Goal: Task Accomplishment & Management: Use online tool/utility

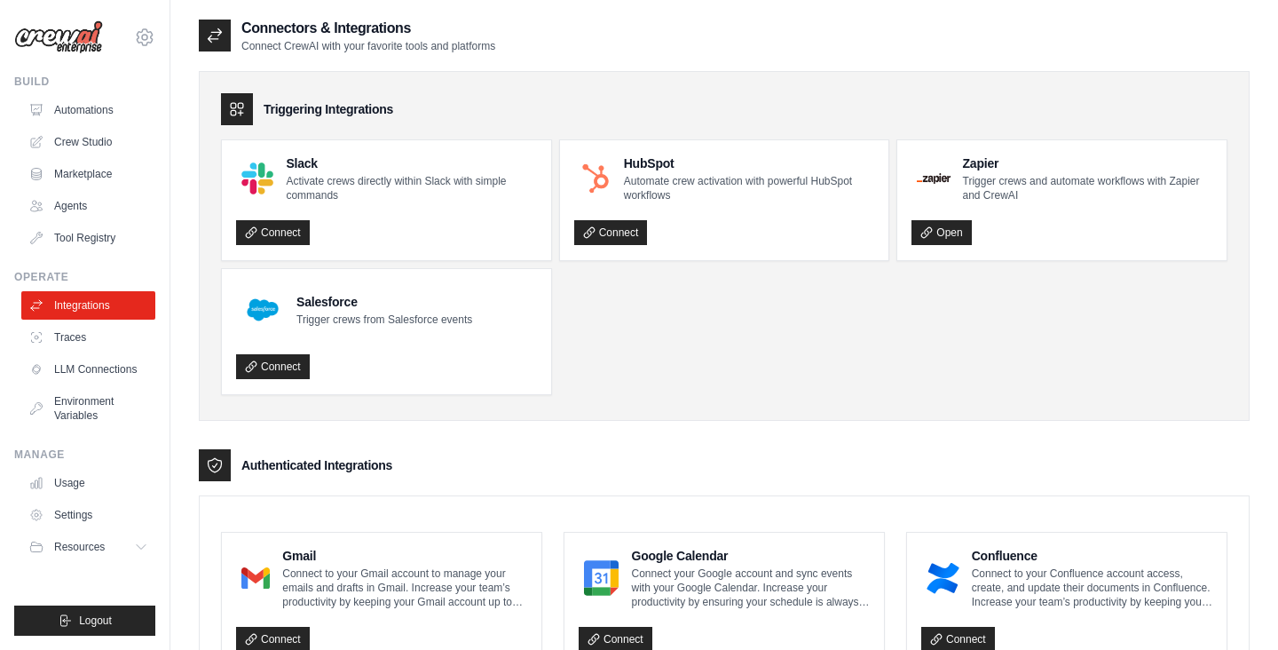
click at [918, 45] on div "Connectors & Integrations Connect CrewAI with your favorite tools and platforms" at bounding box center [724, 36] width 1051 height 36
click at [107, 146] on link "Crew Studio" at bounding box center [90, 142] width 134 height 28
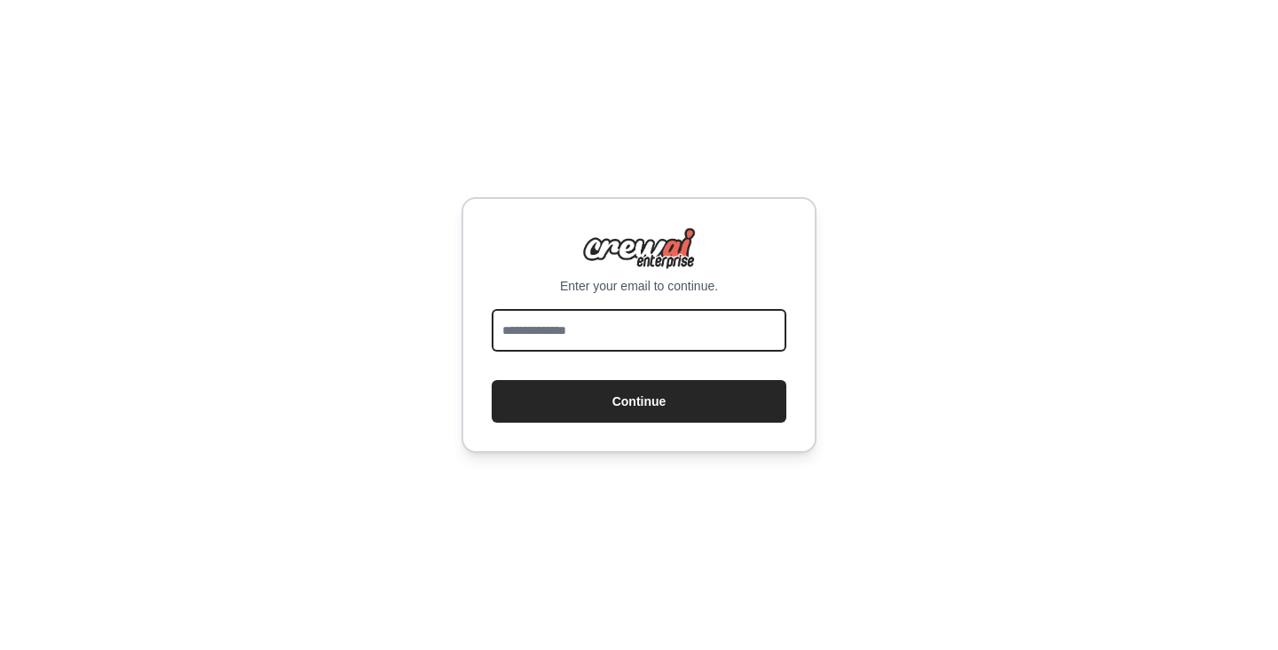
click at [666, 328] on input "email" at bounding box center [639, 330] width 295 height 43
type input "**********"
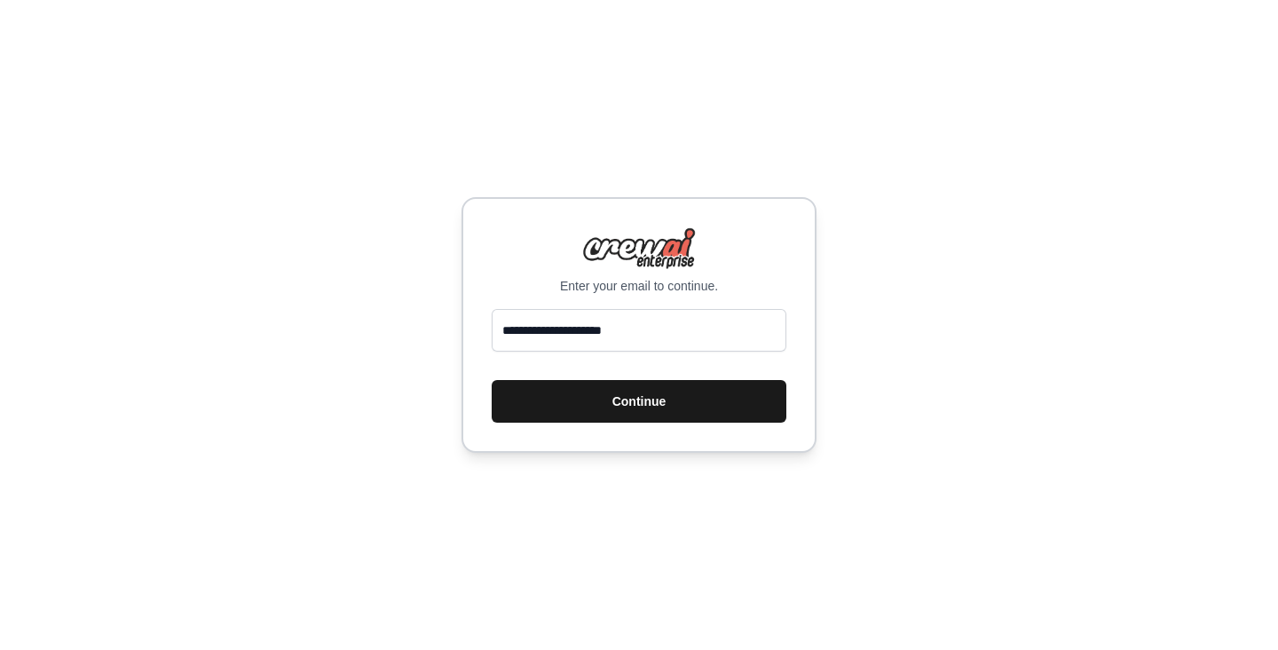
click at [620, 409] on button "Continue" at bounding box center [639, 401] width 295 height 43
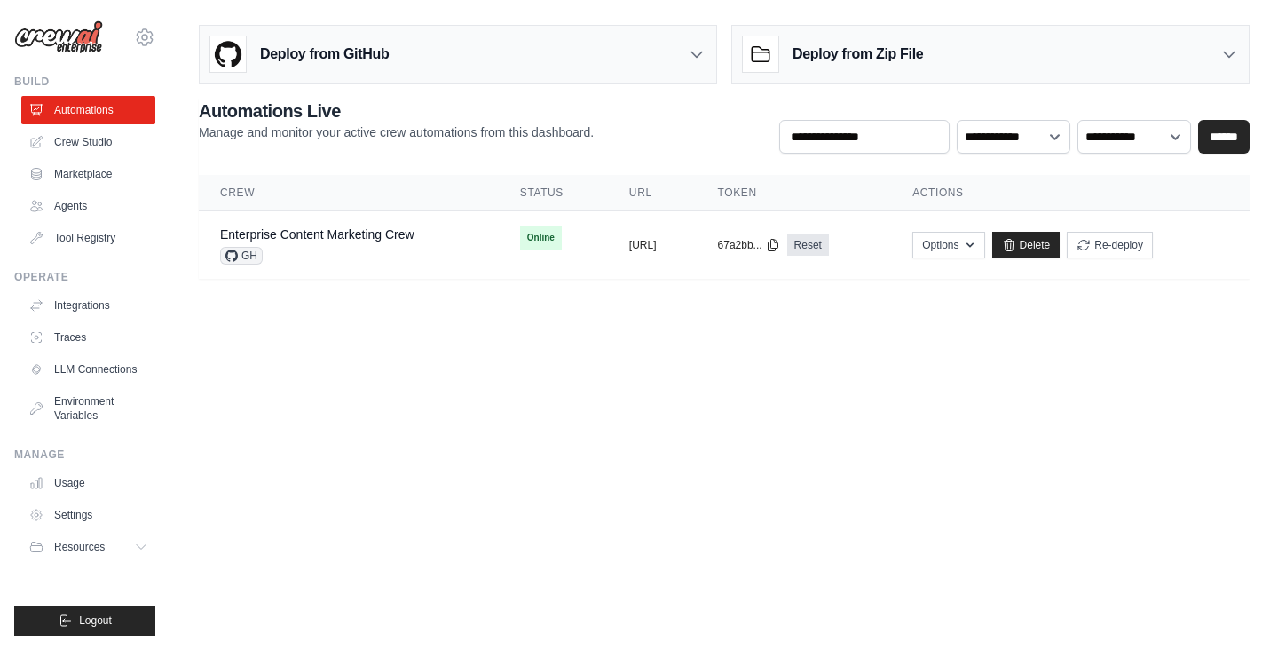
click at [698, 138] on div "**********" at bounding box center [724, 126] width 1051 height 55
click at [730, 121] on div "**********" at bounding box center [724, 126] width 1051 height 55
click at [83, 137] on link "Crew Studio" at bounding box center [90, 142] width 134 height 28
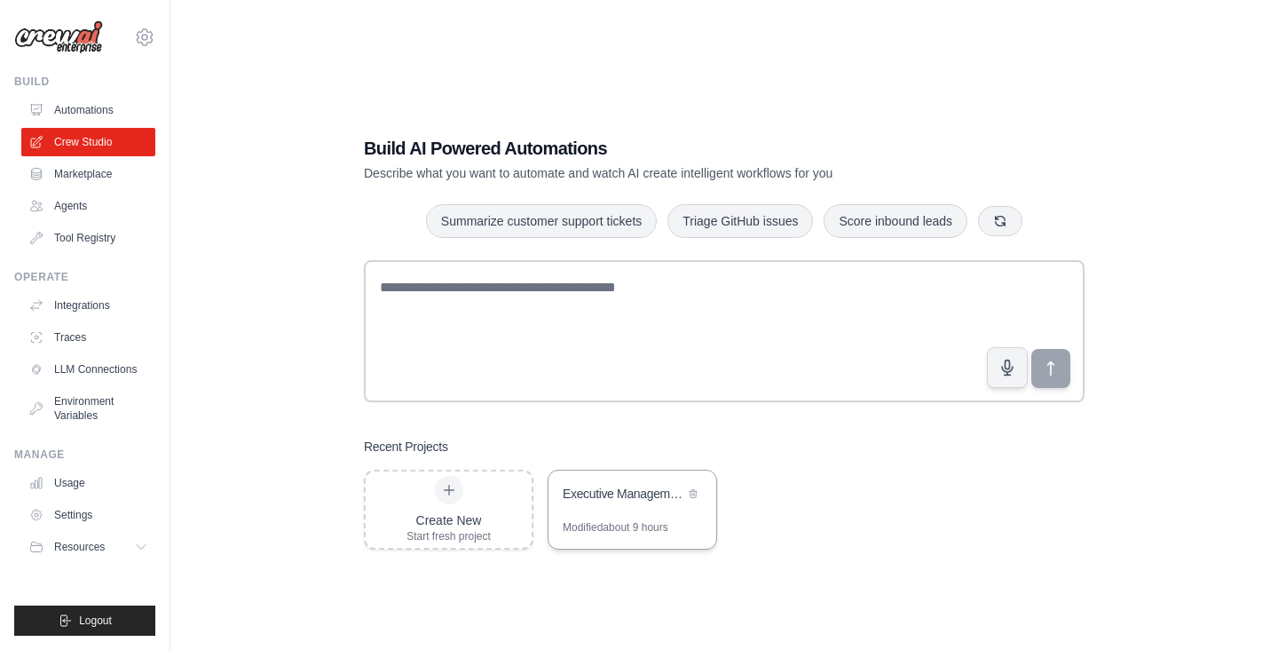
click at [662, 518] on div "Executive Management Team Meeting" at bounding box center [633, 495] width 168 height 50
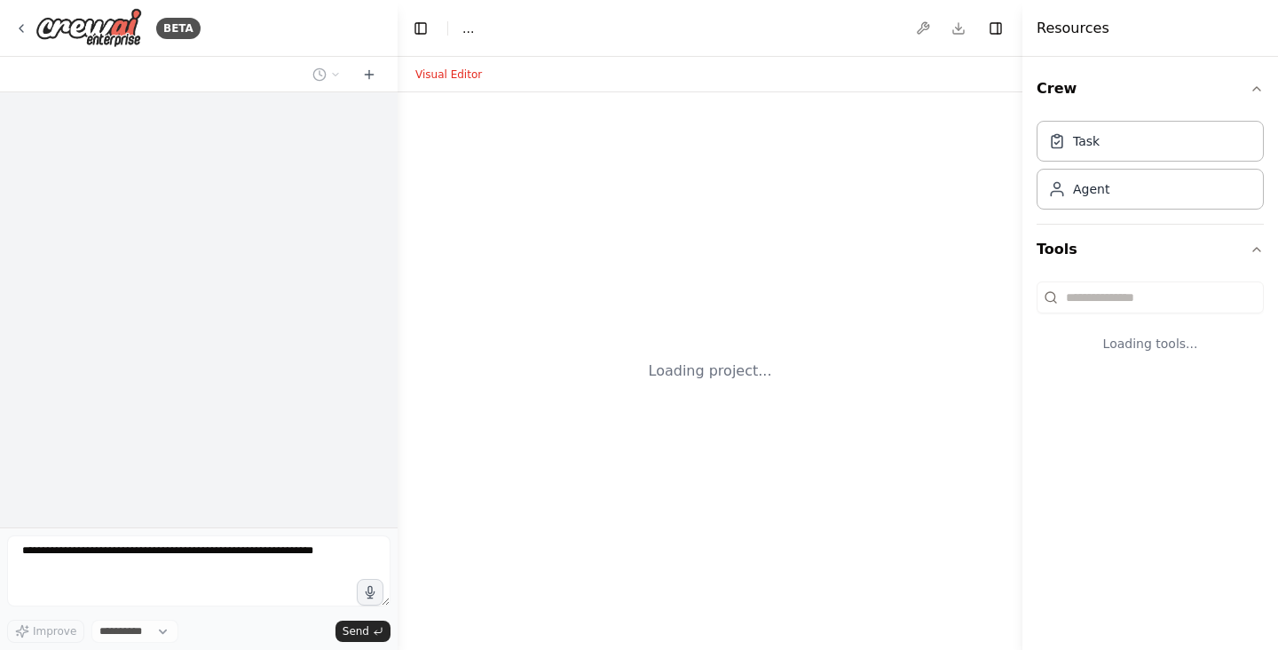
select select "****"
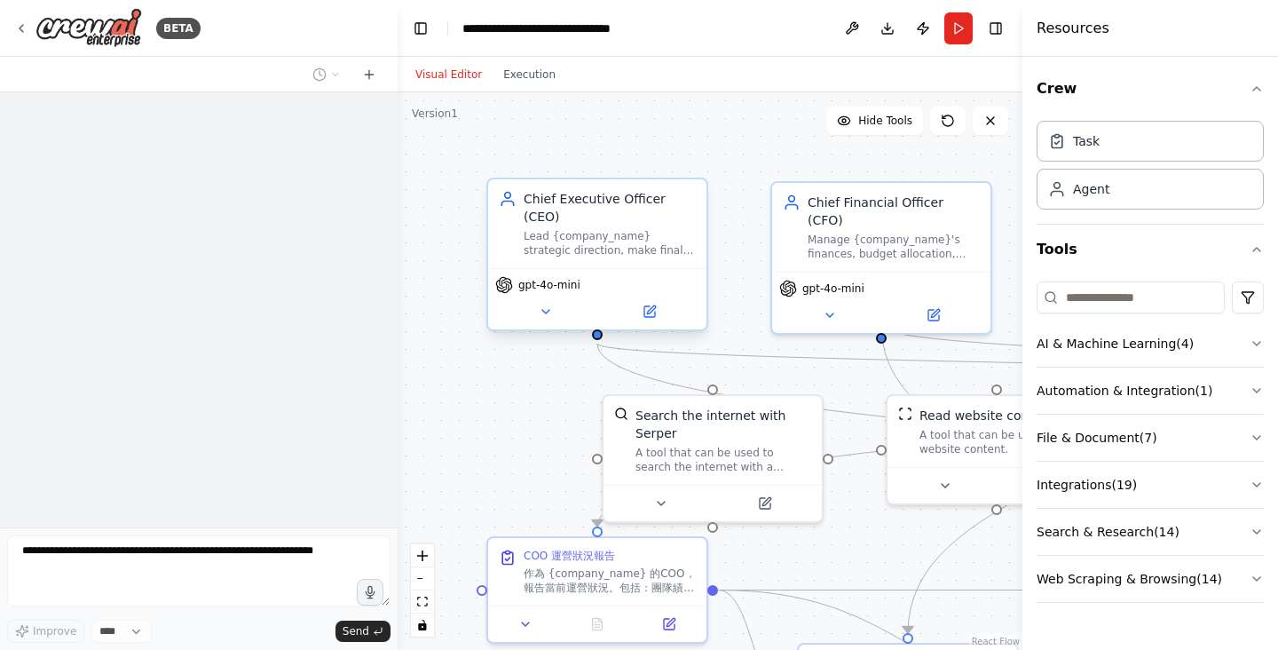
click at [621, 247] on div "Lead {company_name} strategic direction, make final decisions on key business i…" at bounding box center [610, 243] width 172 height 28
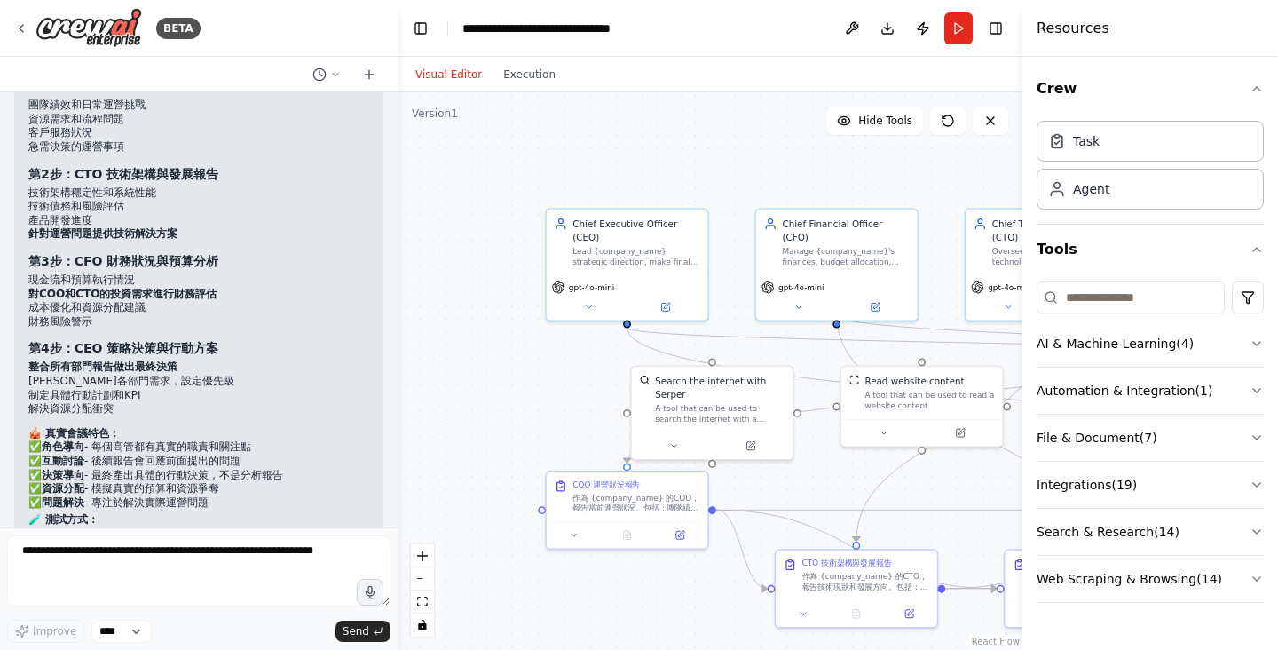
scroll to position [10210, 0]
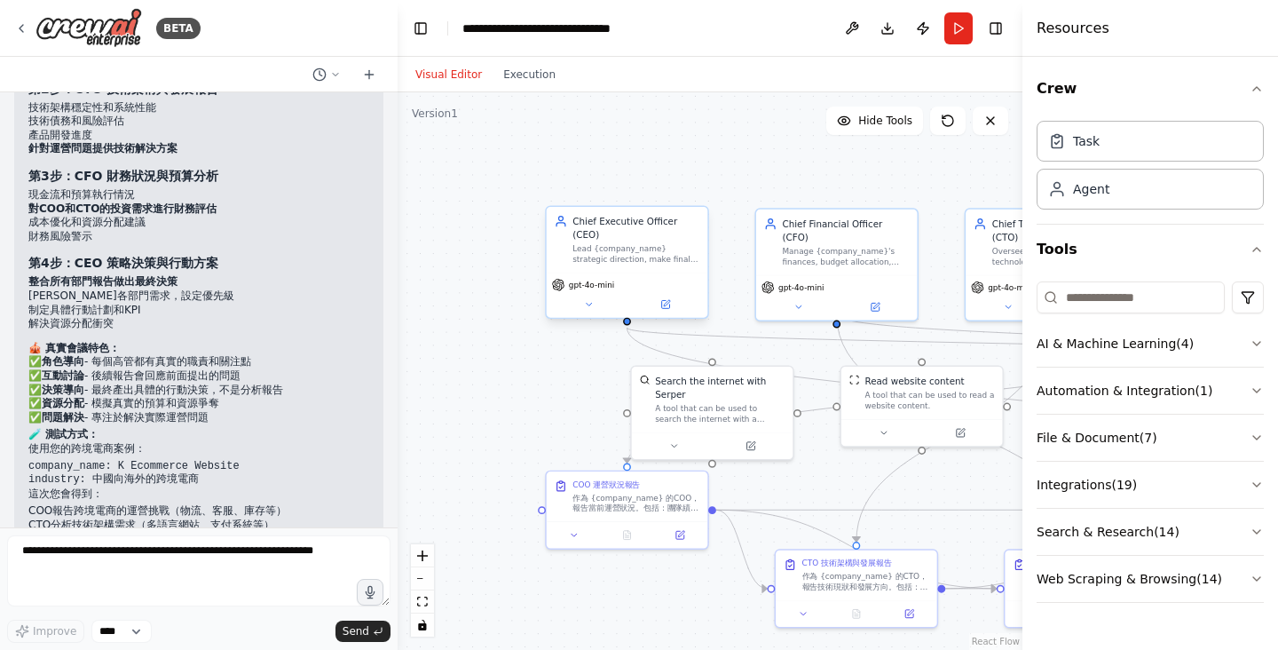
click at [615, 245] on div "Lead {company_name} strategic direction, make final decisions on key business i…" at bounding box center [636, 253] width 127 height 21
click at [671, 308] on button at bounding box center [666, 304] width 74 height 16
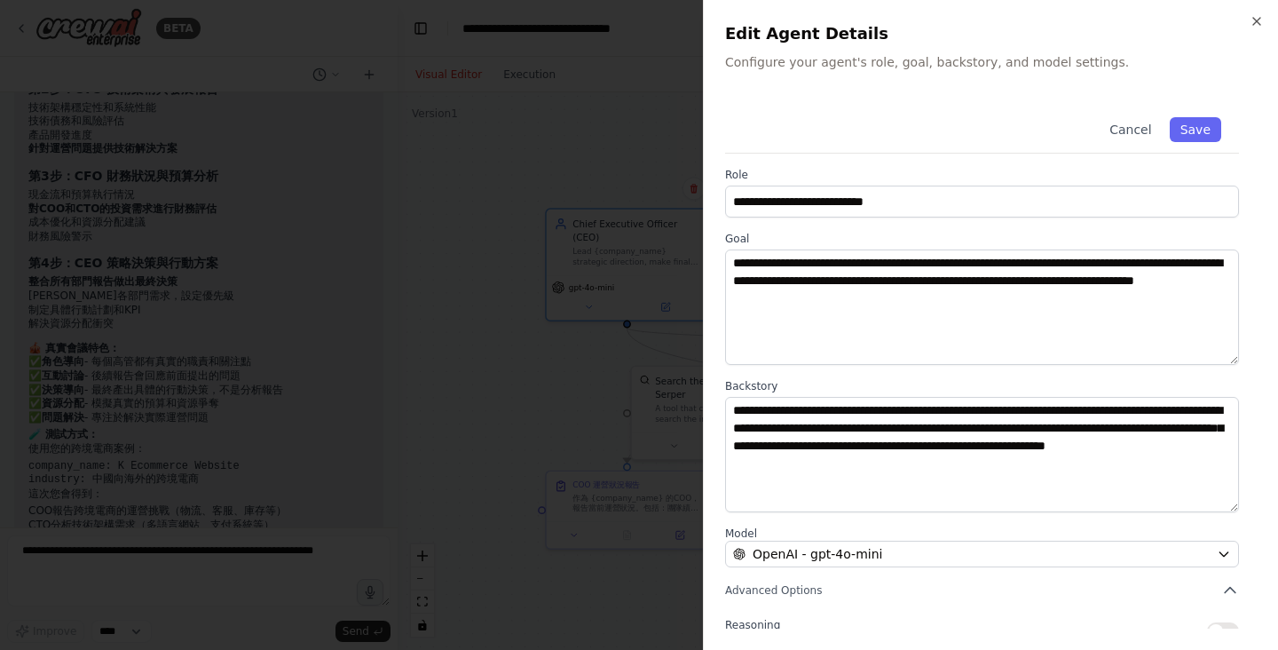
scroll to position [154, 0]
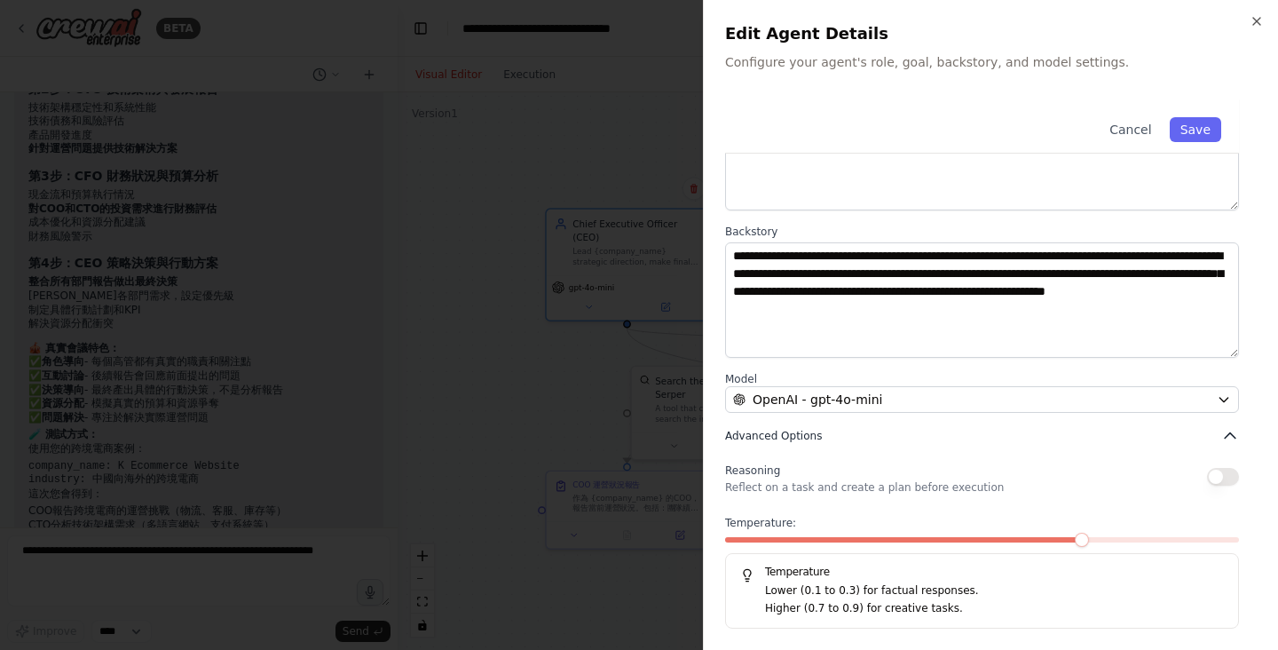
click at [861, 441] on button "Advanced Options" at bounding box center [982, 436] width 514 height 18
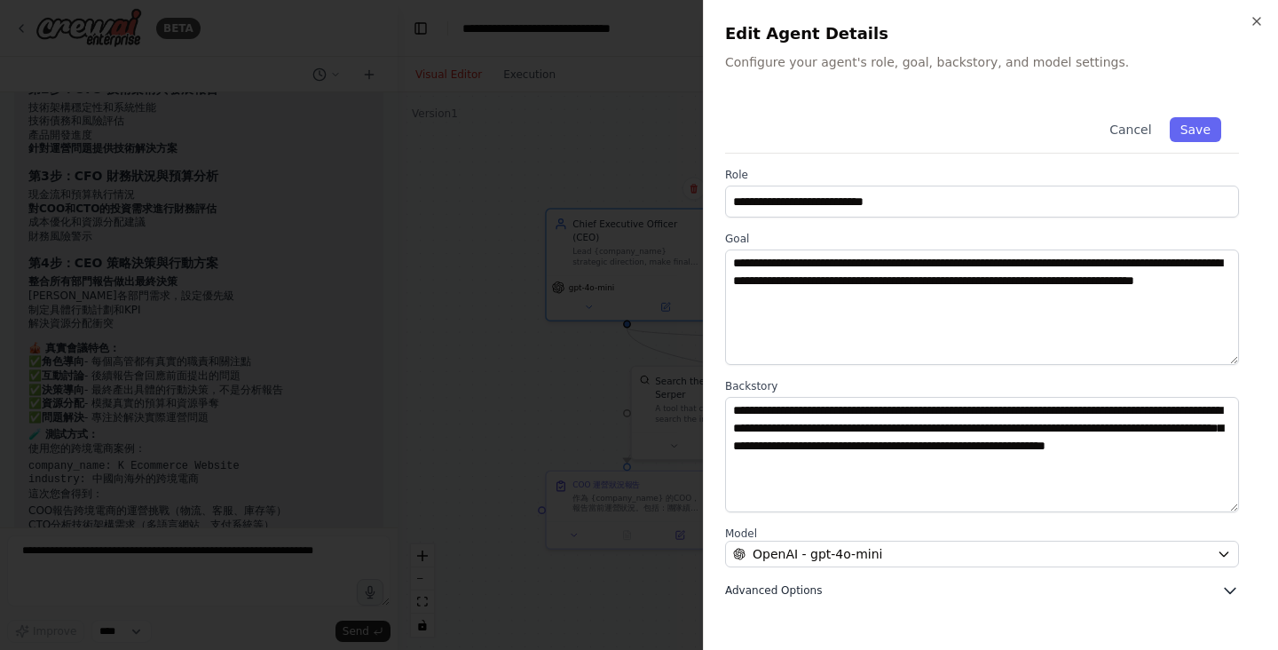
click at [873, 595] on button "Advanced Options" at bounding box center [982, 590] width 514 height 18
click at [1120, 127] on button "Cancel" at bounding box center [1130, 129] width 63 height 25
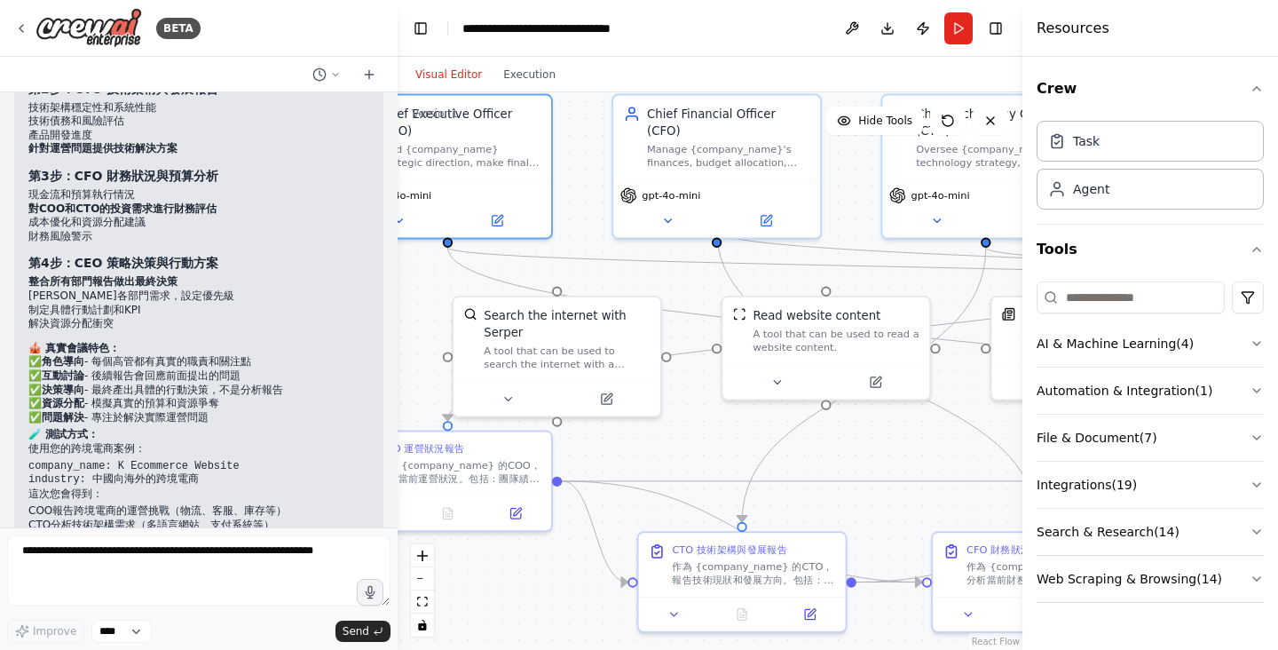
drag, startPoint x: 856, startPoint y: 549, endPoint x: 749, endPoint y: 449, distance: 145.7
click at [749, 449] on div ".deletable-edge-delete-btn { width: 20px; height: 20px; border: 0px solid #ffff…" at bounding box center [710, 370] width 625 height 557
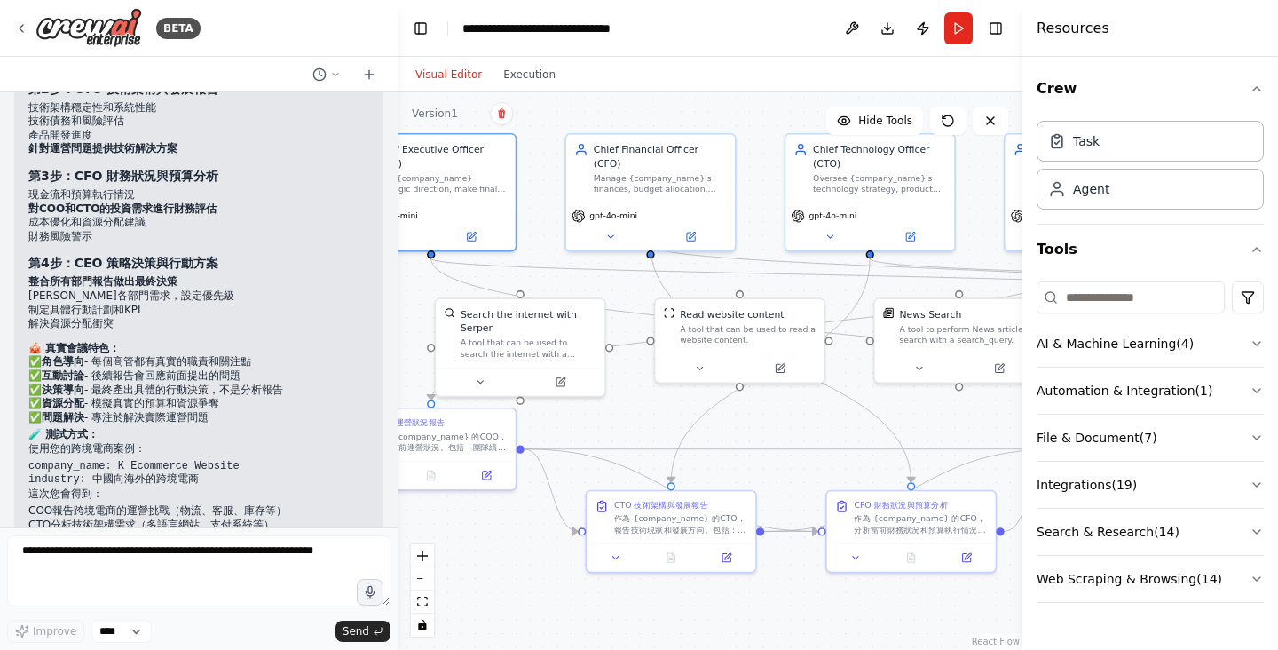
drag, startPoint x: 937, startPoint y: 455, endPoint x: 829, endPoint y: 428, distance: 110.9
click at [829, 428] on div ".deletable-edge-delete-btn { width: 20px; height: 20px; border: 0px solid #ffff…" at bounding box center [710, 370] width 625 height 557
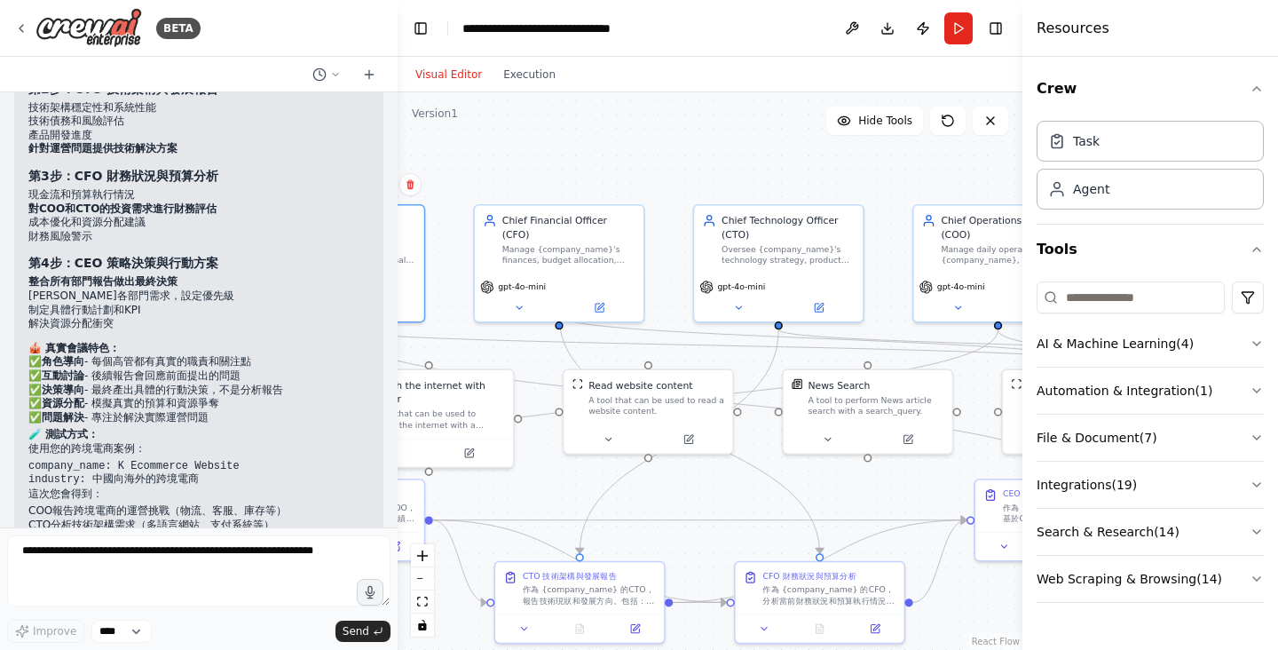
drag, startPoint x: 829, startPoint y: 429, endPoint x: 738, endPoint y: 500, distance: 115.8
click at [738, 500] on div ".deletable-edge-delete-btn { width: 20px; height: 20px; border: 0px solid #ffff…" at bounding box center [710, 370] width 625 height 557
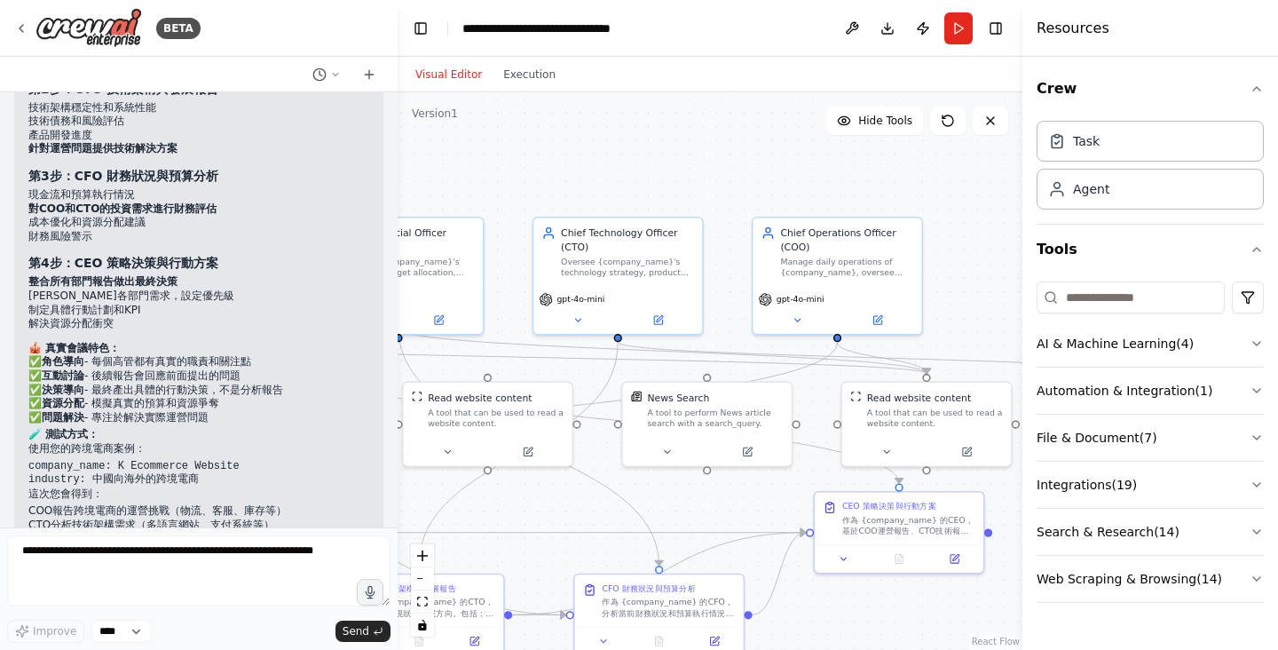
drag, startPoint x: 830, startPoint y: 178, endPoint x: 669, endPoint y: 190, distance: 161.2
click at [669, 190] on div ".deletable-edge-delete-btn { width: 20px; height: 20px; border: 0px solid #ffff…" at bounding box center [710, 370] width 625 height 557
click at [763, 29] on header "**********" at bounding box center [710, 28] width 625 height 57
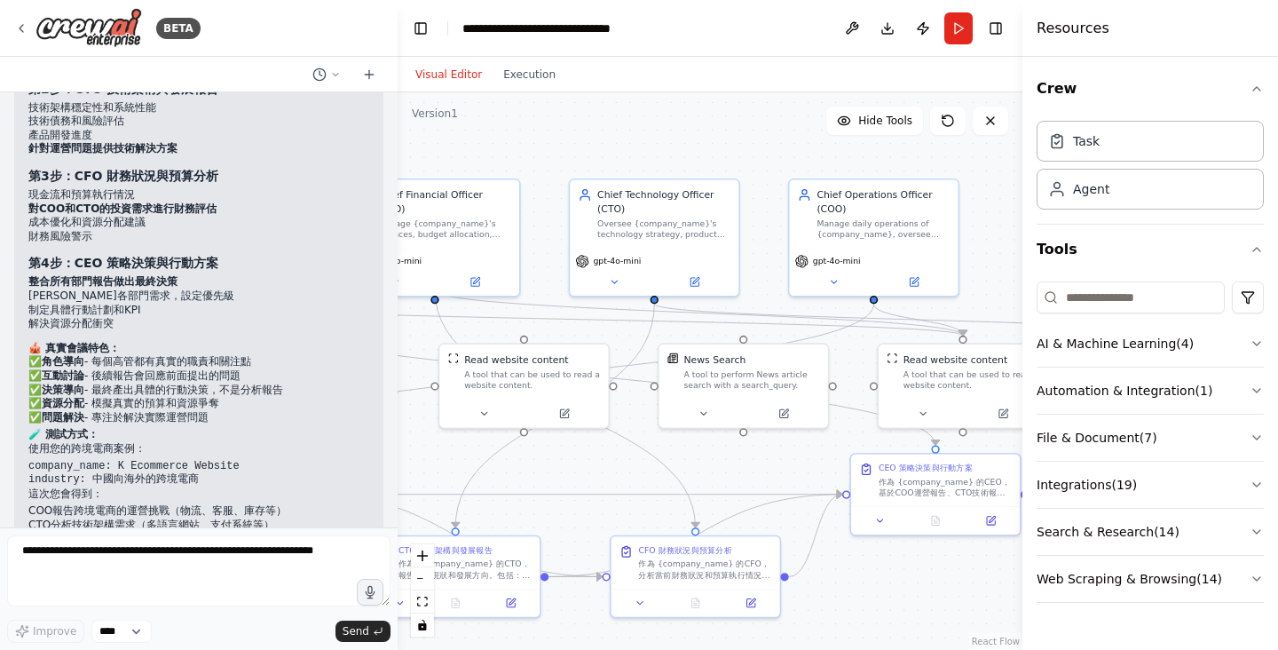
drag, startPoint x: 758, startPoint y: 187, endPoint x: 723, endPoint y: 143, distance: 56.8
click at [723, 143] on div ".deletable-edge-delete-btn { width: 20px; height: 20px; border: 0px solid #ffff…" at bounding box center [710, 370] width 625 height 557
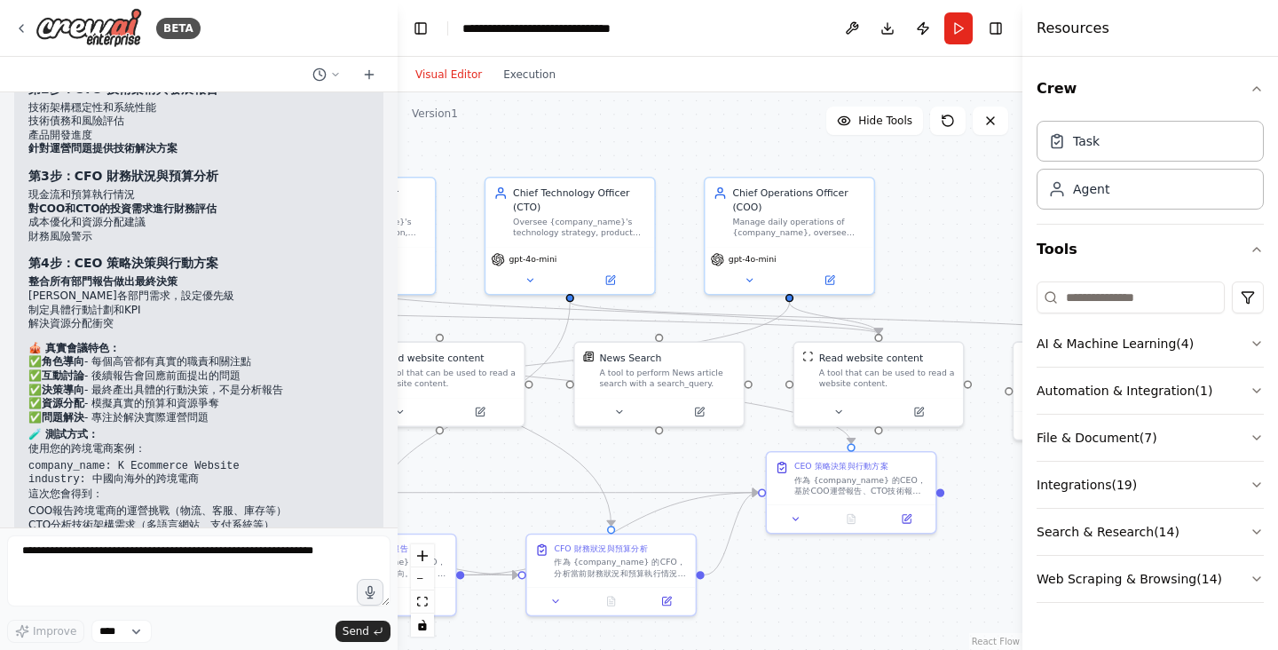
drag, startPoint x: 932, startPoint y: 280, endPoint x: 919, endPoint y: 281, distance: 13.4
click at [919, 281] on div ".deletable-edge-delete-btn { width: 20px; height: 20px; border: 0px solid #ffff…" at bounding box center [710, 370] width 625 height 557
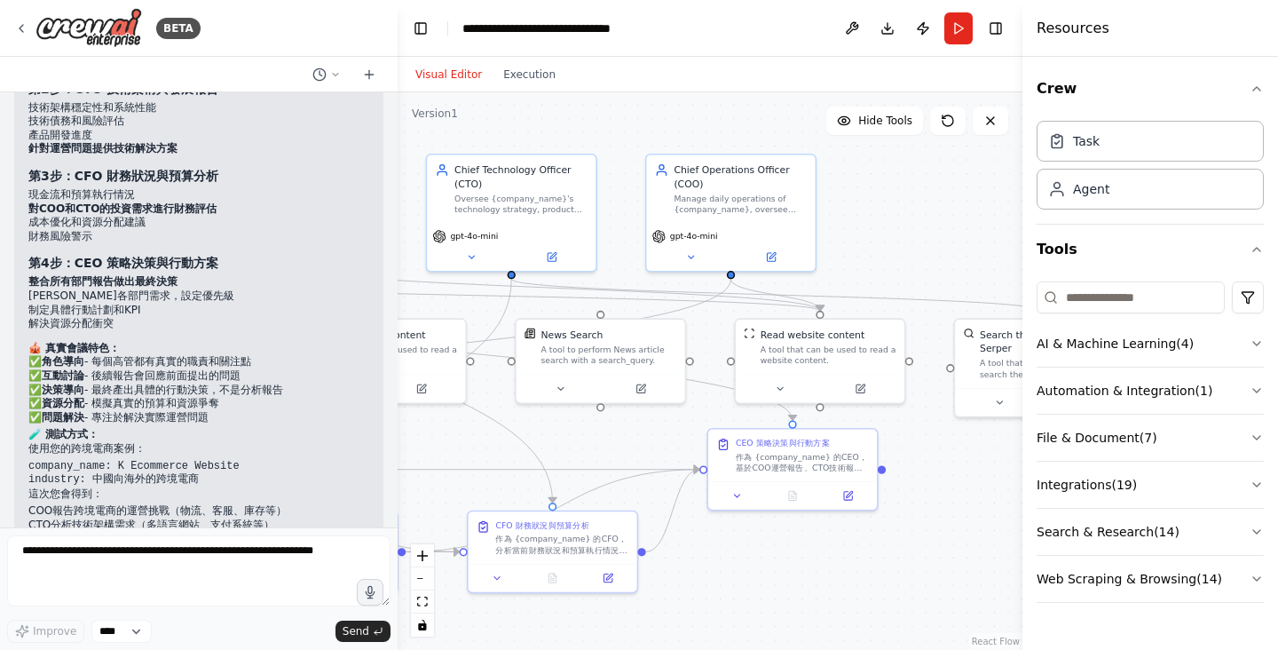
drag, startPoint x: 973, startPoint y: 233, endPoint x: 922, endPoint y: 210, distance: 56.0
click at [922, 210] on div ".deletable-edge-delete-btn { width: 20px; height: 20px; border: 0px solid #ffff…" at bounding box center [710, 370] width 625 height 557
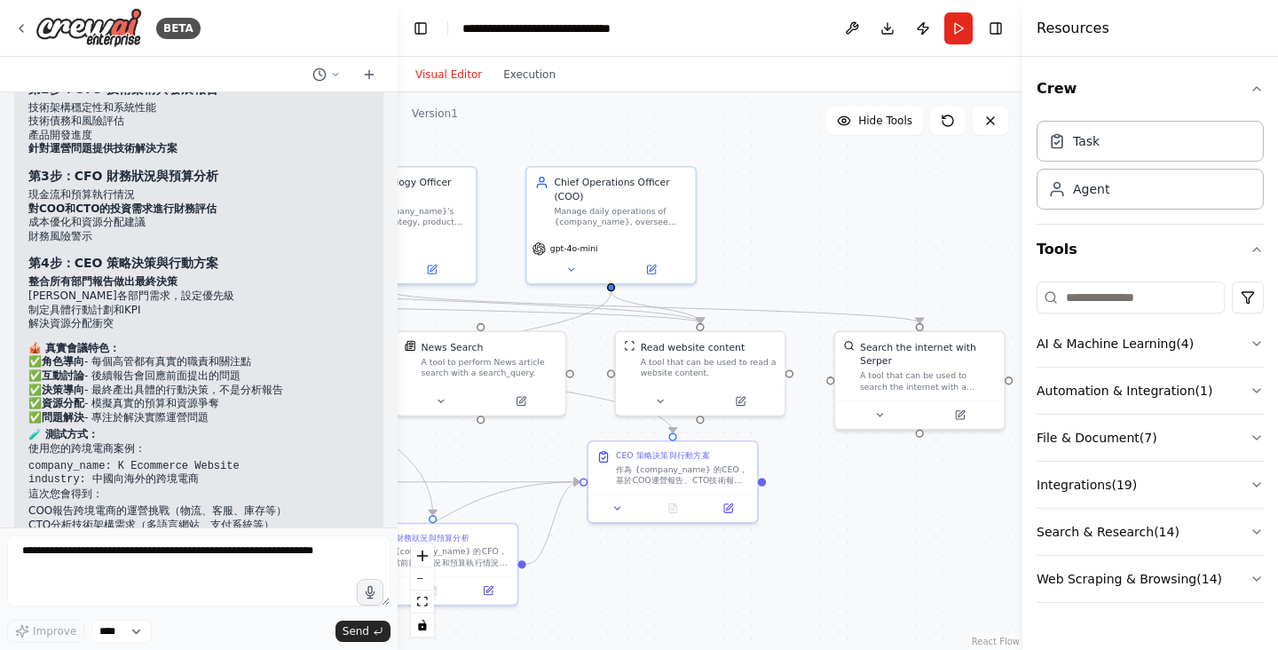
drag, startPoint x: 941, startPoint y: 223, endPoint x: 821, endPoint y: 235, distance: 120.5
click at [821, 235] on div ".deletable-edge-delete-btn { width: 20px; height: 20px; border: 0px solid #ffff…" at bounding box center [710, 370] width 625 height 557
click at [832, 237] on div ".deletable-edge-delete-btn { width: 20px; height: 20px; border: 0px solid #ffff…" at bounding box center [710, 370] width 625 height 557
click at [1238, 581] on button "Web Scraping & Browsing ( 14 )" at bounding box center [1150, 579] width 227 height 46
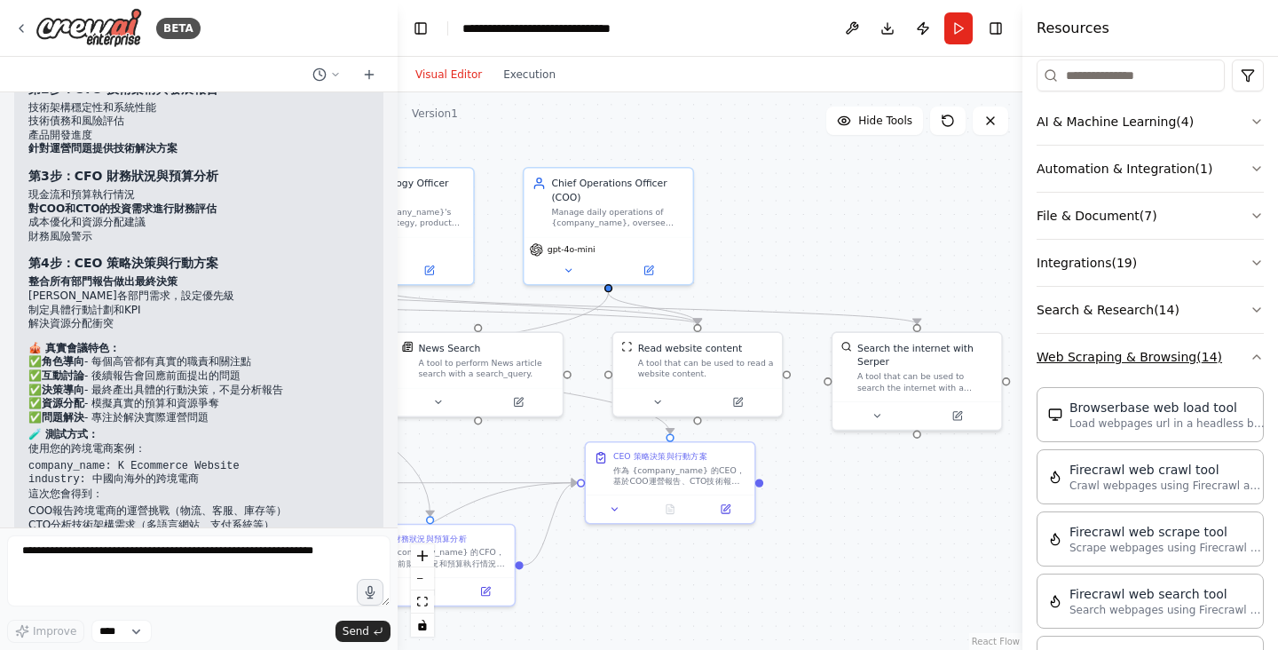
scroll to position [147, 0]
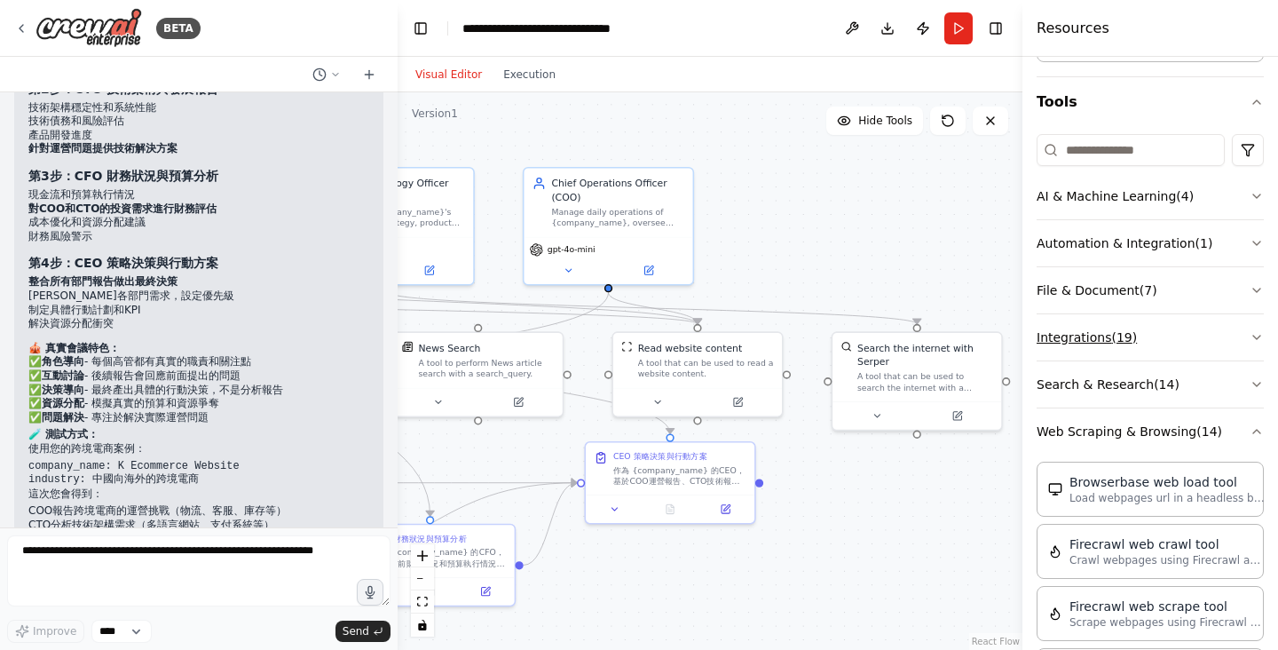
click at [1183, 339] on button "Integrations ( 19 )" at bounding box center [1150, 337] width 227 height 46
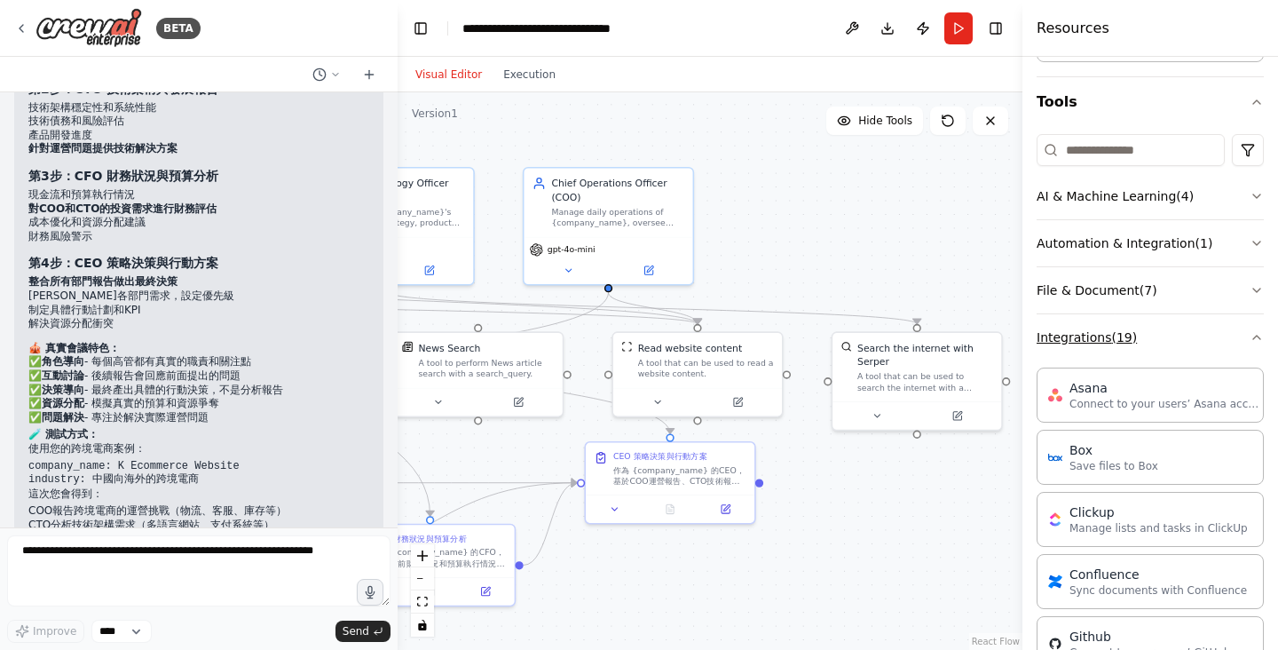
click at [1190, 320] on button "Integrations ( 19 )" at bounding box center [1150, 337] width 227 height 46
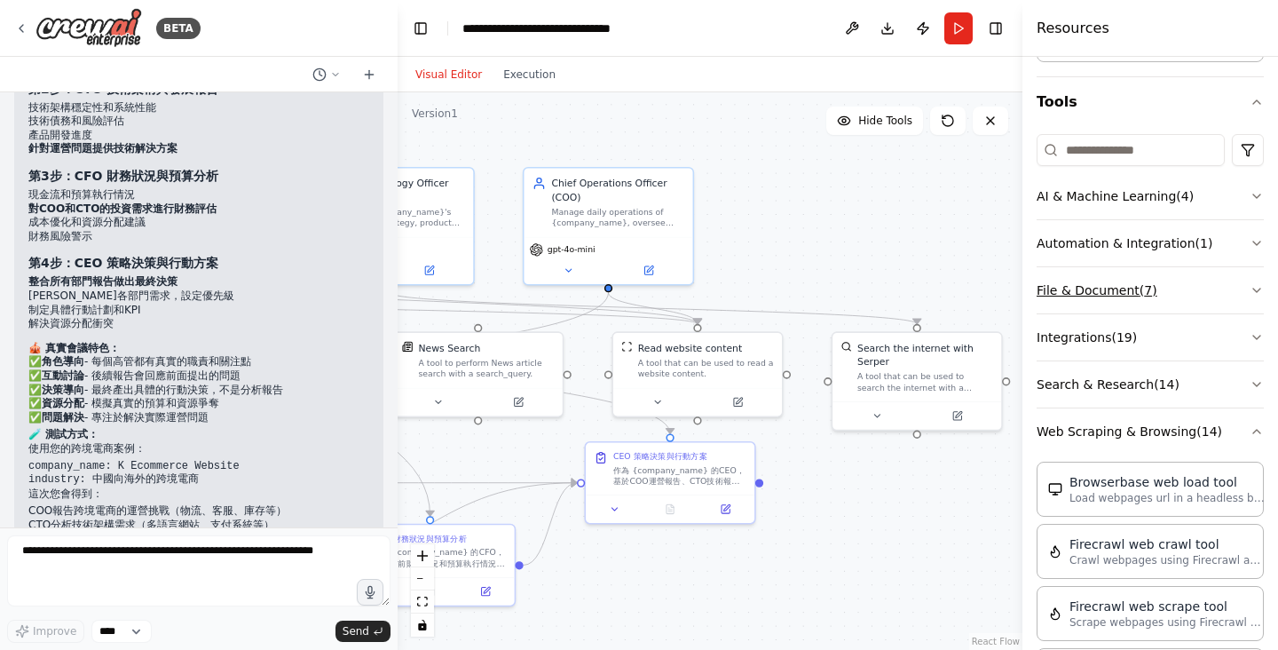
click at [1197, 297] on button "File & Document ( 7 )" at bounding box center [1150, 290] width 227 height 46
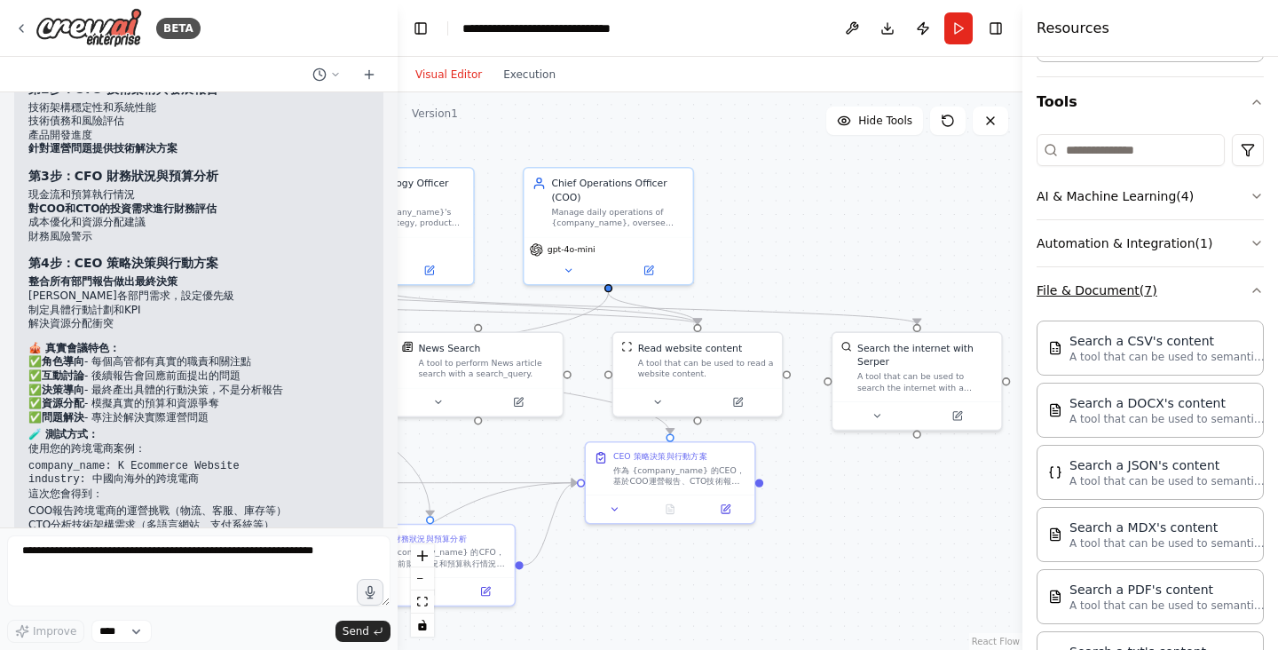
click at [1197, 297] on button "File & Document ( 7 )" at bounding box center [1150, 290] width 227 height 46
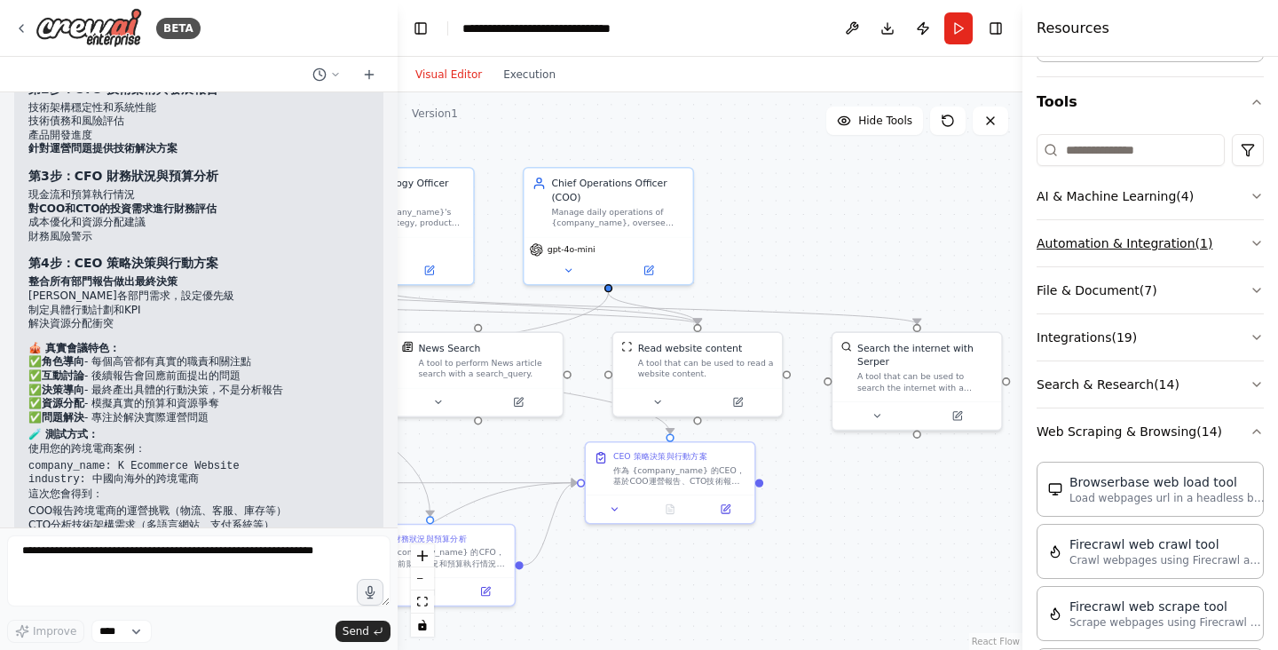
click at [1190, 249] on button "Automation & Integration ( 1 )" at bounding box center [1150, 243] width 227 height 46
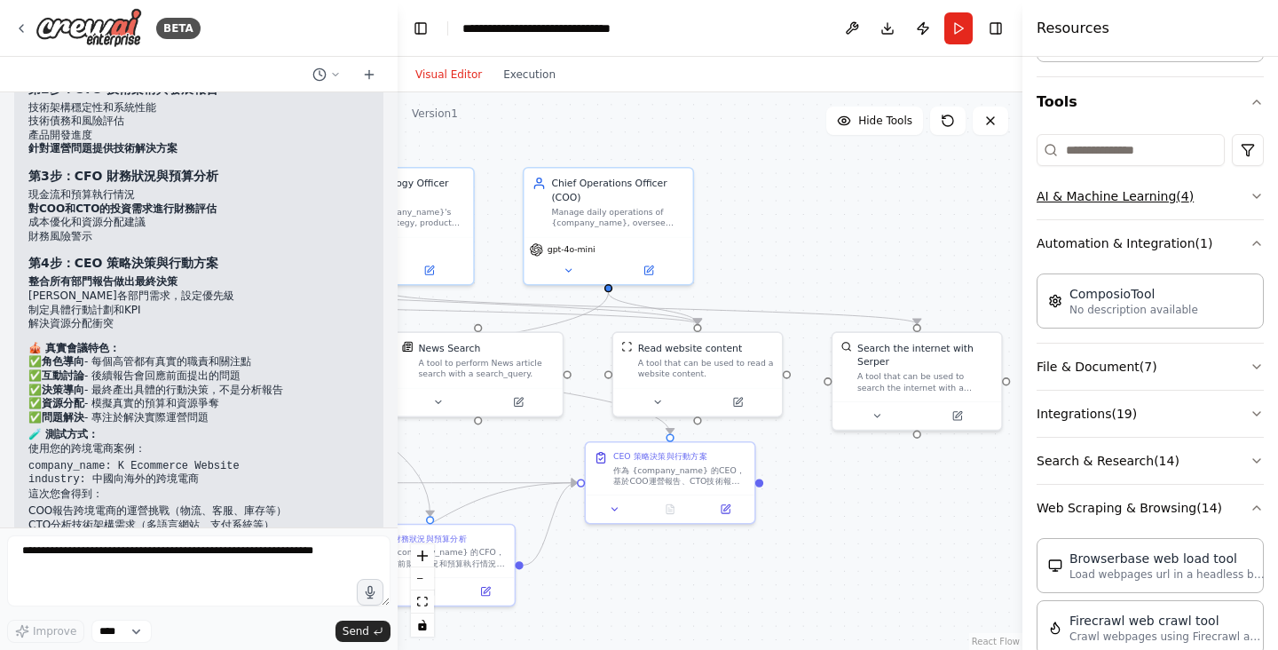
drag, startPoint x: 1188, startPoint y: 249, endPoint x: 1190, endPoint y: 218, distance: 31.1
click at [1187, 249] on button "Automation & Integration ( 1 )" at bounding box center [1150, 243] width 227 height 46
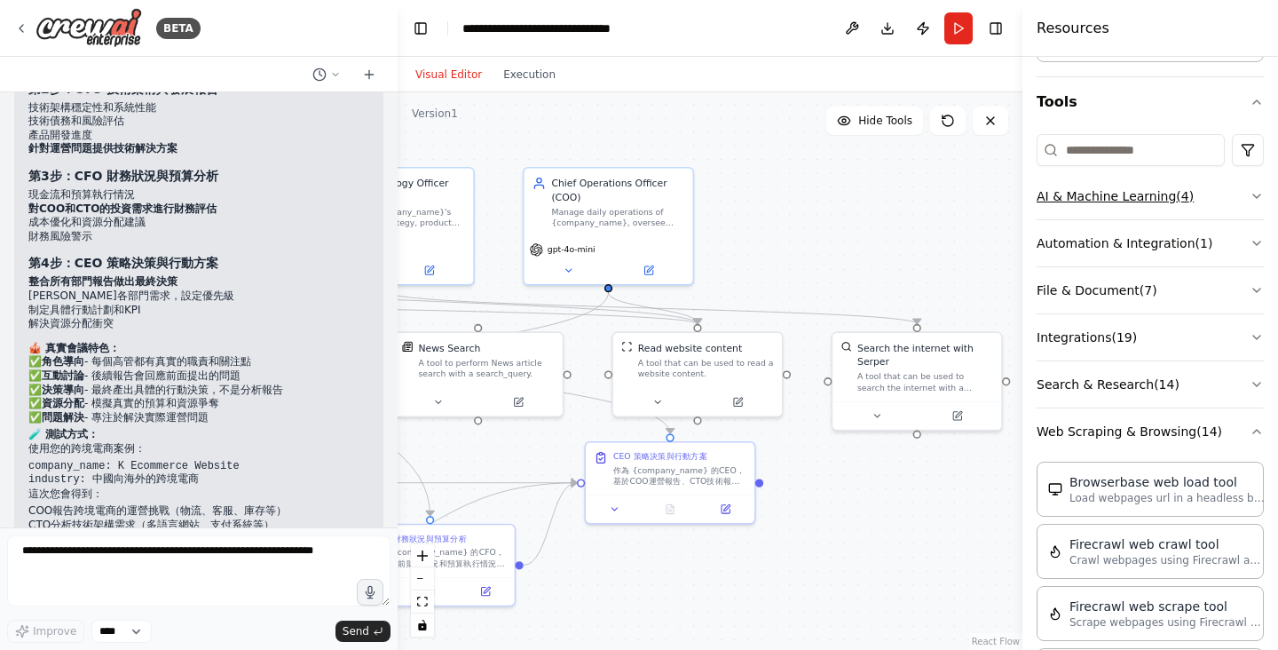
click at [1190, 202] on button "AI & Machine Learning ( 4 )" at bounding box center [1150, 196] width 227 height 46
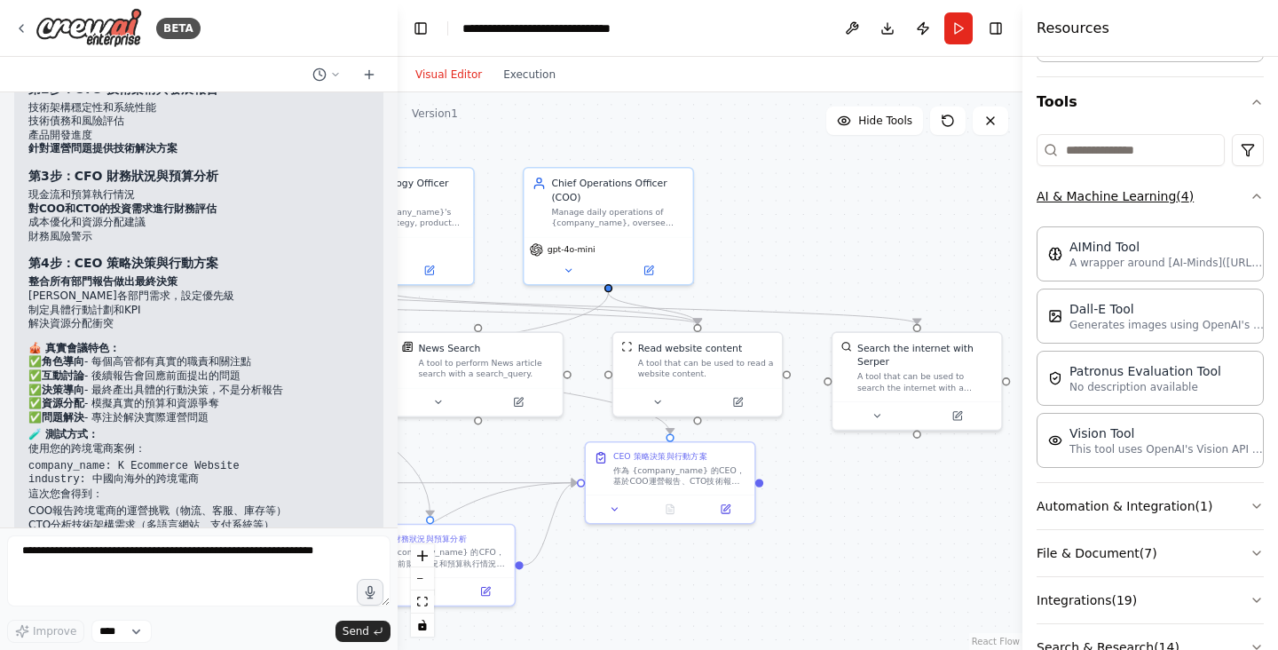
click at [1196, 204] on button "AI & Machine Learning ( 4 )" at bounding box center [1150, 196] width 227 height 46
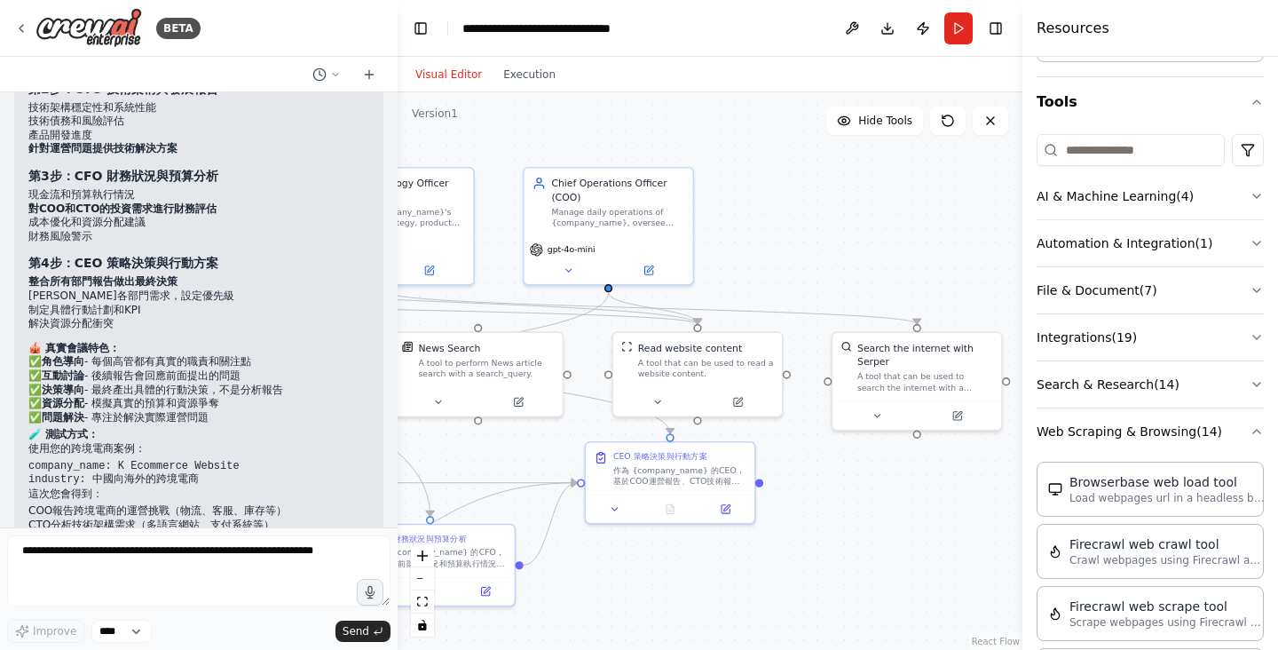
click at [725, 36] on header "**********" at bounding box center [710, 28] width 625 height 57
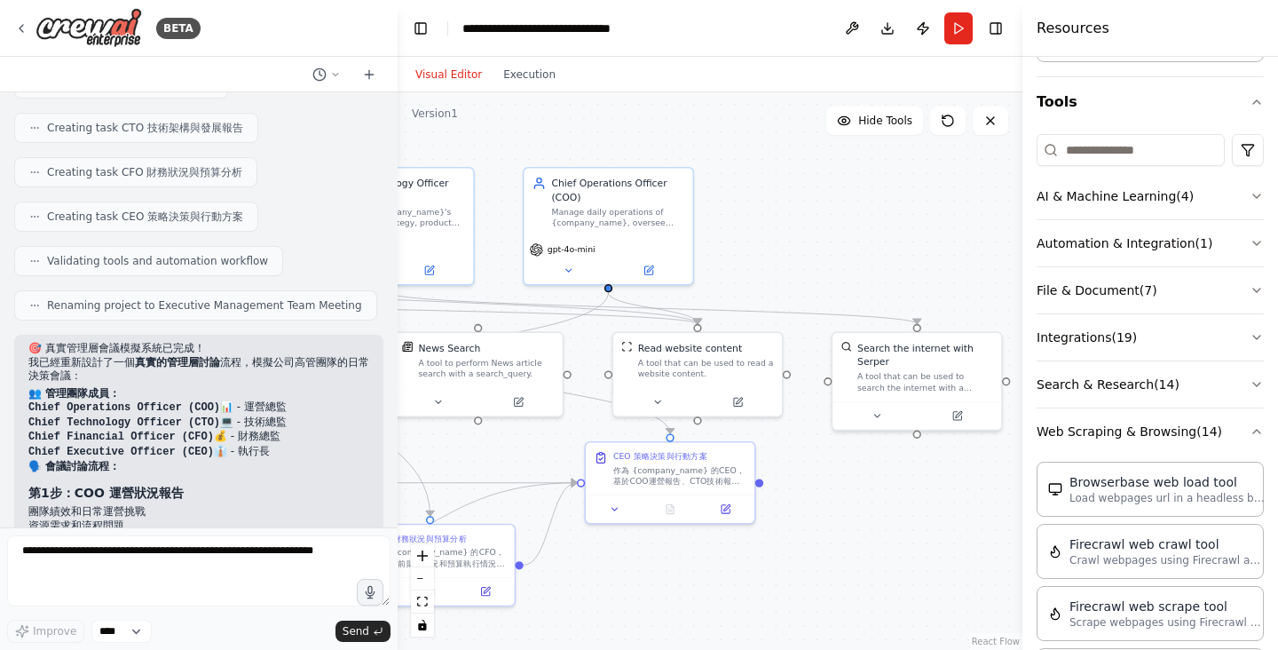
scroll to position [9723, 0]
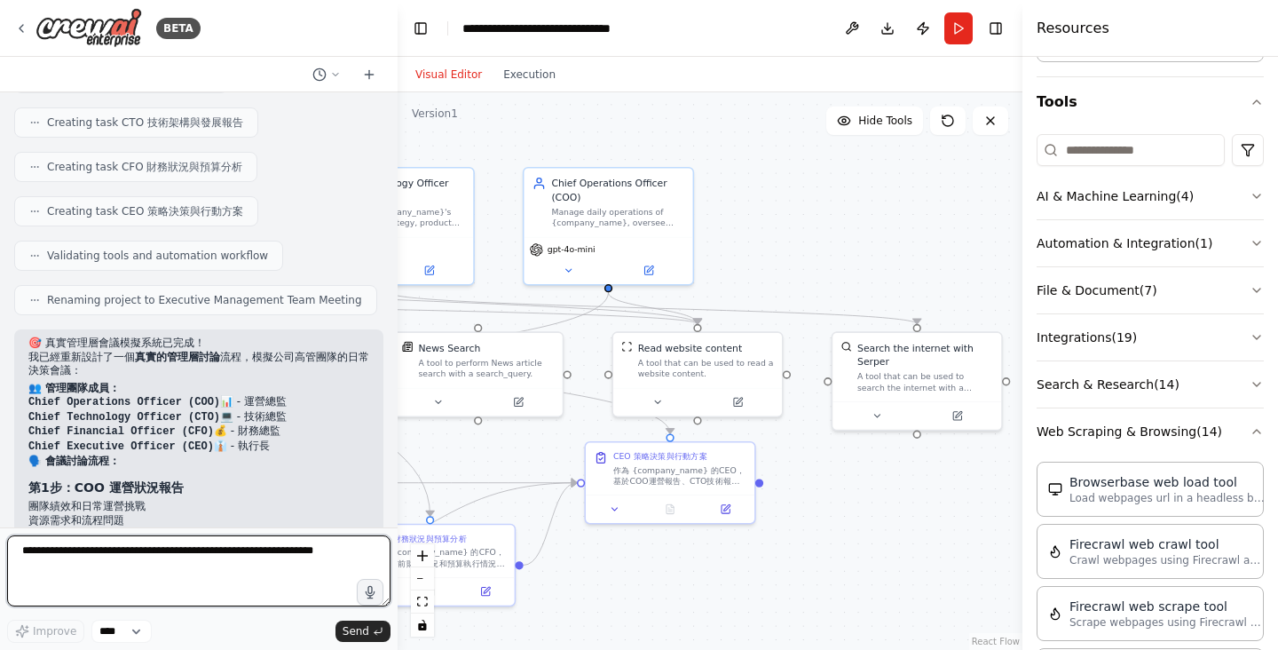
click at [134, 578] on textarea at bounding box center [198, 570] width 383 height 71
type textarea "*"
type textarea "*********"
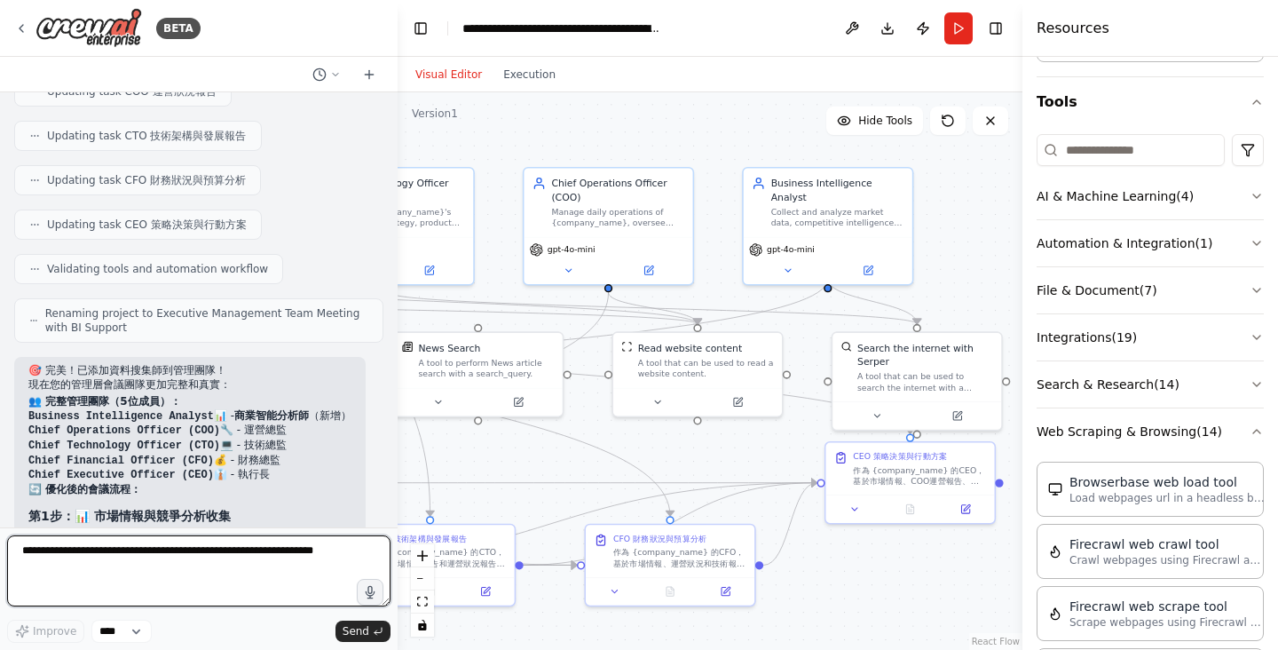
scroll to position [11098, 0]
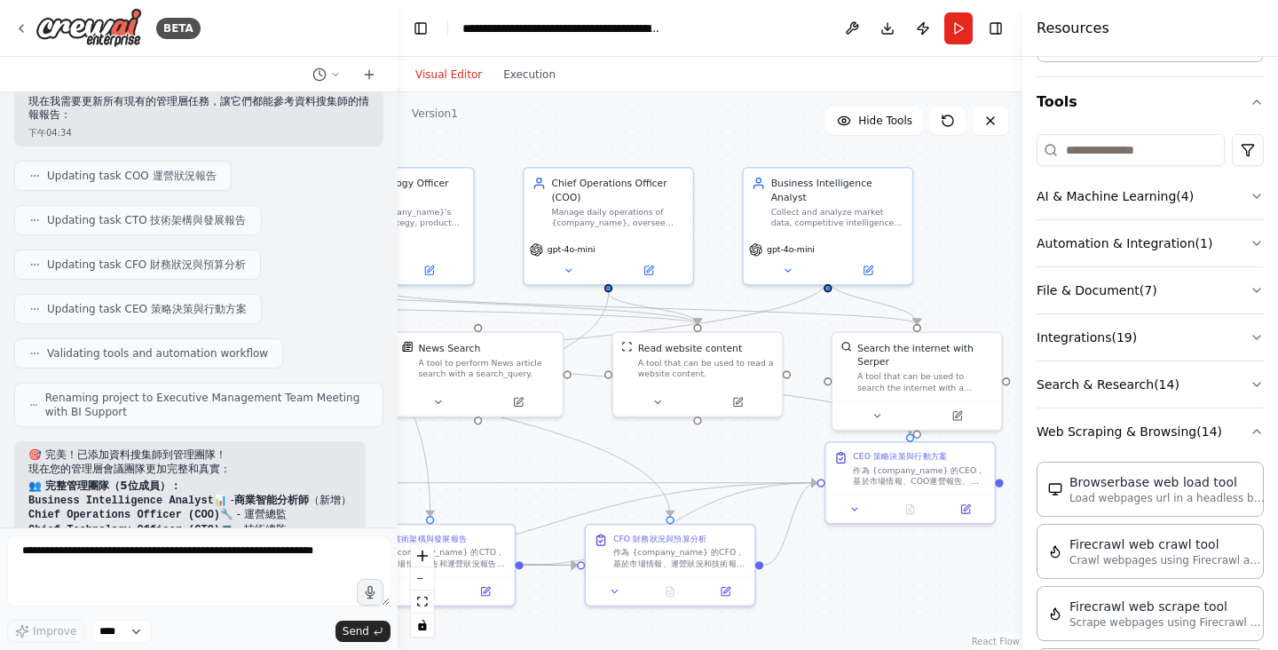
drag, startPoint x: 289, startPoint y: 433, endPoint x: 7, endPoint y: 430, distance: 282.3
click at [7, 430] on div "Hope to establish a company operation decision-making and analysis team 上午06:30…" at bounding box center [199, 309] width 398 height 435
copy li "Chief Financial Officer (CFO) 💰 - 財務總監"
click at [302, 538] on li "Chief Financial Officer (CFO) 💰 - 財務總監" at bounding box center [189, 545] width 323 height 15
click at [225, 581] on textarea at bounding box center [198, 570] width 383 height 71
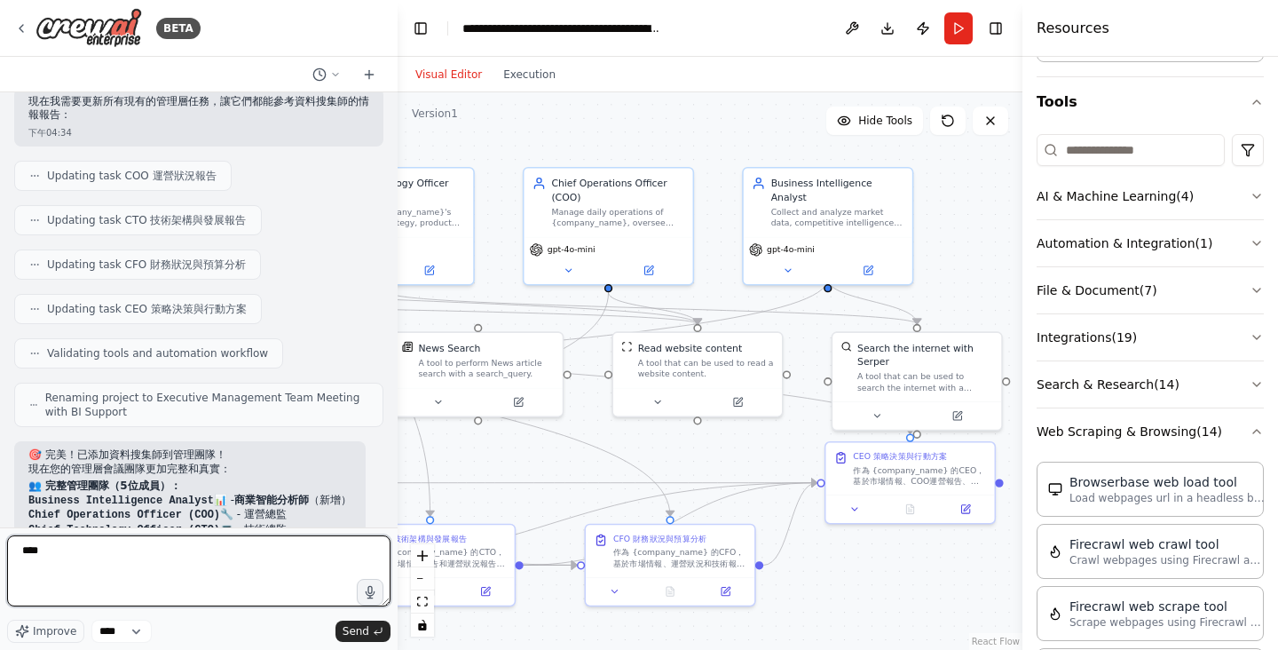
paste textarea "**********"
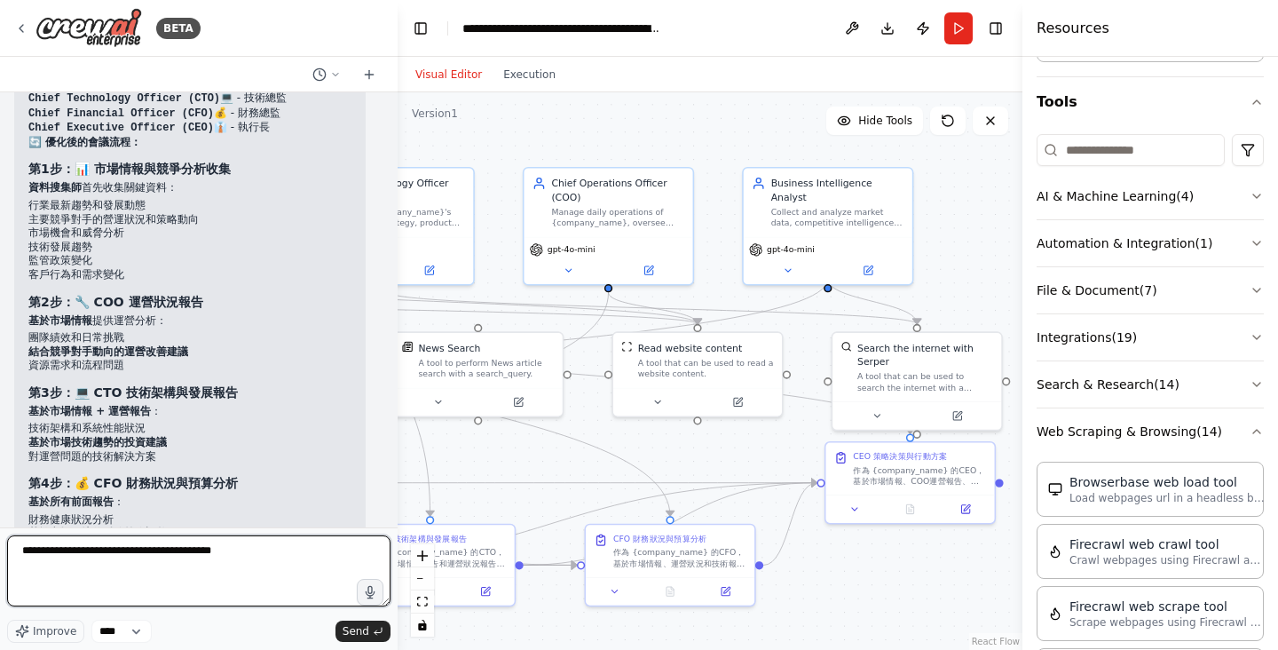
scroll to position [11841, 0]
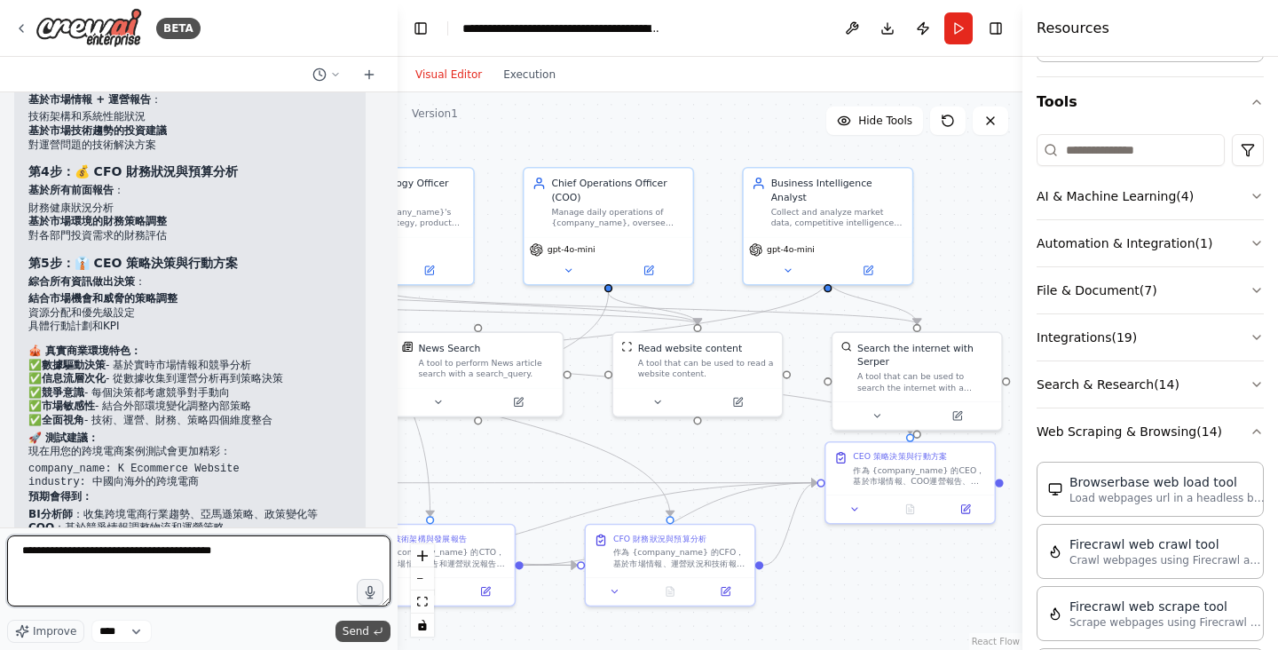
type textarea "**********"
click at [366, 628] on span "Send" at bounding box center [356, 631] width 27 height 14
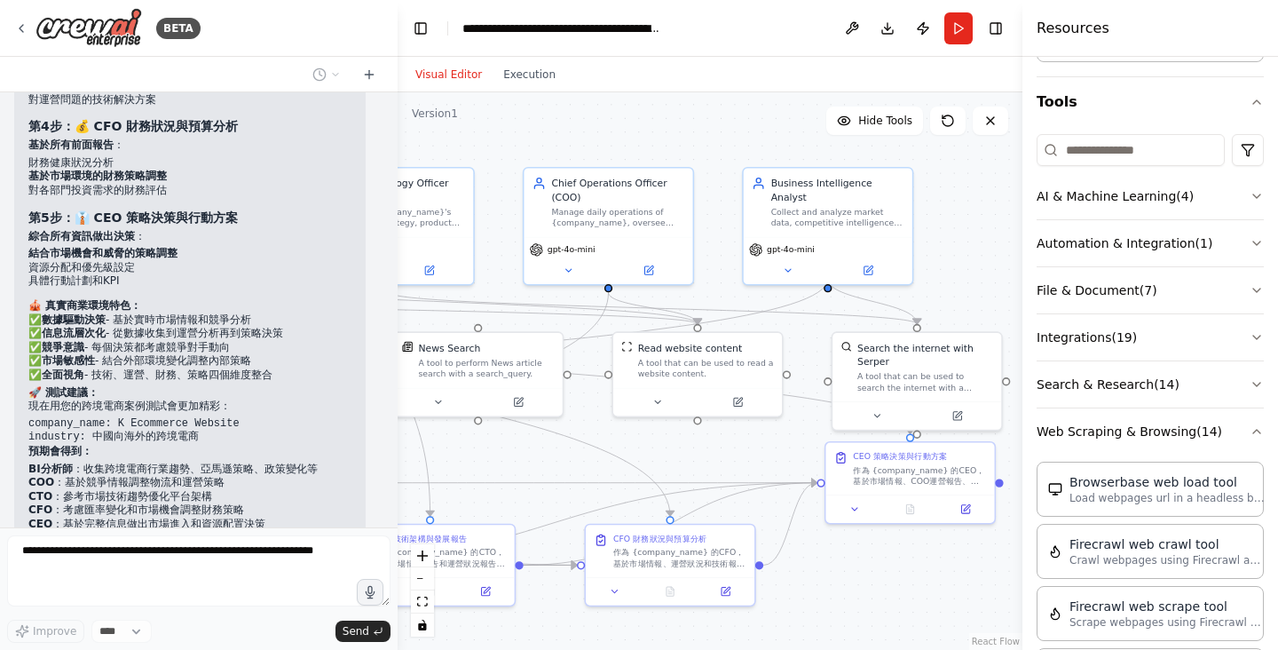
scroll to position [11947, 0]
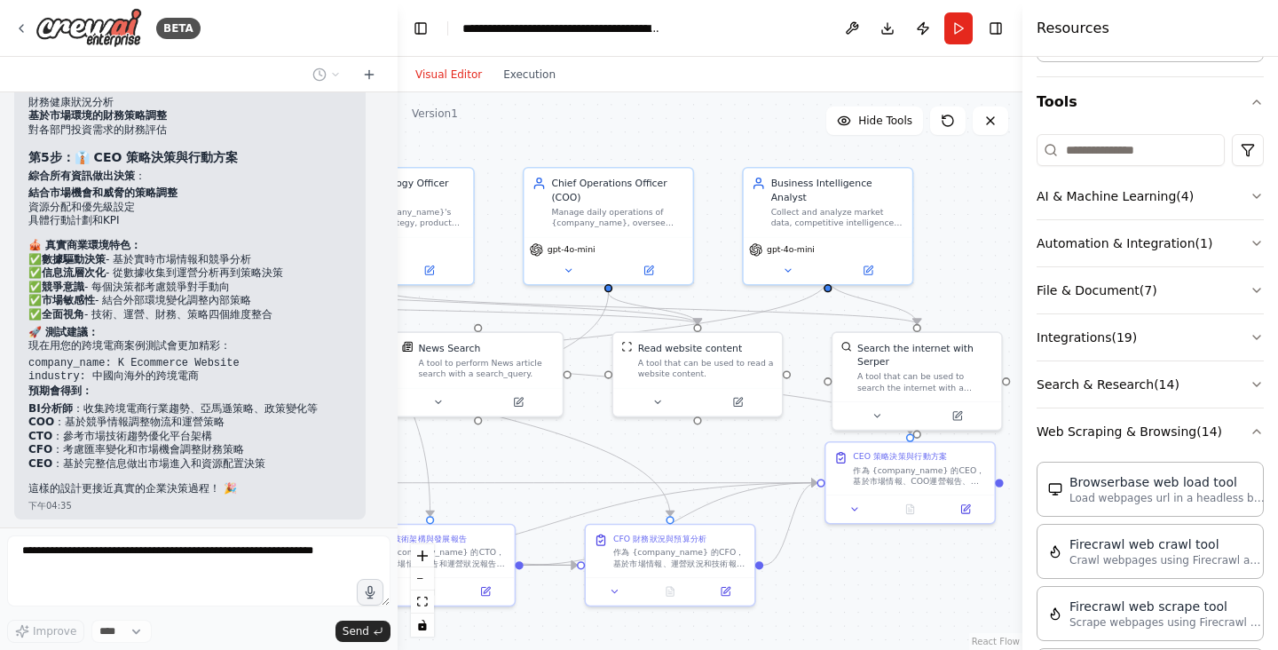
click at [273, 36] on div "BETA" at bounding box center [199, 28] width 398 height 57
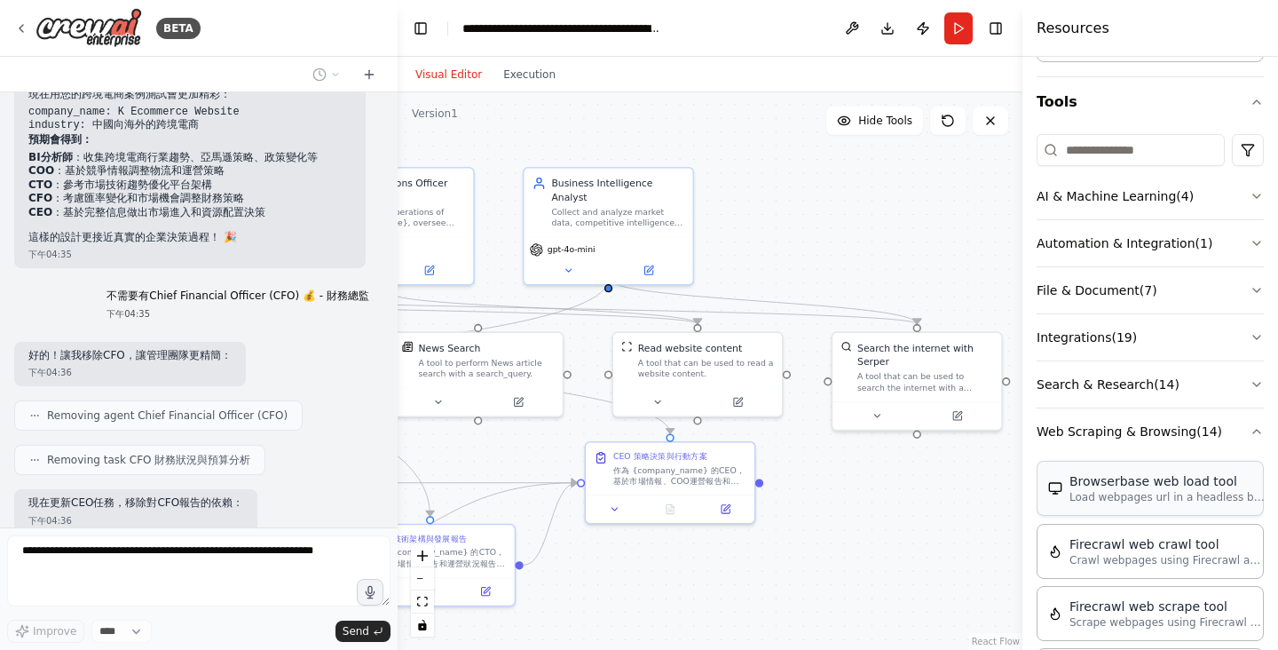
scroll to position [12243, 0]
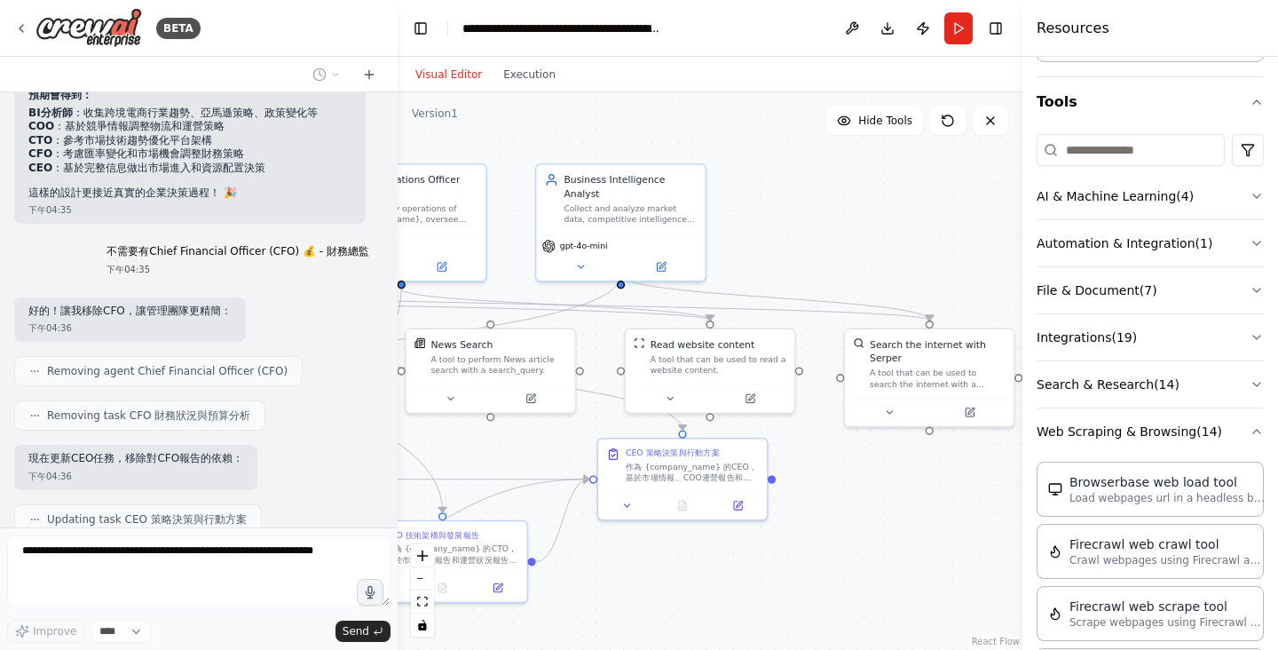
drag, startPoint x: 804, startPoint y: 538, endPoint x: 1027, endPoint y: 447, distance: 240.8
click at [1028, 447] on div "BETA Hope to establish a company operation decision-making and analysis team 上午…" at bounding box center [639, 325] width 1278 height 650
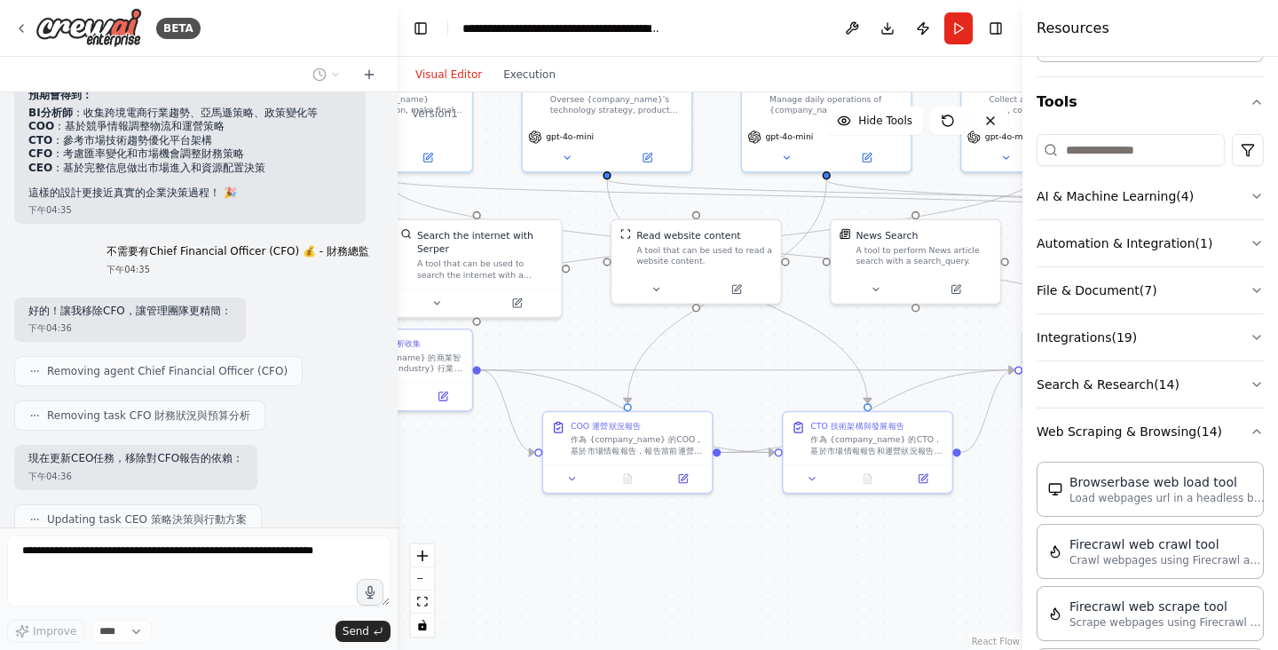
drag, startPoint x: 714, startPoint y: 546, endPoint x: 747, endPoint y: 415, distance: 134.6
click at [926, 523] on div ".deletable-edge-delete-btn { width: 20px; height: 20px; border: 0px solid #ffff…" at bounding box center [710, 370] width 625 height 557
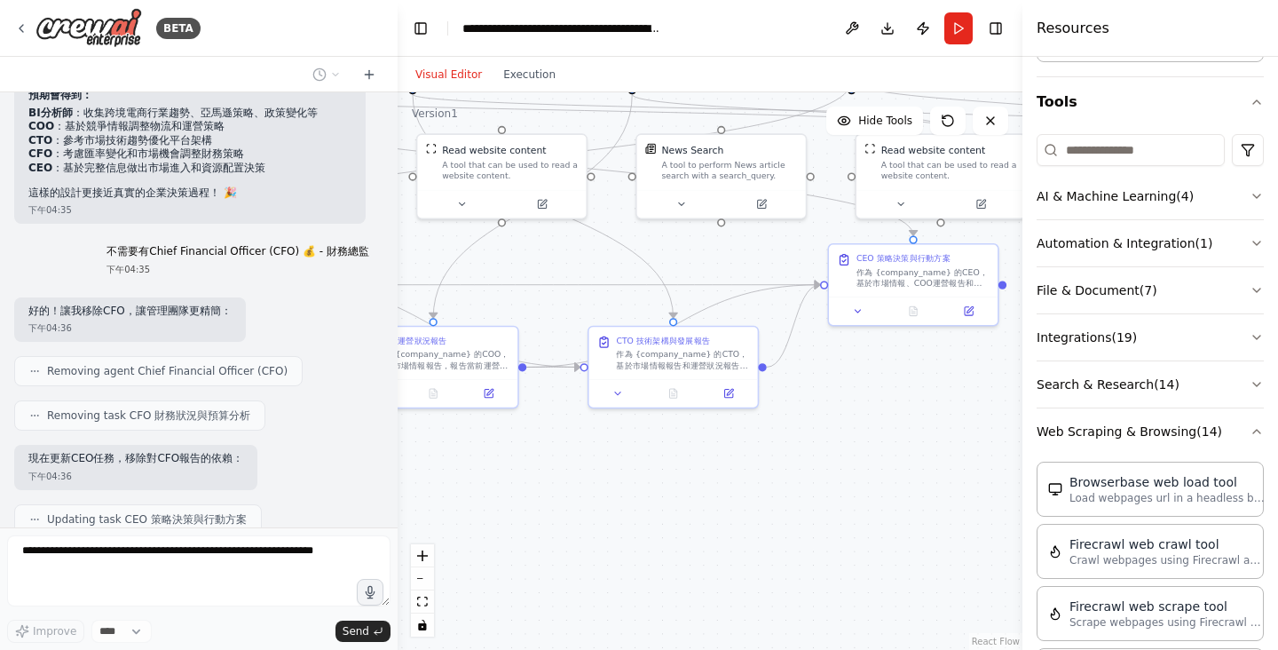
drag, startPoint x: 688, startPoint y: 336, endPoint x: 493, endPoint y: 254, distance: 211.7
click at [489, 252] on div ".deletable-edge-delete-btn { width: 20px; height: 20px; border: 0px solid #ffff…" at bounding box center [710, 370] width 625 height 557
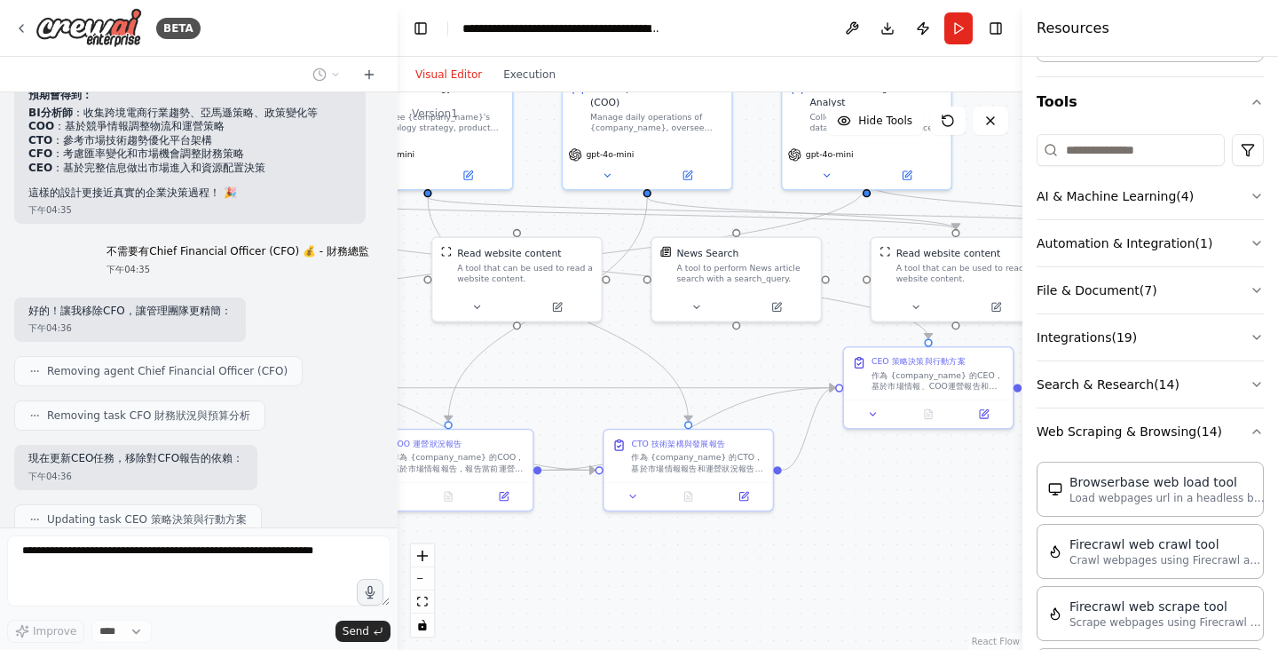
drag, startPoint x: 874, startPoint y: 424, endPoint x: 884, endPoint y: 535, distance: 111.5
click at [884, 535] on div ".deletable-edge-delete-btn { width: 20px; height: 20px; border: 0px solid #ffff…" at bounding box center [710, 370] width 625 height 557
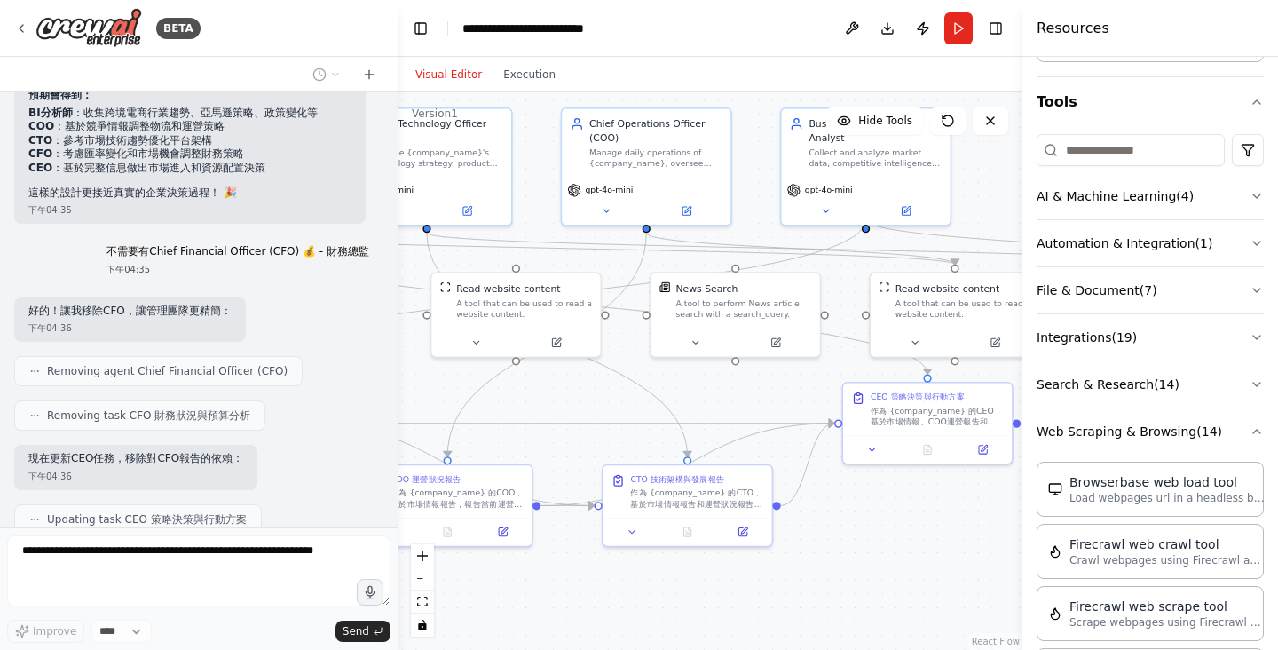
scroll to position [12287, 0]
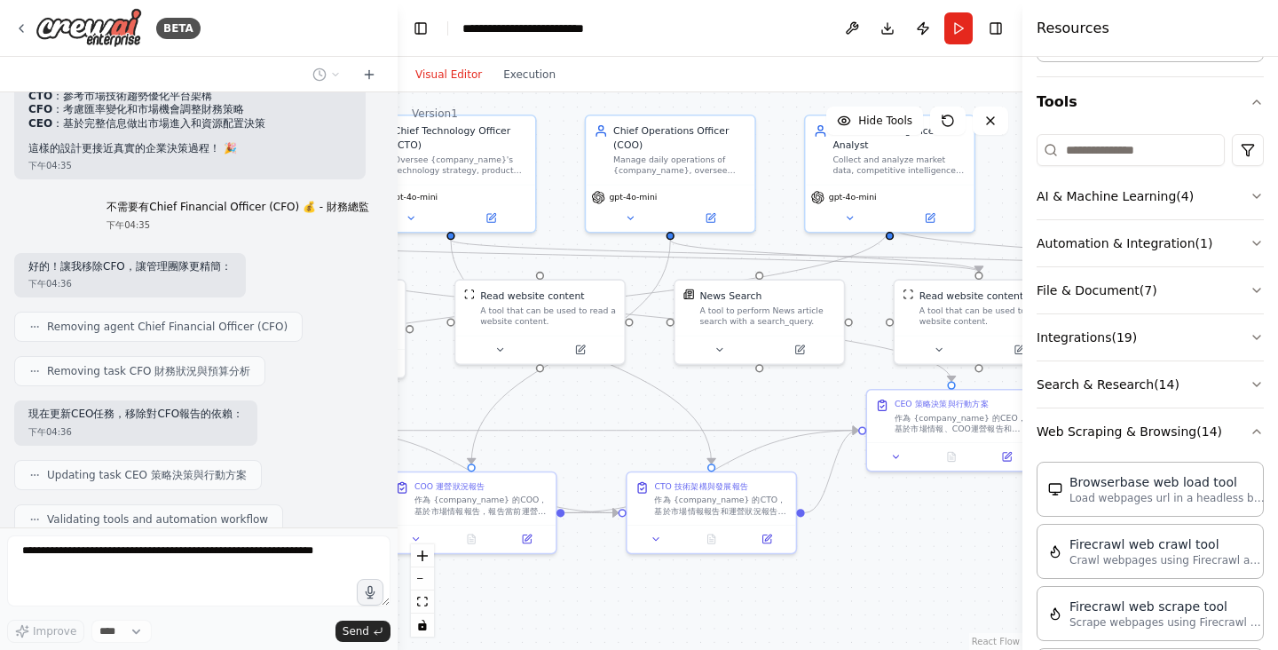
drag, startPoint x: 892, startPoint y: 538, endPoint x: 905, endPoint y: 540, distance: 12.6
click at [905, 540] on div ".deletable-edge-delete-btn { width: 20px; height: 20px; border: 0px solid #ffff…" at bounding box center [710, 370] width 625 height 557
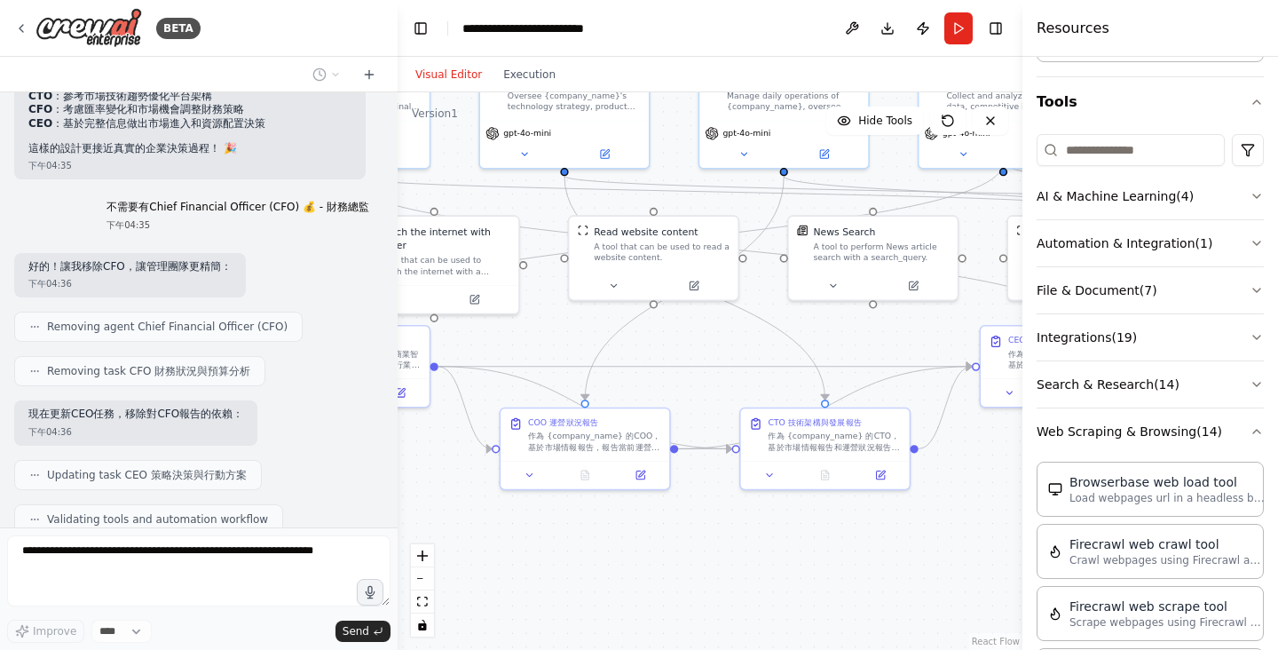
click at [1009, 492] on div ".deletable-edge-delete-btn { width: 20px; height: 20px; border: 0px solid #ffff…" at bounding box center [710, 370] width 625 height 557
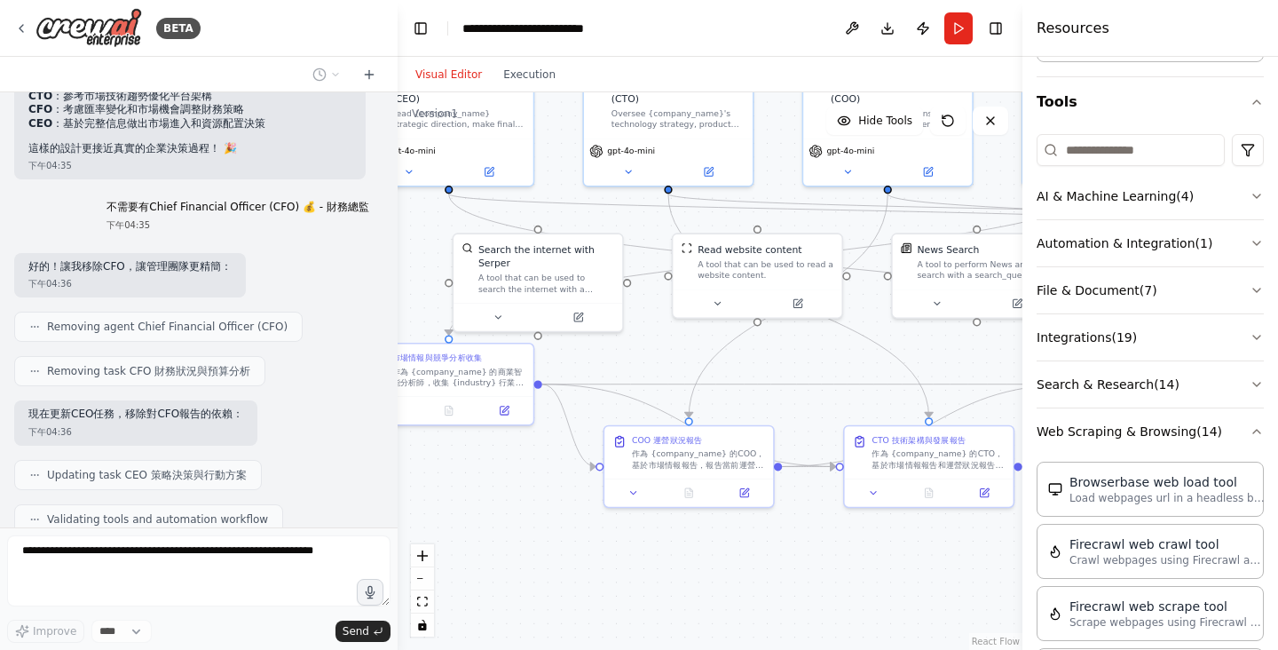
drag, startPoint x: 862, startPoint y: 560, endPoint x: 905, endPoint y: 576, distance: 45.5
click at [905, 576] on div ".deletable-edge-delete-btn { width: 20px; height: 20px; border: 0px solid #ffff…" at bounding box center [710, 370] width 625 height 557
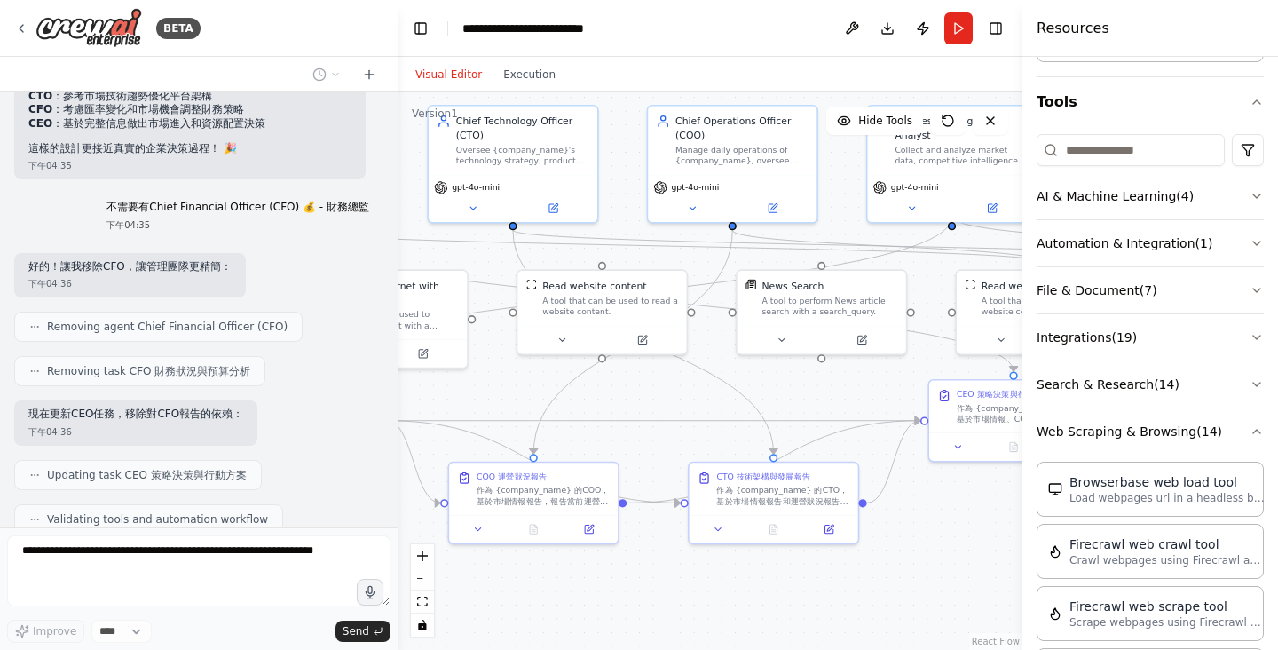
drag, startPoint x: 792, startPoint y: 373, endPoint x: 633, endPoint y: 407, distance: 162.4
click at [633, 407] on div ".deletable-edge-delete-btn { width: 20px; height: 20px; border: 0px solid #ffff…" at bounding box center [710, 370] width 625 height 557
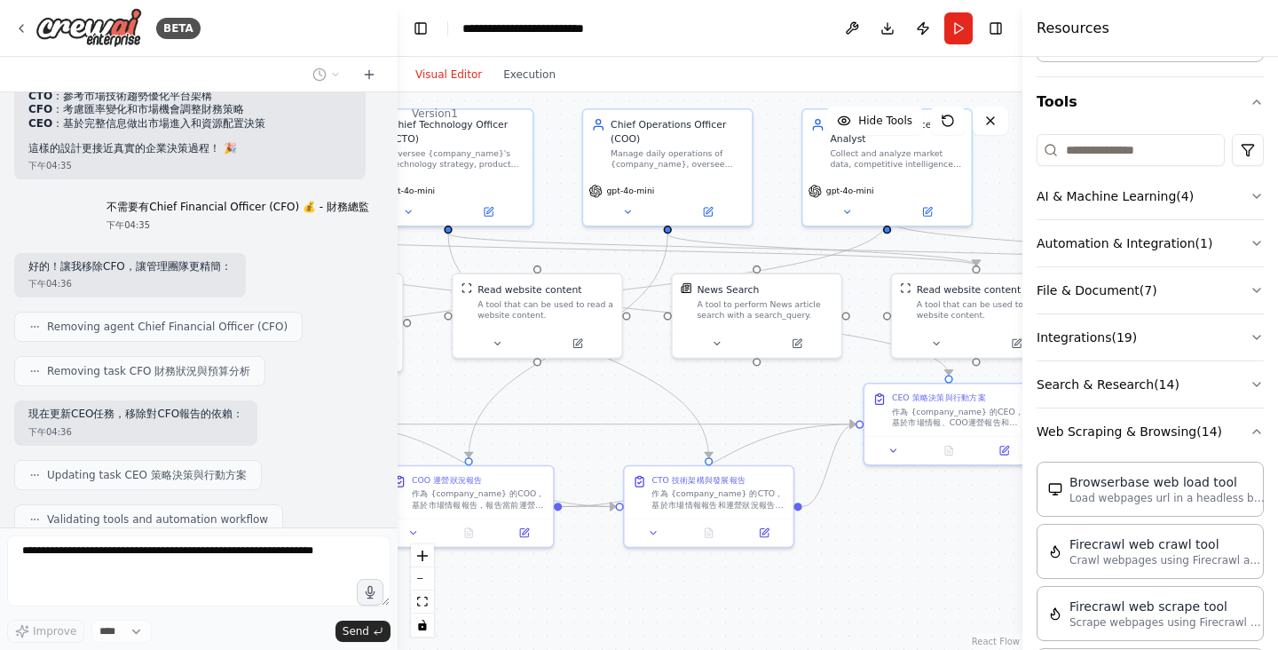
drag, startPoint x: 797, startPoint y: 401, endPoint x: 732, endPoint y: 405, distance: 64.9
click at [732, 405] on div ".deletable-edge-delete-btn { width: 20px; height: 20px; border: 0px solid #ffff…" at bounding box center [710, 370] width 625 height 557
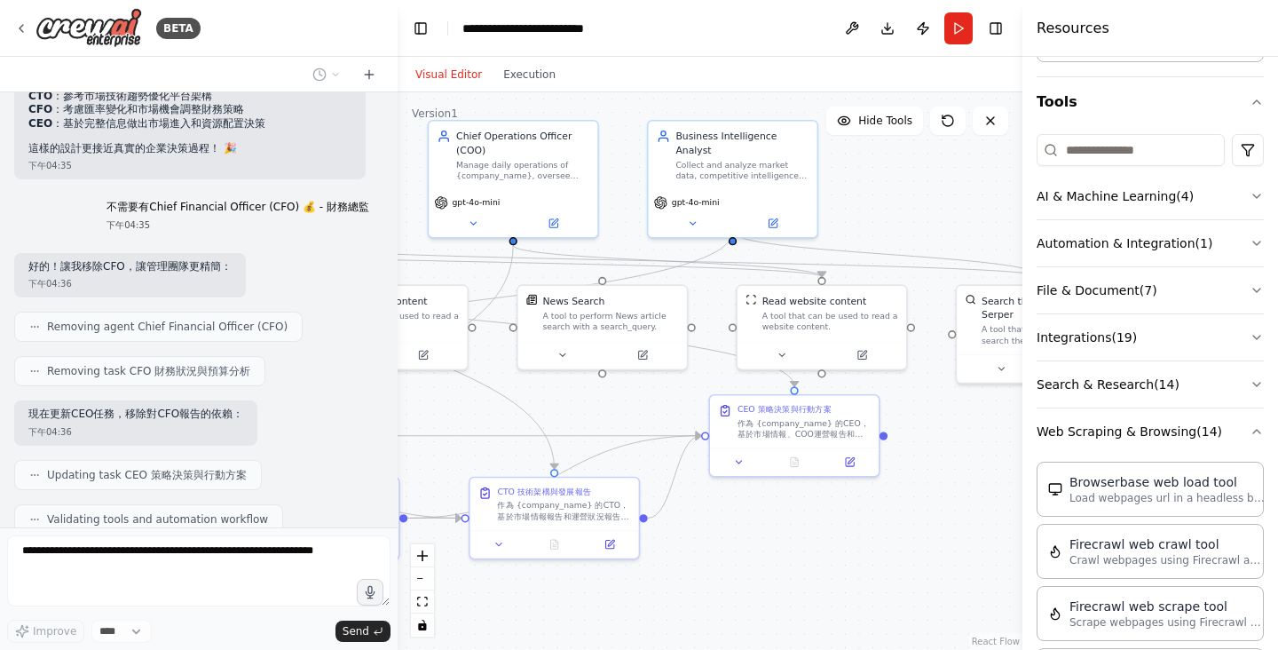
drag, startPoint x: 936, startPoint y: 527, endPoint x: 781, endPoint y: 539, distance: 154.9
click at [781, 539] on div ".deletable-edge-delete-btn { width: 20px; height: 20px; border: 0px solid #ffff…" at bounding box center [710, 370] width 625 height 557
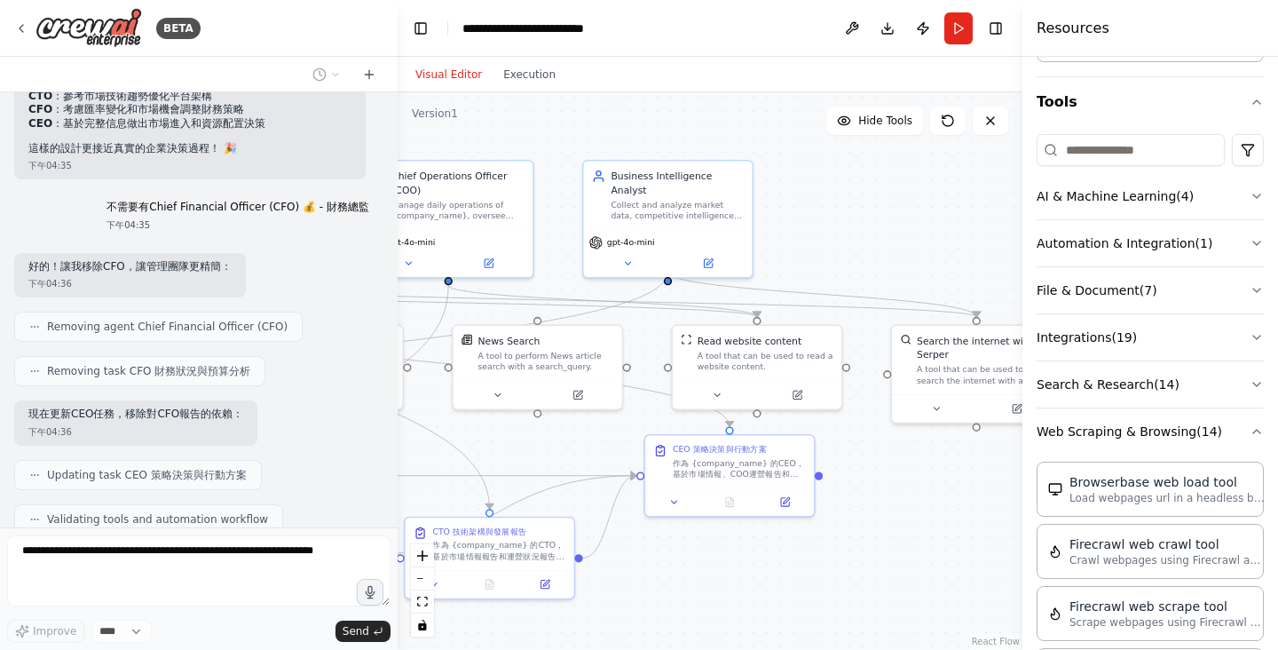
drag, startPoint x: 870, startPoint y: 520, endPoint x: 744, endPoint y: 583, distance: 140.9
click at [744, 584] on div ".deletable-edge-delete-btn { width: 20px; height: 20px; border: 0px solid #ffff…" at bounding box center [710, 370] width 625 height 557
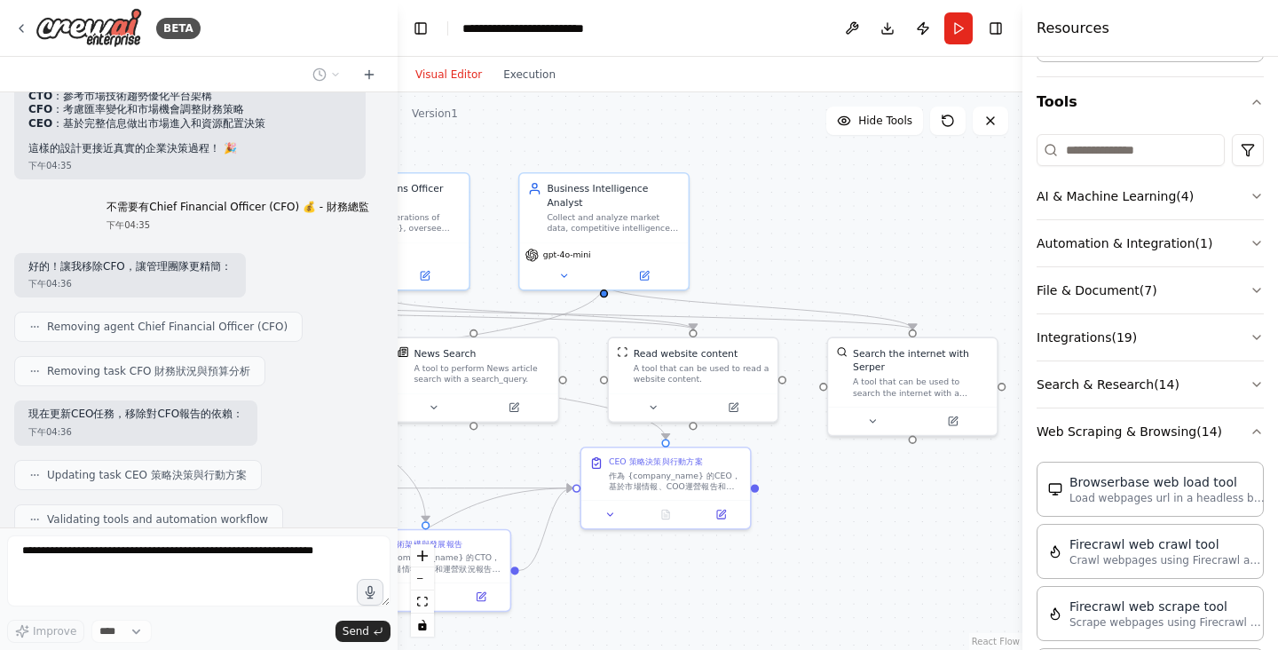
click at [890, 514] on div ".deletable-edge-delete-btn { width: 20px; height: 20px; border: 0px solid #ffff…" at bounding box center [710, 370] width 625 height 557
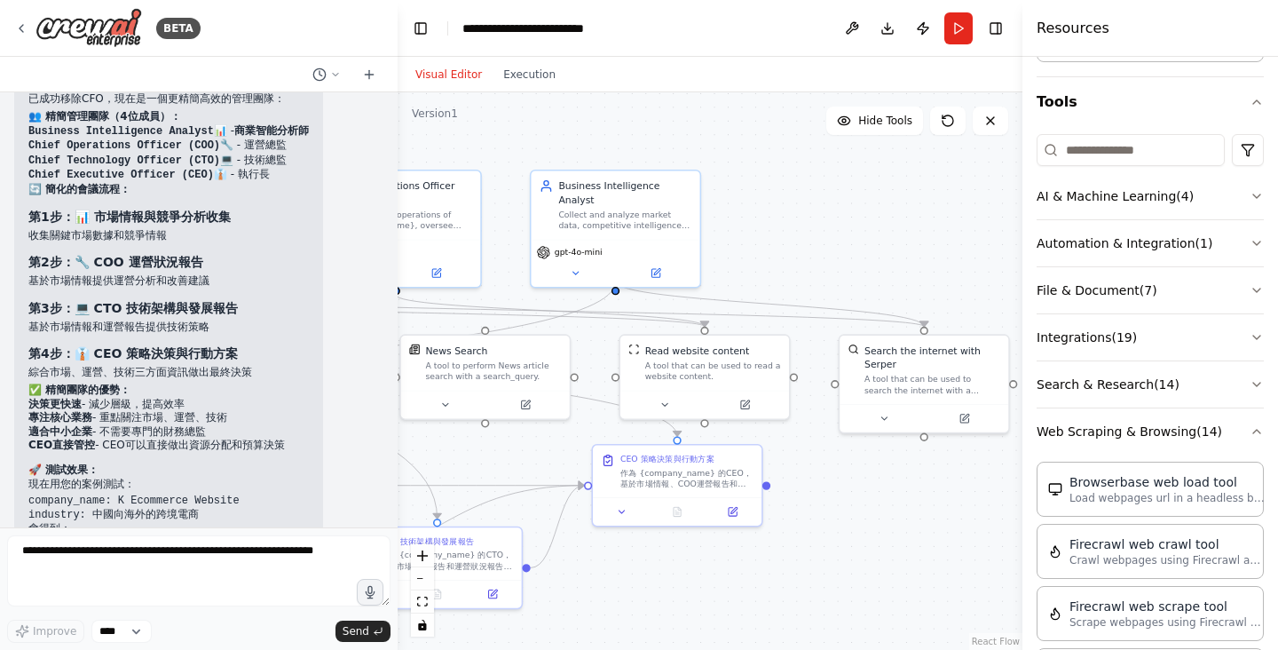
scroll to position [12825, 0]
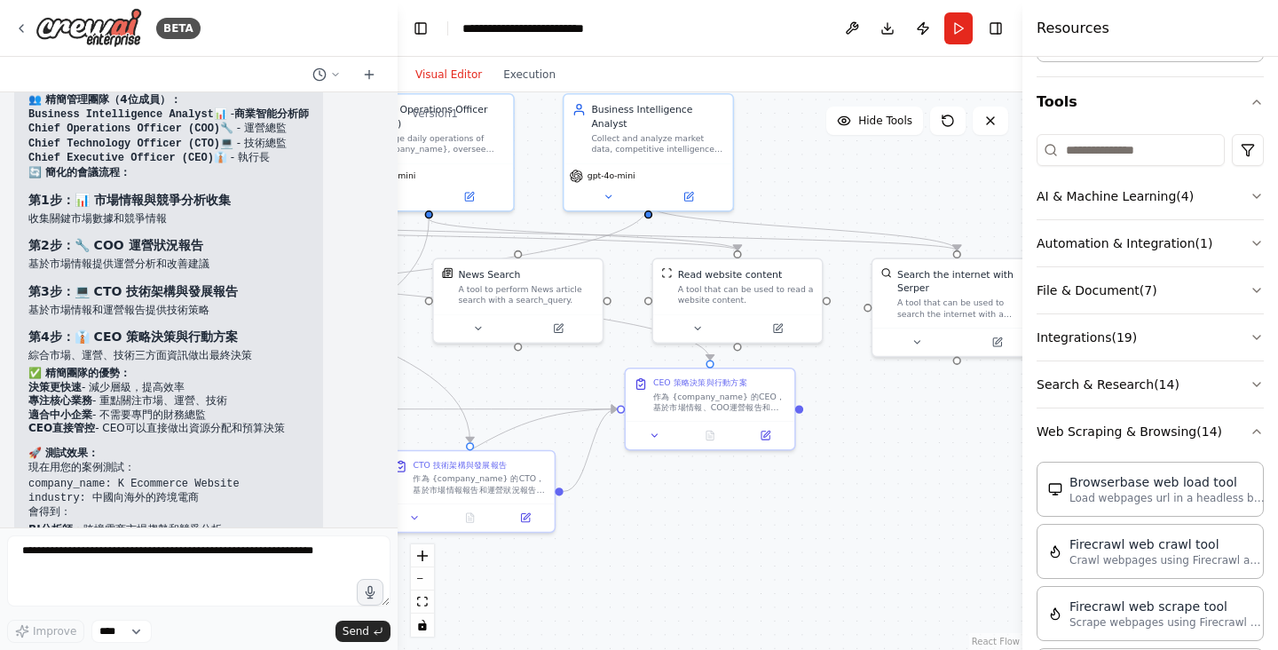
drag, startPoint x: 870, startPoint y: 510, endPoint x: 905, endPoint y: 435, distance: 82.6
click at [908, 432] on div ".deletable-edge-delete-btn { width: 20px; height: 20px; border: 0px solid #ffff…" at bounding box center [710, 370] width 625 height 557
click at [142, 552] on textarea at bounding box center [198, 570] width 383 height 71
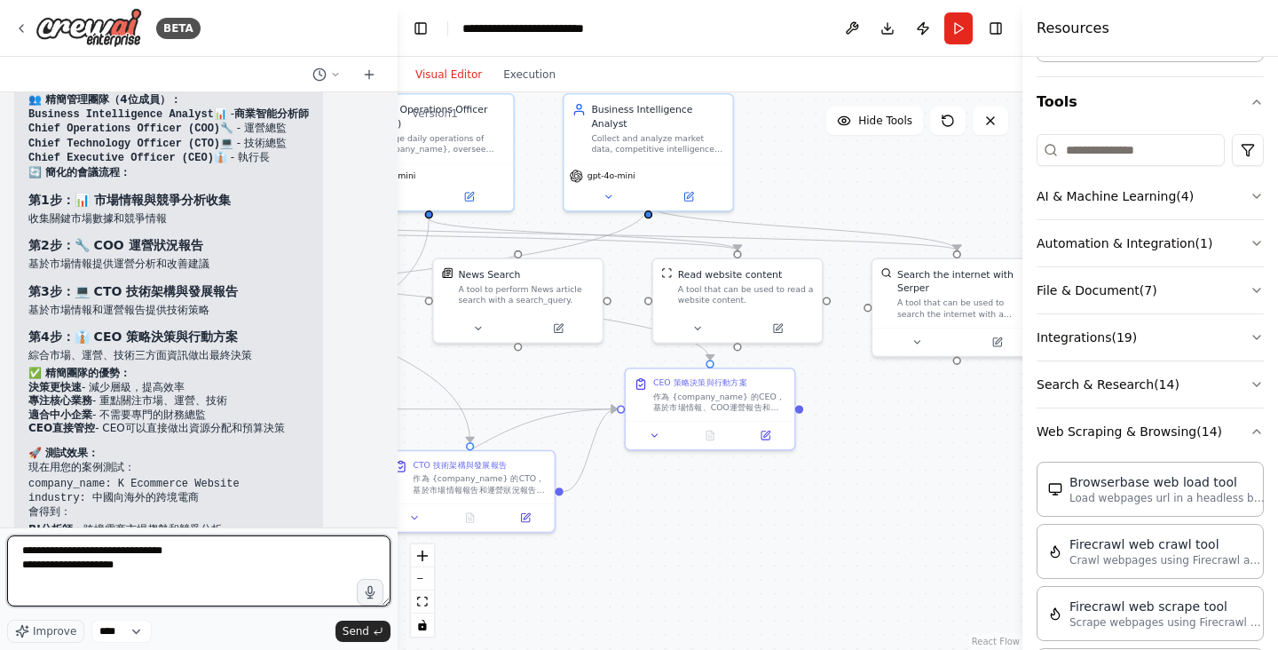
type textarea "**********"
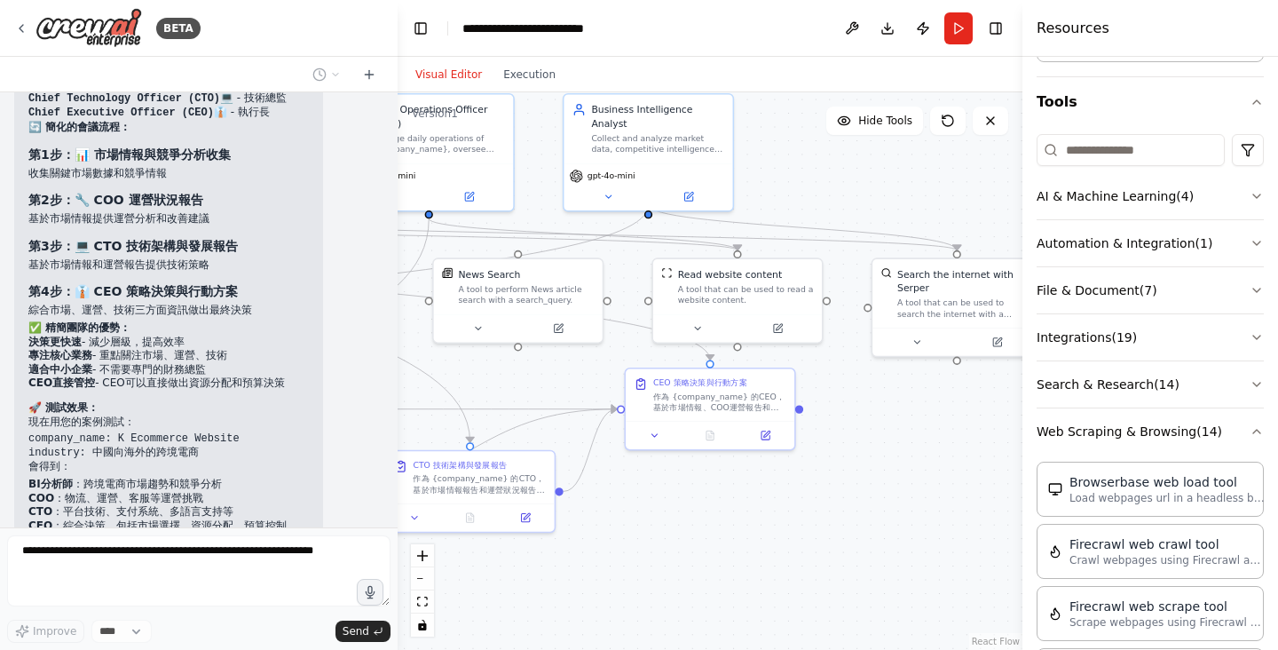
scroll to position [12944, 0]
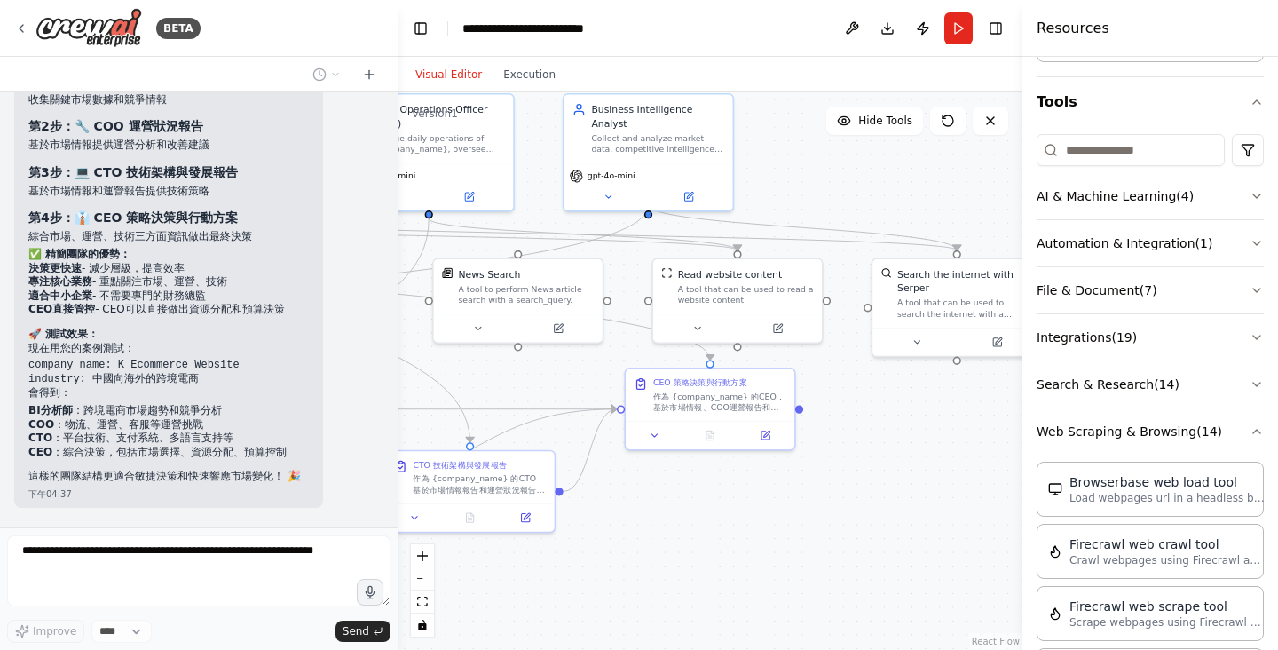
click at [350, 320] on div "🎯 精簡管理團隊已完成！ 已成功移除CFO，現在是一個更精簡高效的管理團隊： 👥 精簡管理團隊（4位成員）： Business Intelligence An…" at bounding box center [198, 222] width 369 height 572
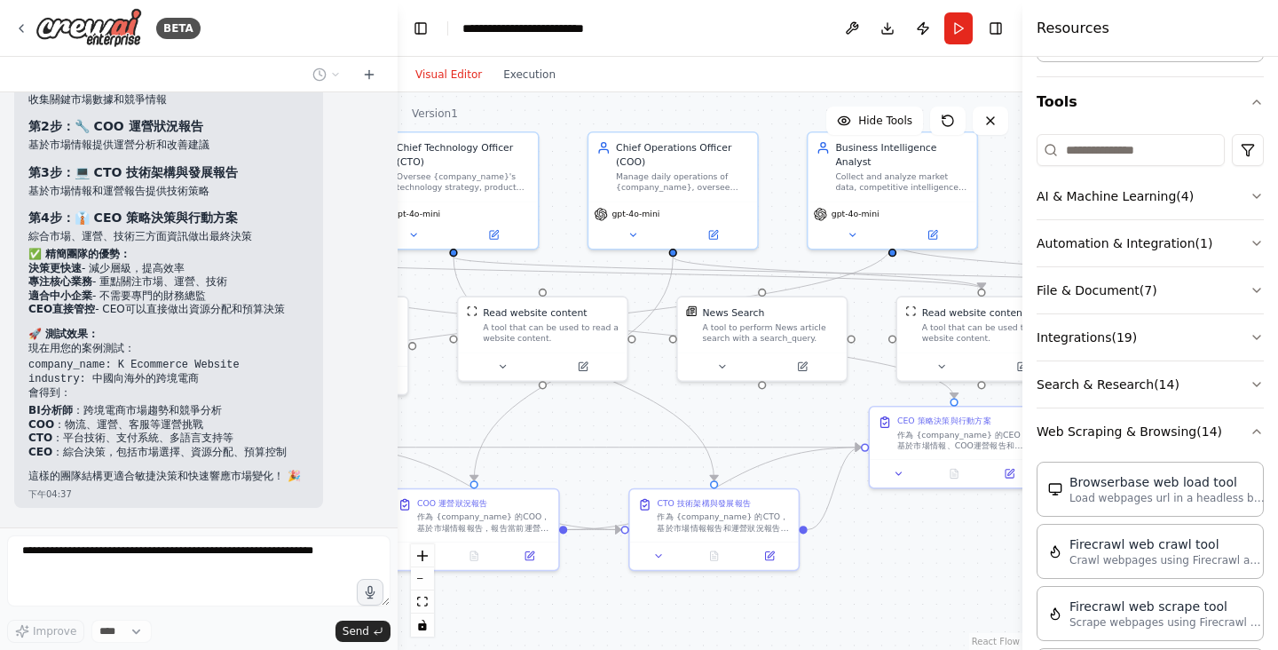
drag, startPoint x: 543, startPoint y: 376, endPoint x: 857, endPoint y: 421, distance: 316.6
click at [857, 421] on div ".deletable-edge-delete-btn { width: 20px; height: 20px; border: 0px solid #ffff…" at bounding box center [710, 370] width 625 height 557
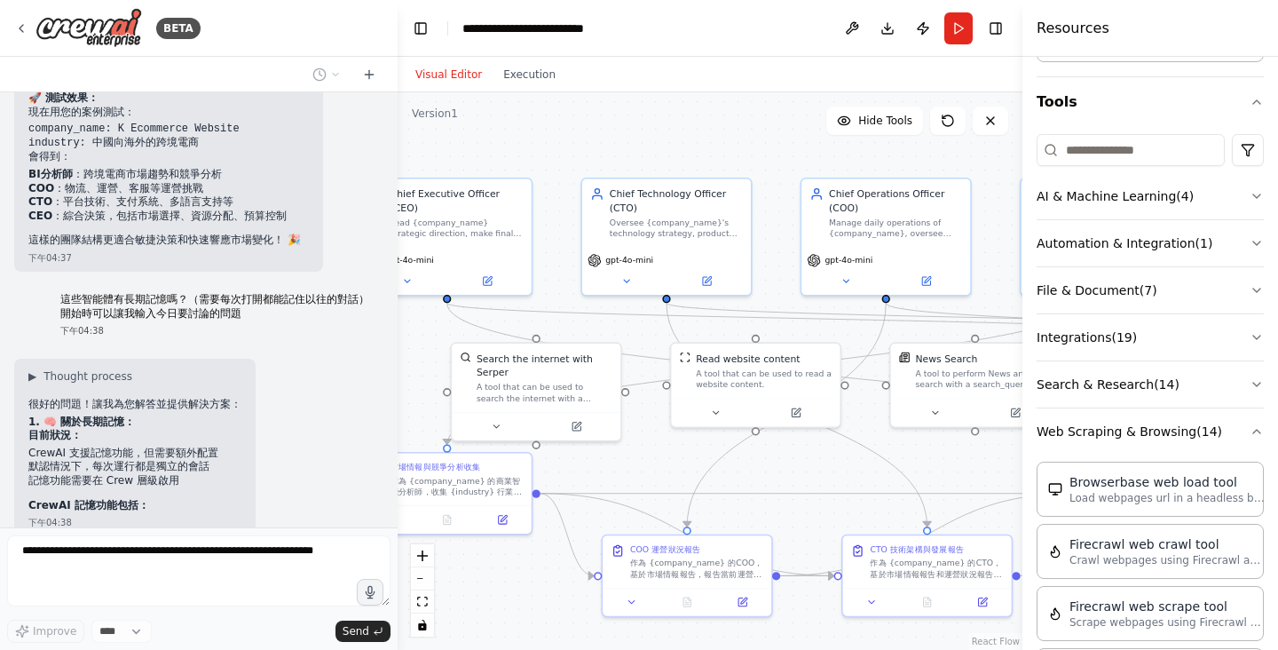
drag, startPoint x: 689, startPoint y: 152, endPoint x: 781, endPoint y: 155, distance: 92.4
click at [781, 155] on div ".deletable-edge-delete-btn { width: 20px; height: 20px; border: 0px solid #ffff…" at bounding box center [710, 370] width 625 height 557
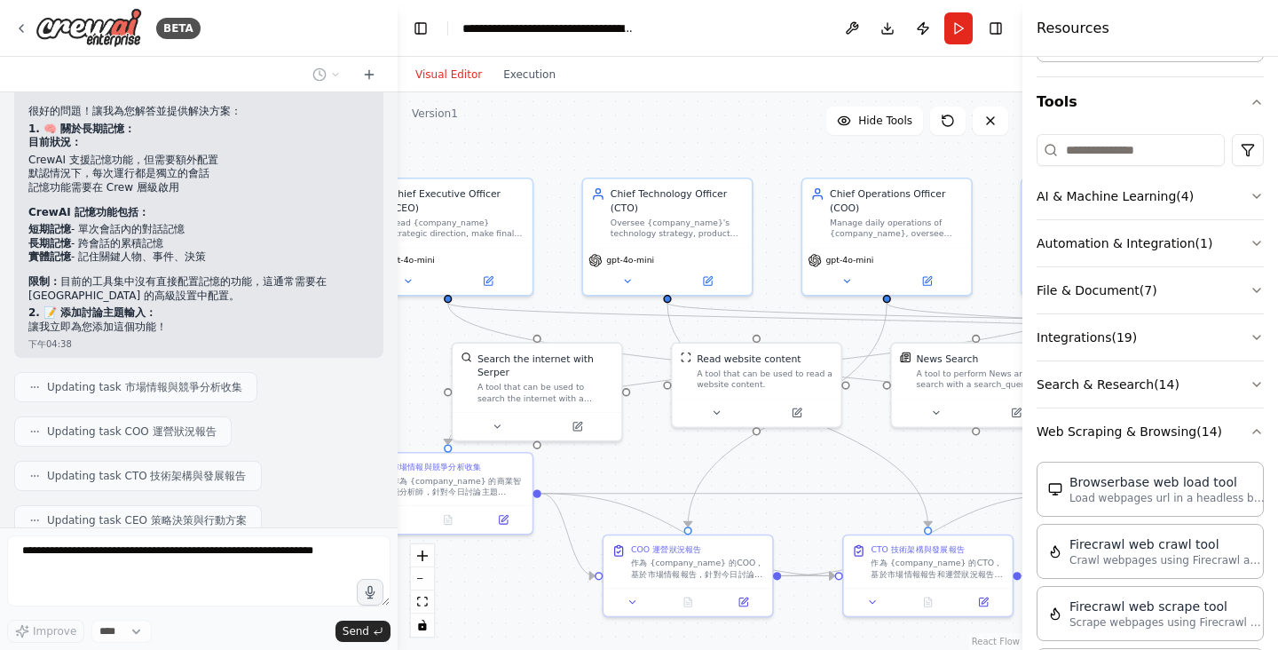
scroll to position [13532, 0]
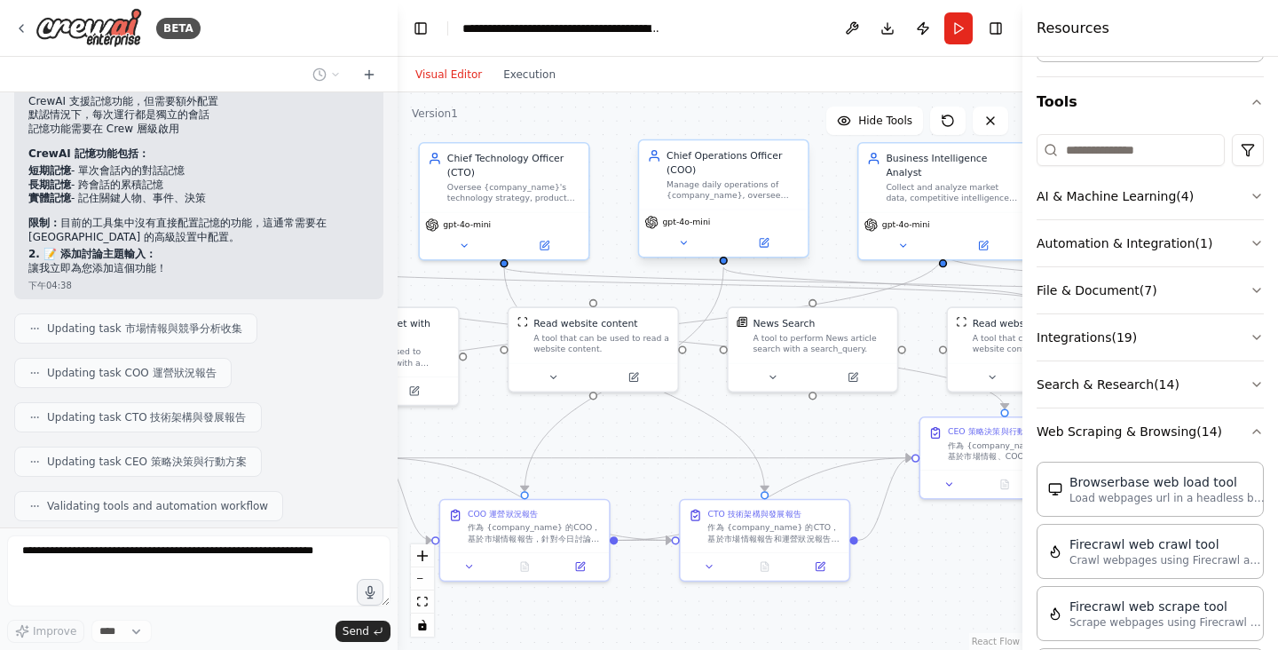
drag, startPoint x: 716, startPoint y: 125, endPoint x: 713, endPoint y: 175, distance: 49.8
click at [576, 88] on div "Visual Editor Execution Version 1 Hide Tools .deletable-edge-delete-btn { width…" at bounding box center [710, 353] width 625 height 593
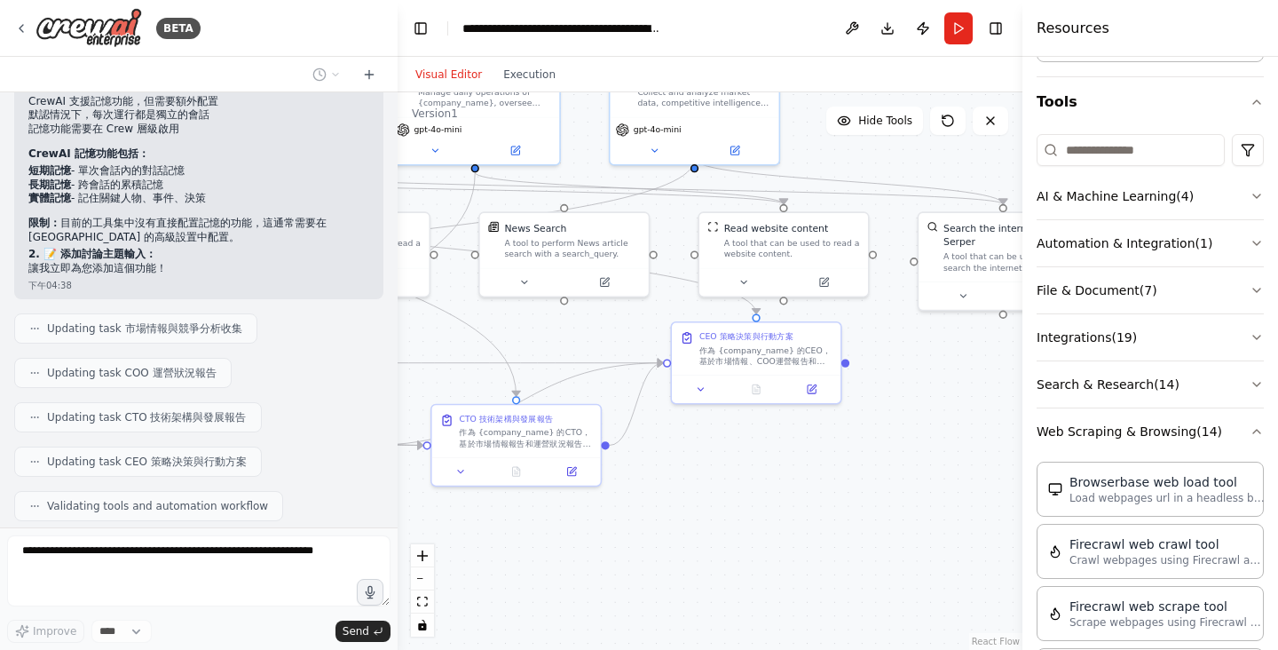
drag, startPoint x: 901, startPoint y: 573, endPoint x: 677, endPoint y: 487, distance: 239.4
click at [677, 487] on div ".deletable-edge-delete-btn { width: 20px; height: 20px; border: 0px solid #ffff…" at bounding box center [710, 370] width 625 height 557
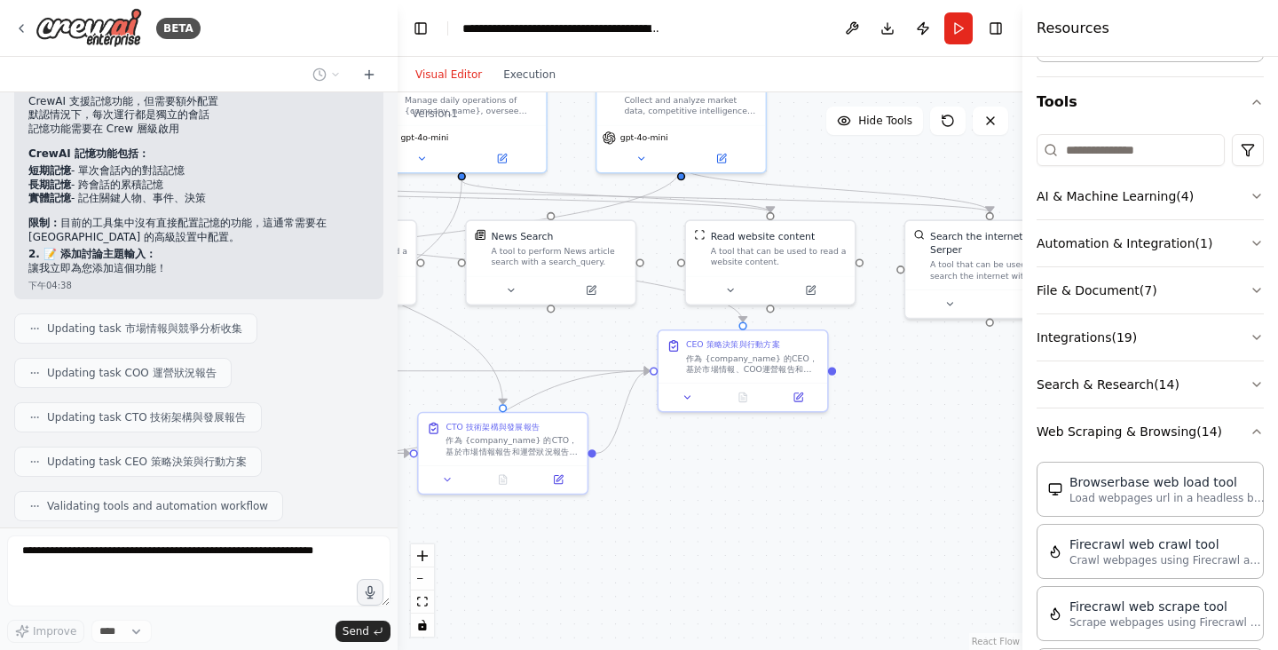
drag, startPoint x: 870, startPoint y: 495, endPoint x: 674, endPoint y: 549, distance: 203.5
click at [674, 549] on div ".deletable-edge-delete-btn { width: 20px; height: 20px; border: 0px solid #ffff…" at bounding box center [710, 370] width 625 height 557
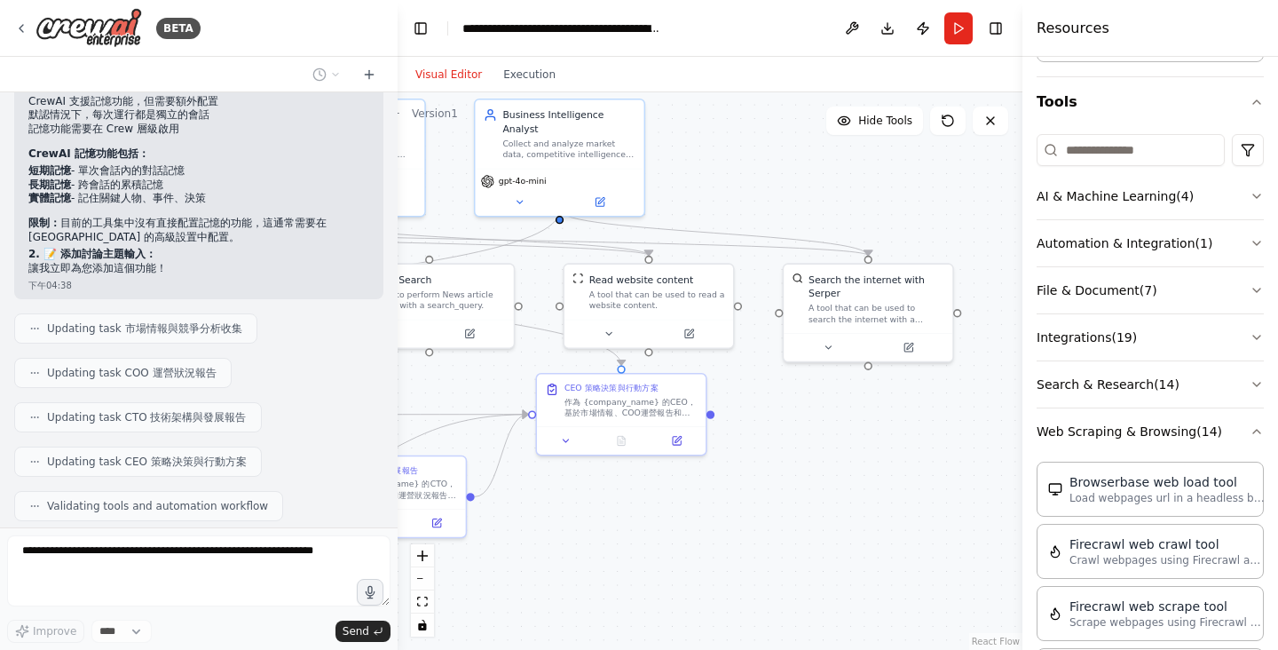
drag, startPoint x: 825, startPoint y: 512, endPoint x: 1002, endPoint y: 492, distance: 178.7
click at [1002, 492] on div ".deletable-edge-delete-btn { width: 20px; height: 20px; border: 0px solid #ffff…" at bounding box center [710, 370] width 625 height 557
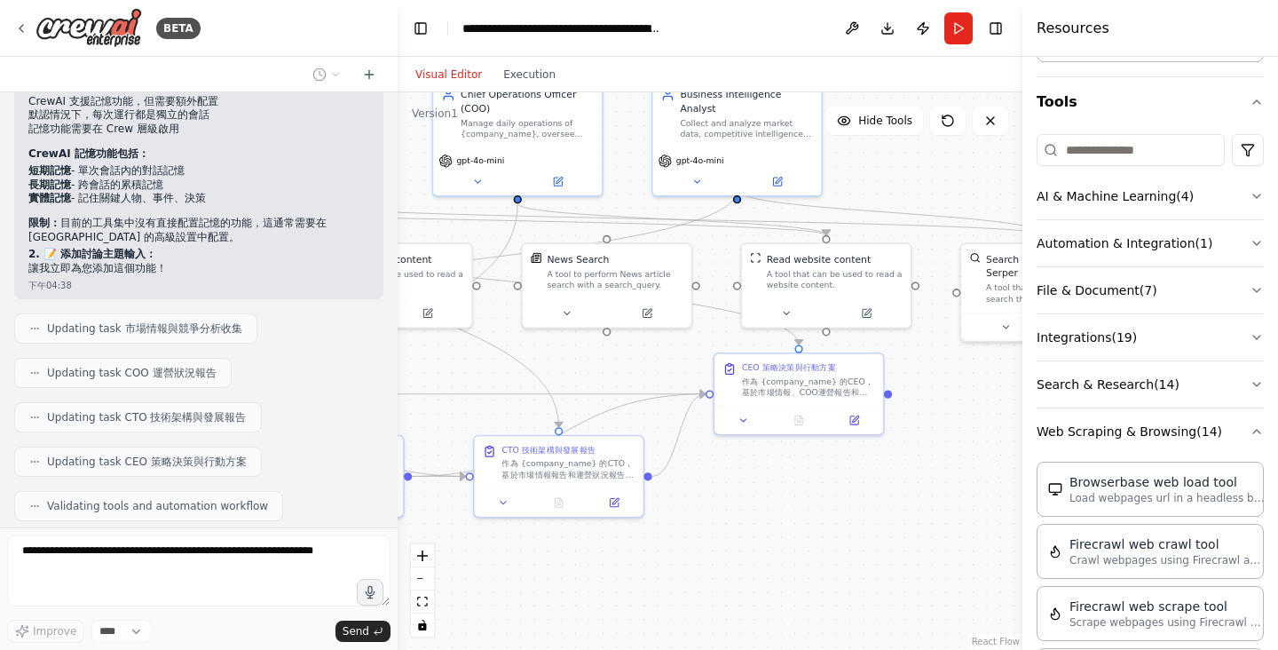
click at [991, 525] on div ".deletable-edge-delete-btn { width: 20px; height: 20px; border: 0px solid #ffff…" at bounding box center [710, 370] width 625 height 557
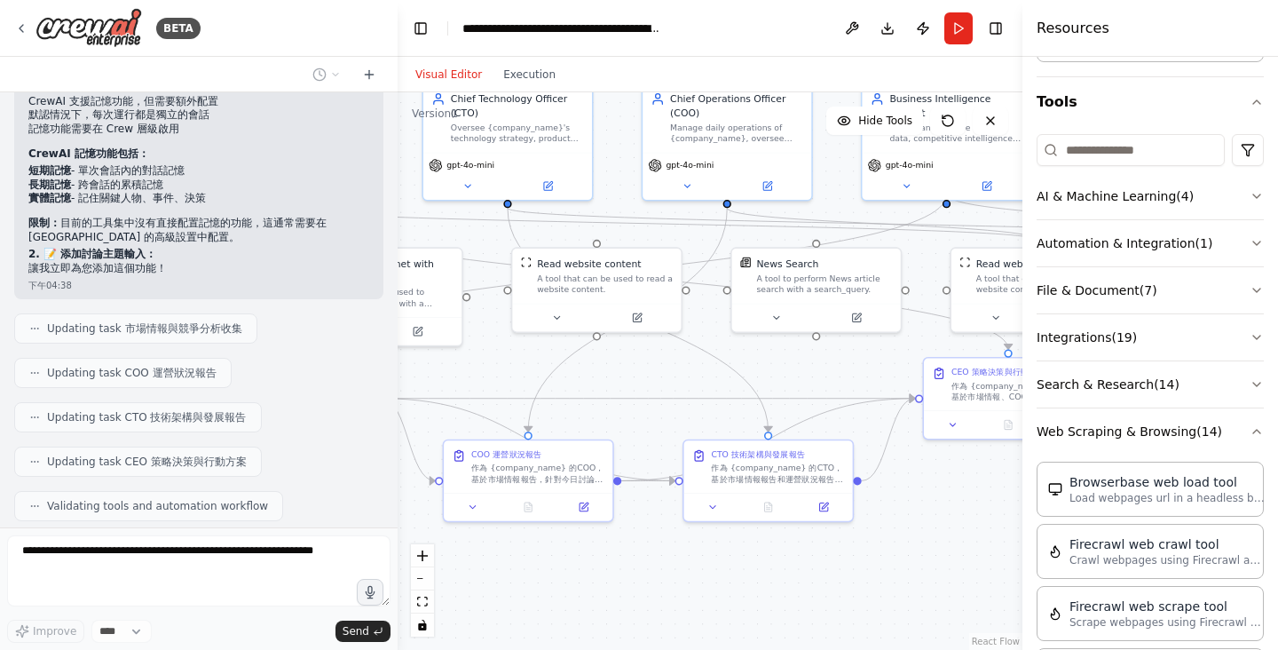
drag, startPoint x: 922, startPoint y: 563, endPoint x: 649, endPoint y: 547, distance: 273.9
click at [649, 547] on div ".deletable-edge-delete-btn { width: 20px; height: 20px; border: 0px solid #ffff…" at bounding box center [710, 370] width 625 height 557
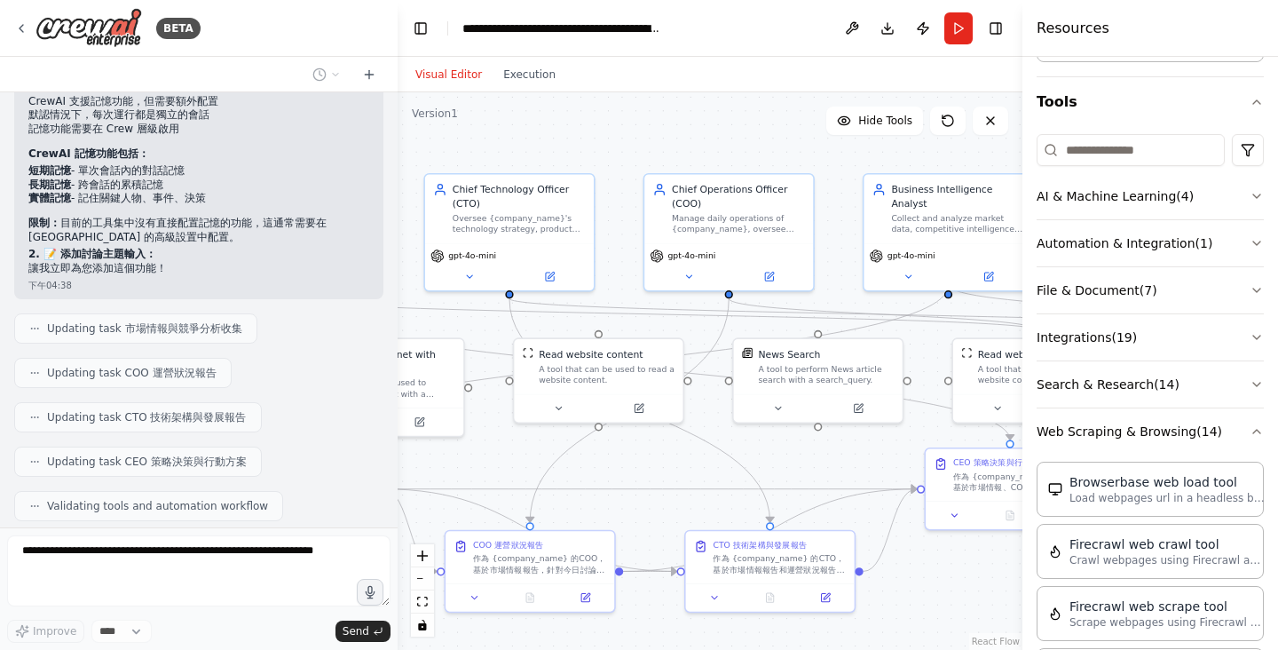
drag, startPoint x: 874, startPoint y: 591, endPoint x: 945, endPoint y: 618, distance: 76.7
click at [953, 621] on div ".deletable-edge-delete-btn { width: 20px; height: 20px; border: 0px solid #ffff…" at bounding box center [710, 370] width 625 height 557
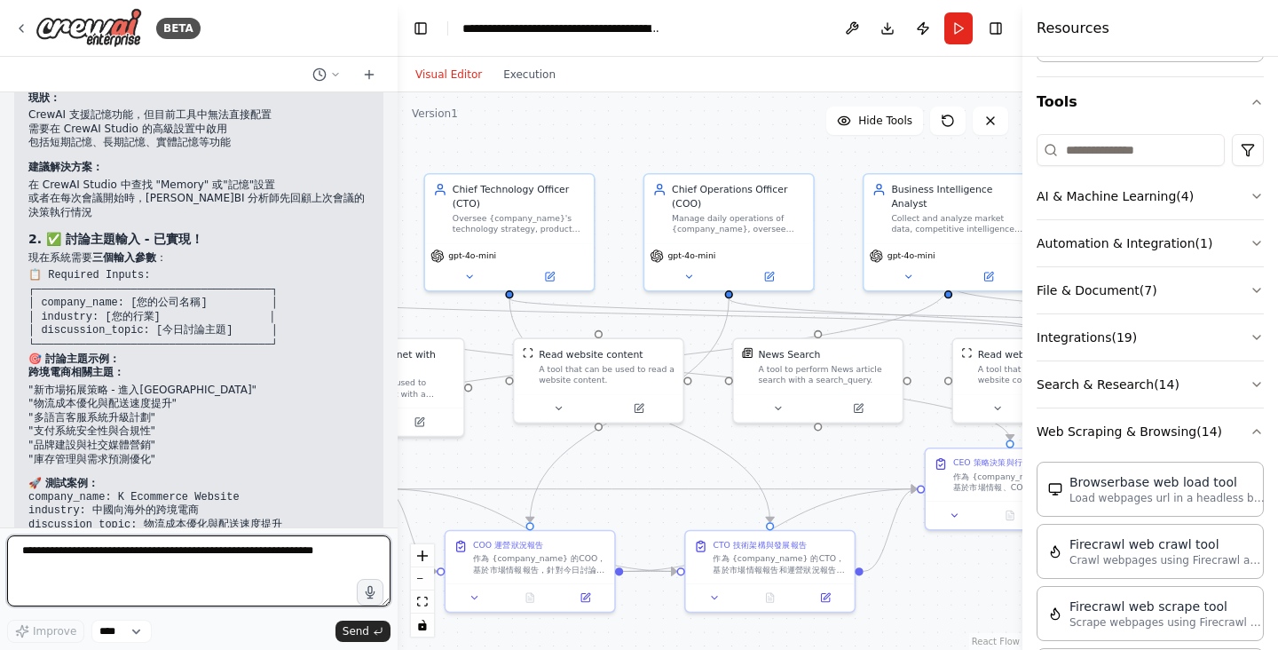
scroll to position [14191, 0]
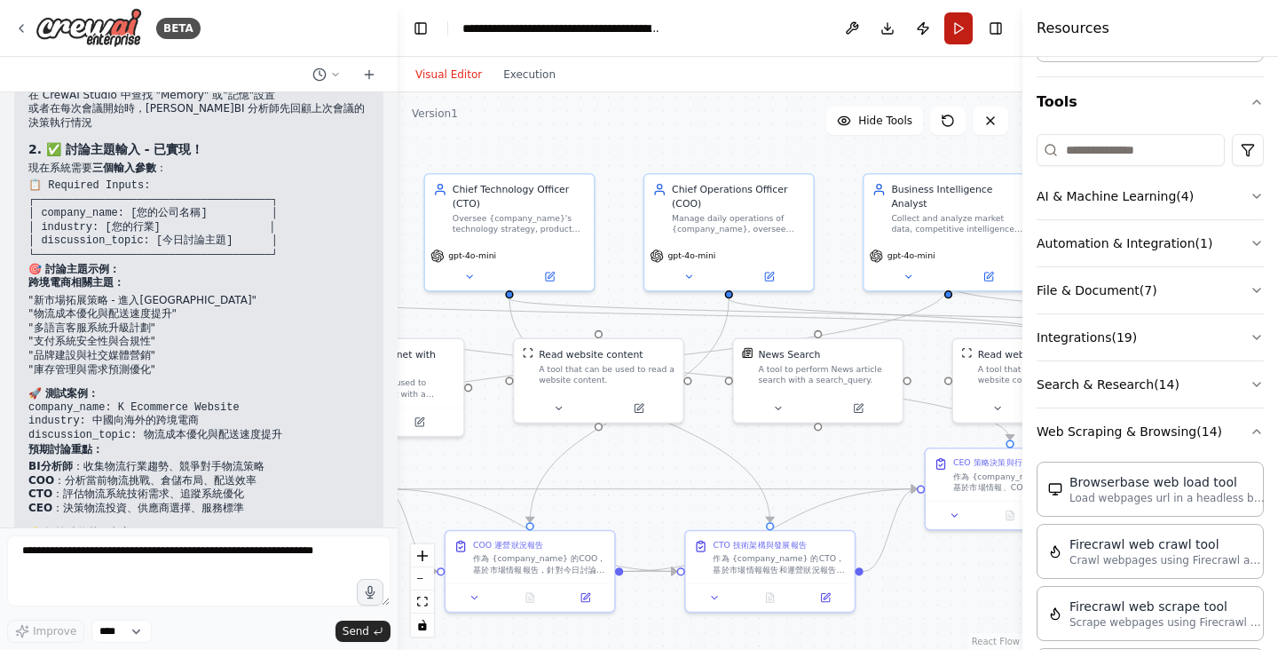
click at [945, 31] on button "Run" at bounding box center [959, 28] width 28 height 32
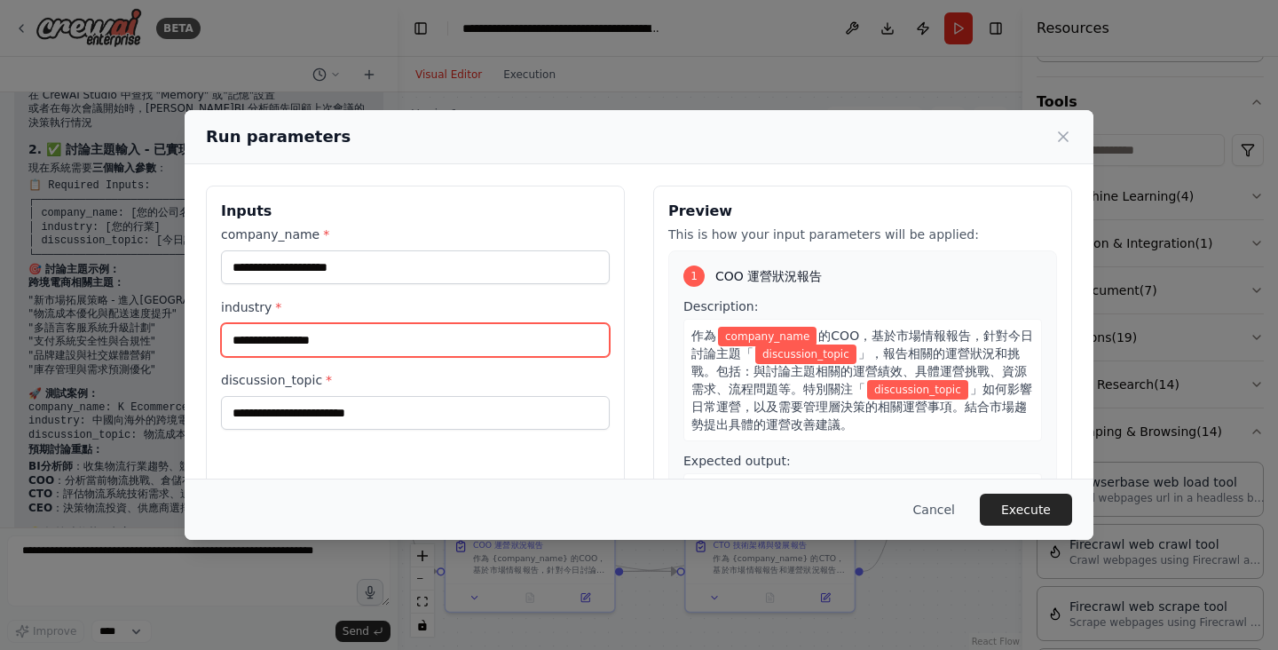
click at [397, 340] on input "industry *" at bounding box center [415, 340] width 389 height 34
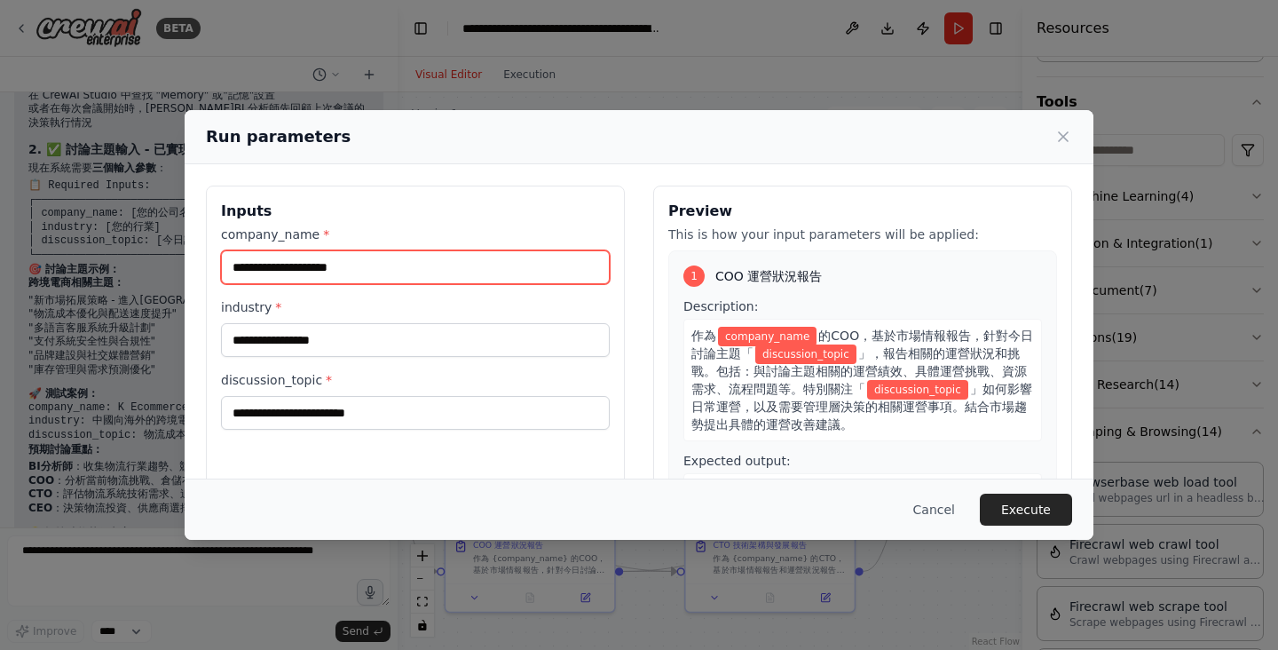
click at [402, 269] on input "company_name *" at bounding box center [415, 267] width 389 height 34
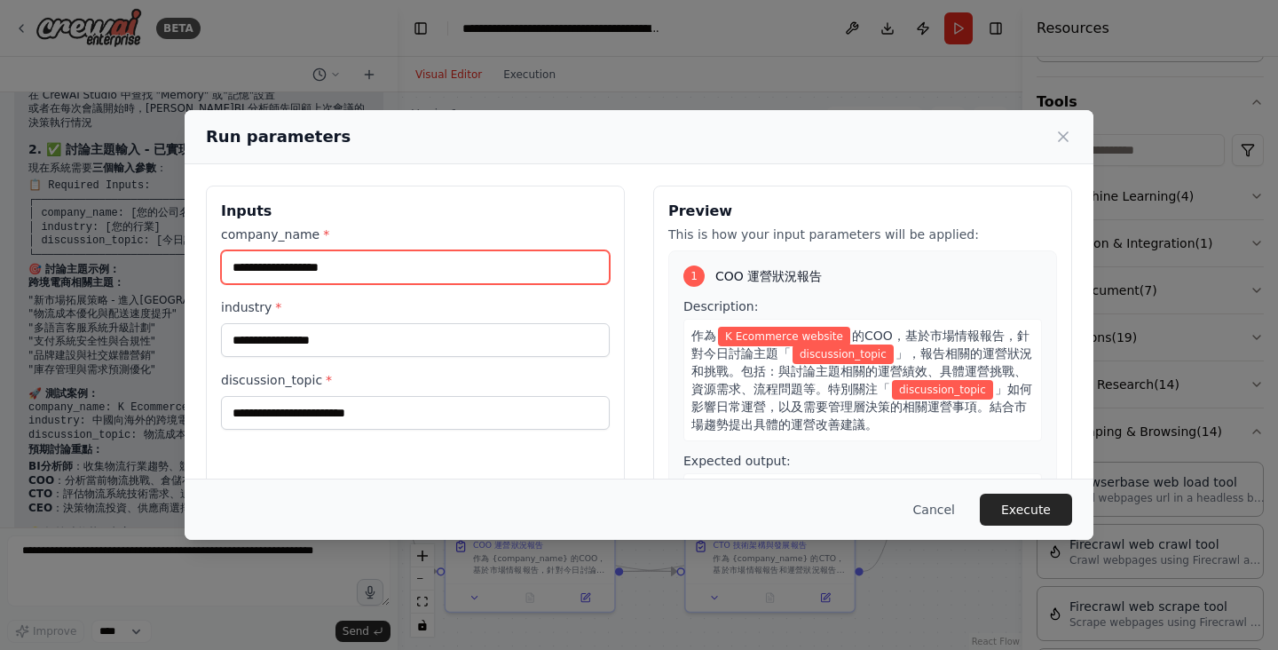
type input "**********"
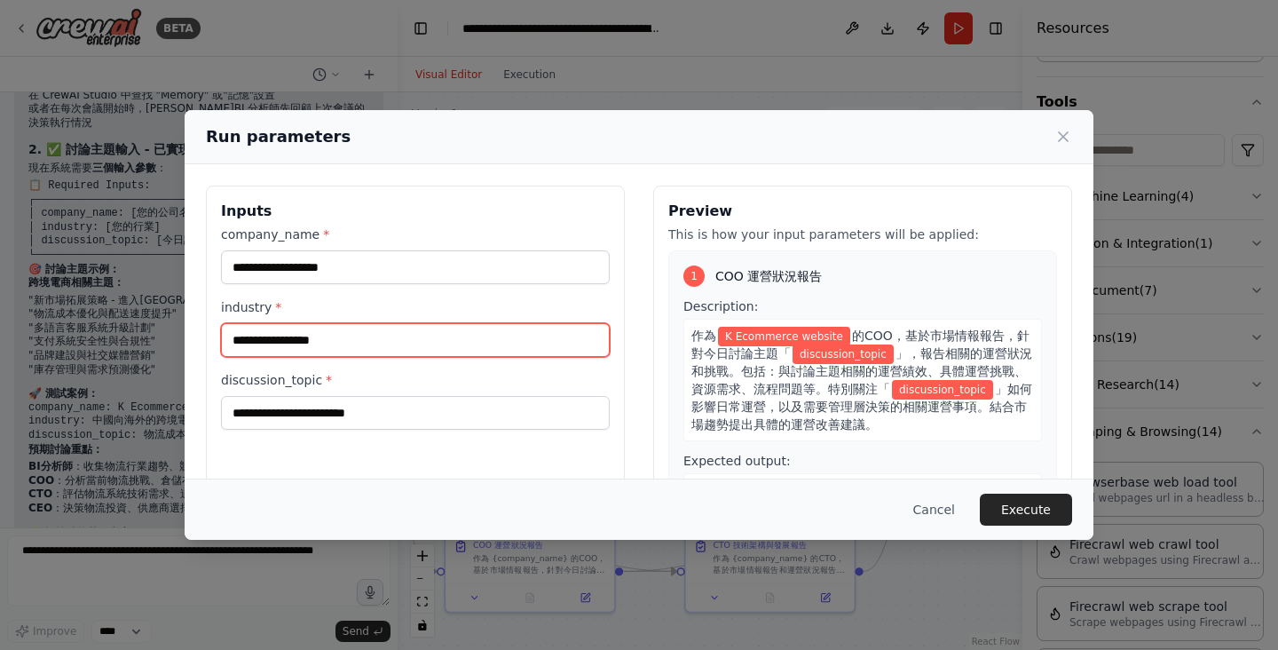
click at [376, 338] on input "industry *" at bounding box center [415, 340] width 389 height 34
click at [417, 342] on input "industry *" at bounding box center [415, 340] width 389 height 34
type input "**********"
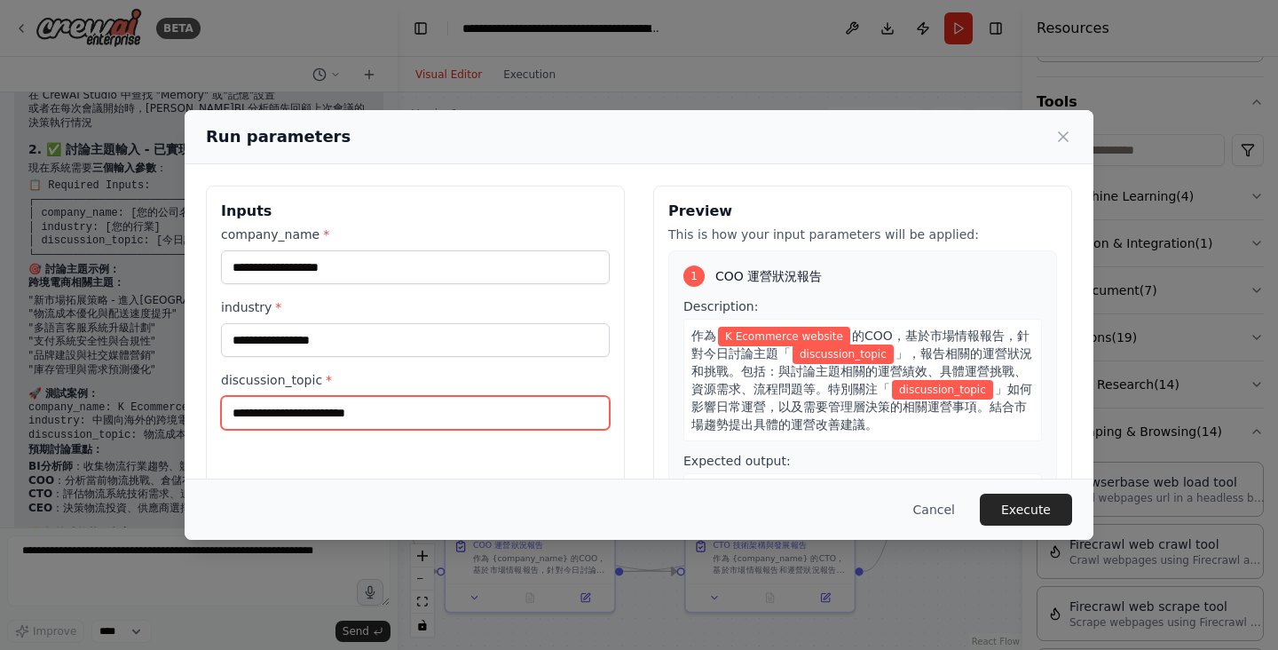
click at [380, 418] on input "discussion_topic *" at bounding box center [415, 413] width 389 height 34
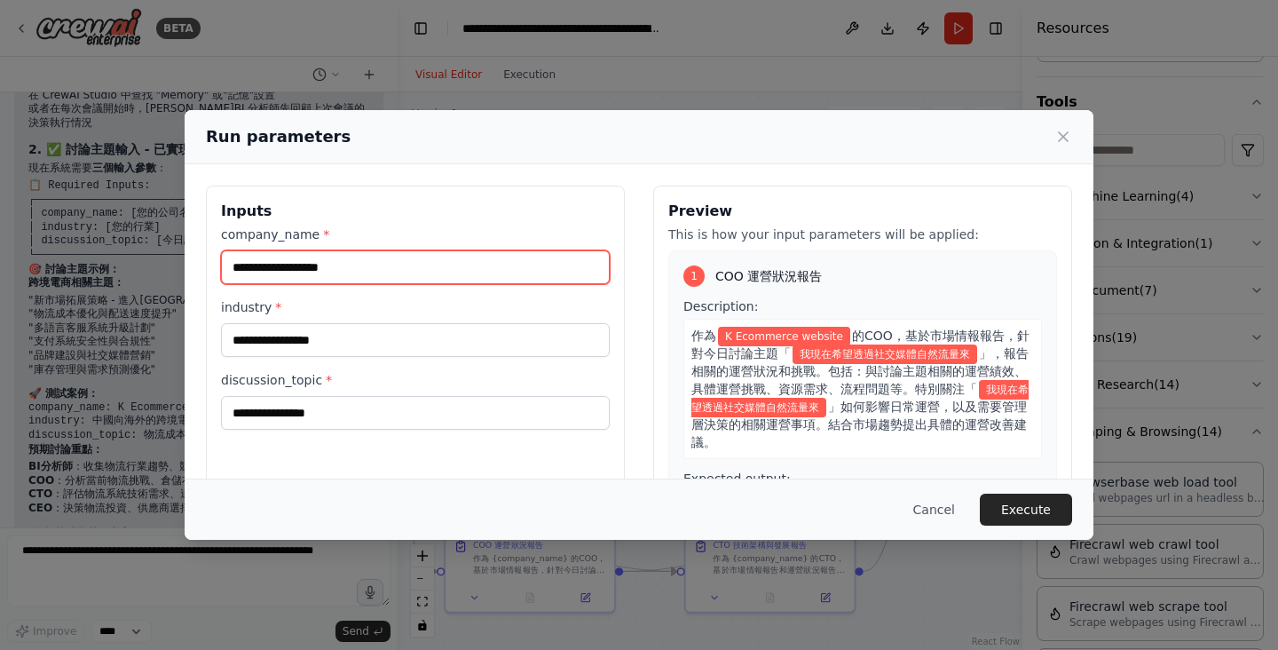
click at [572, 257] on input "**********" at bounding box center [415, 267] width 389 height 34
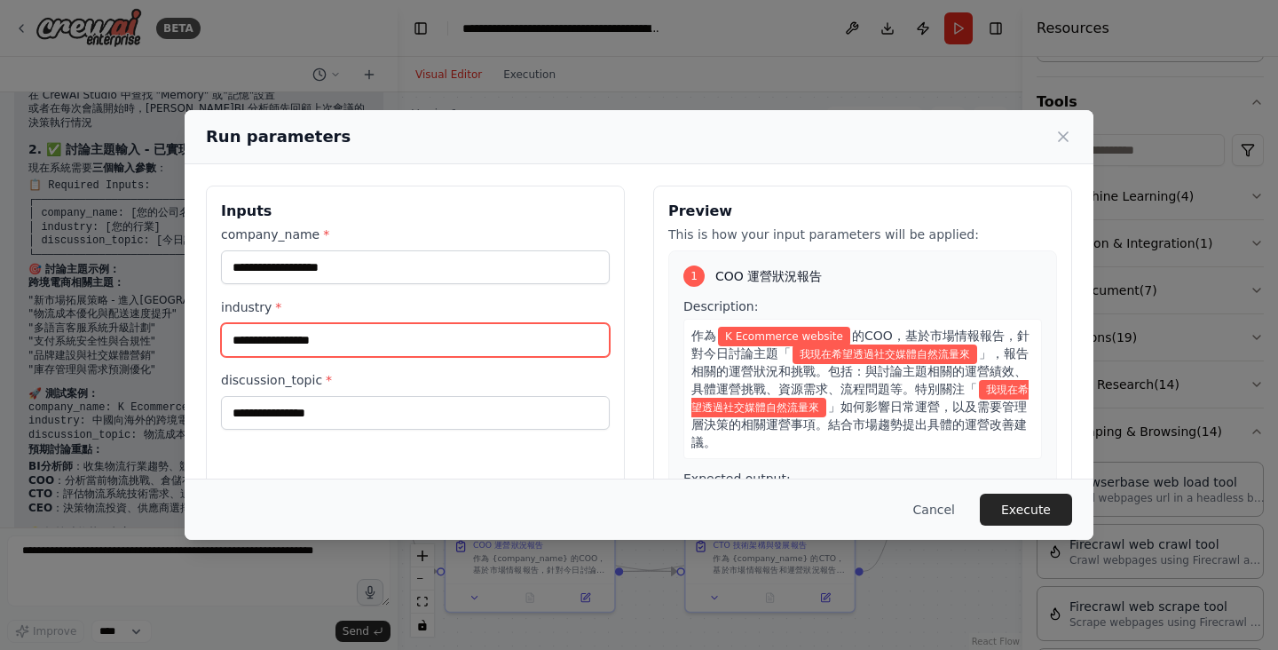
click at [416, 344] on input "**********" at bounding box center [415, 340] width 389 height 34
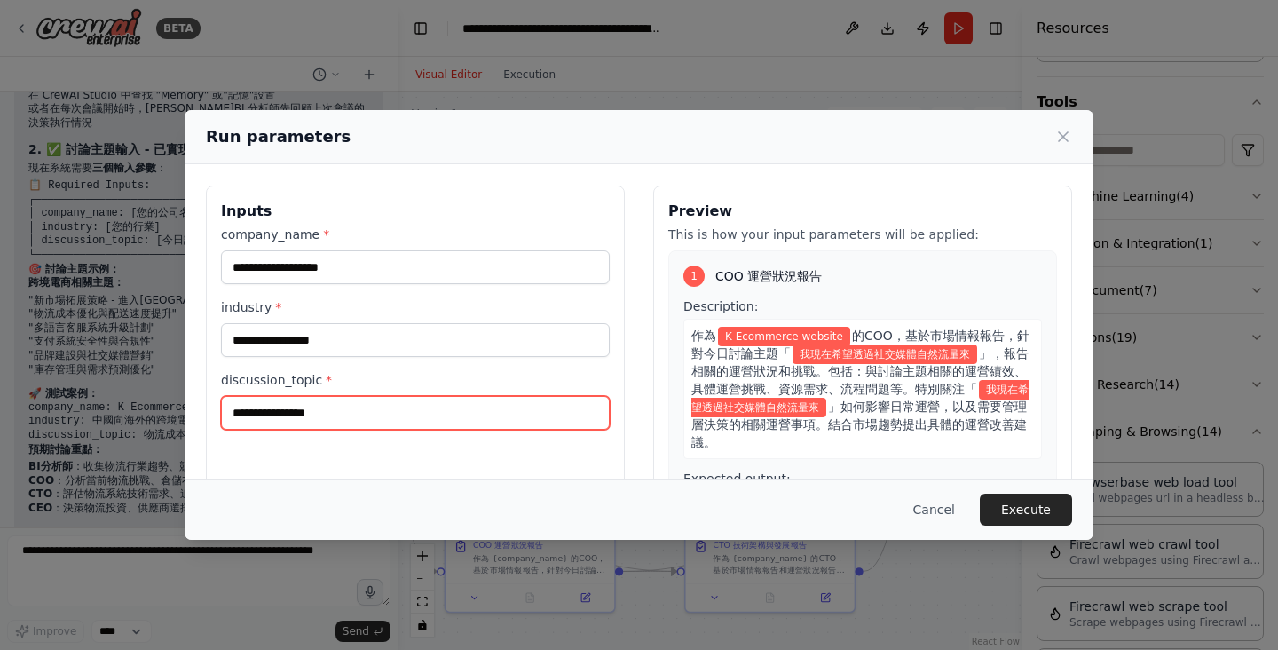
click at [476, 403] on input "**********" at bounding box center [415, 413] width 389 height 34
click at [488, 425] on input "**********" at bounding box center [415, 413] width 389 height 34
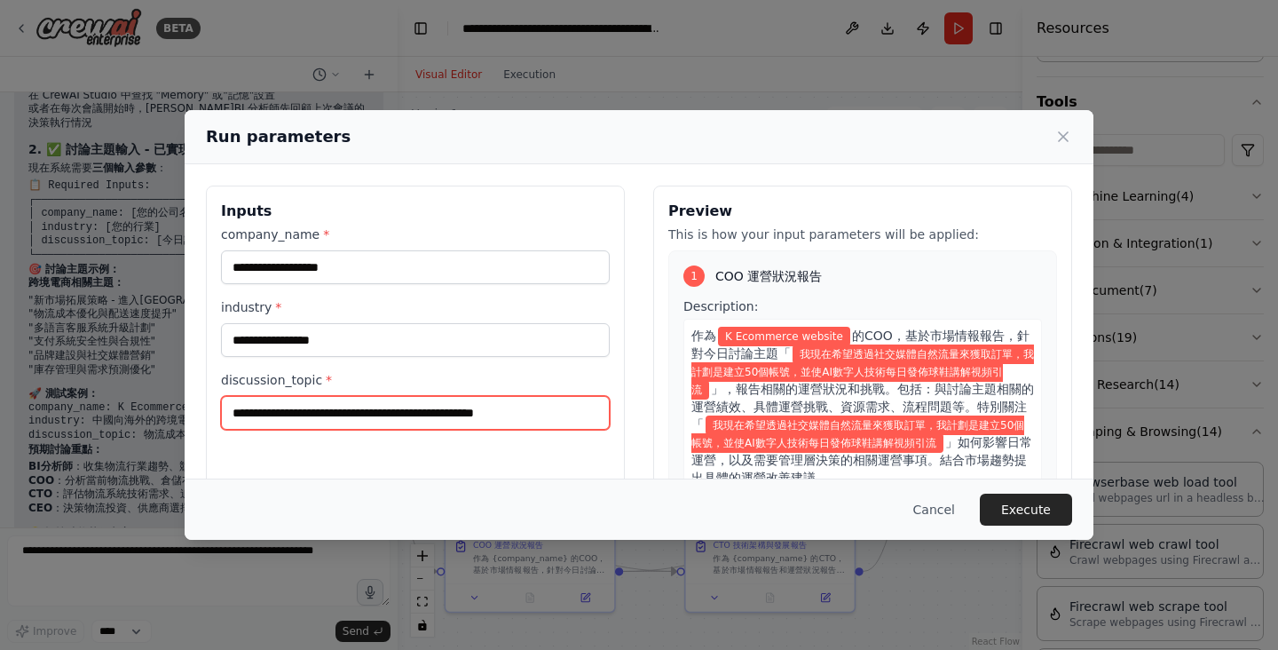
scroll to position [0, 282]
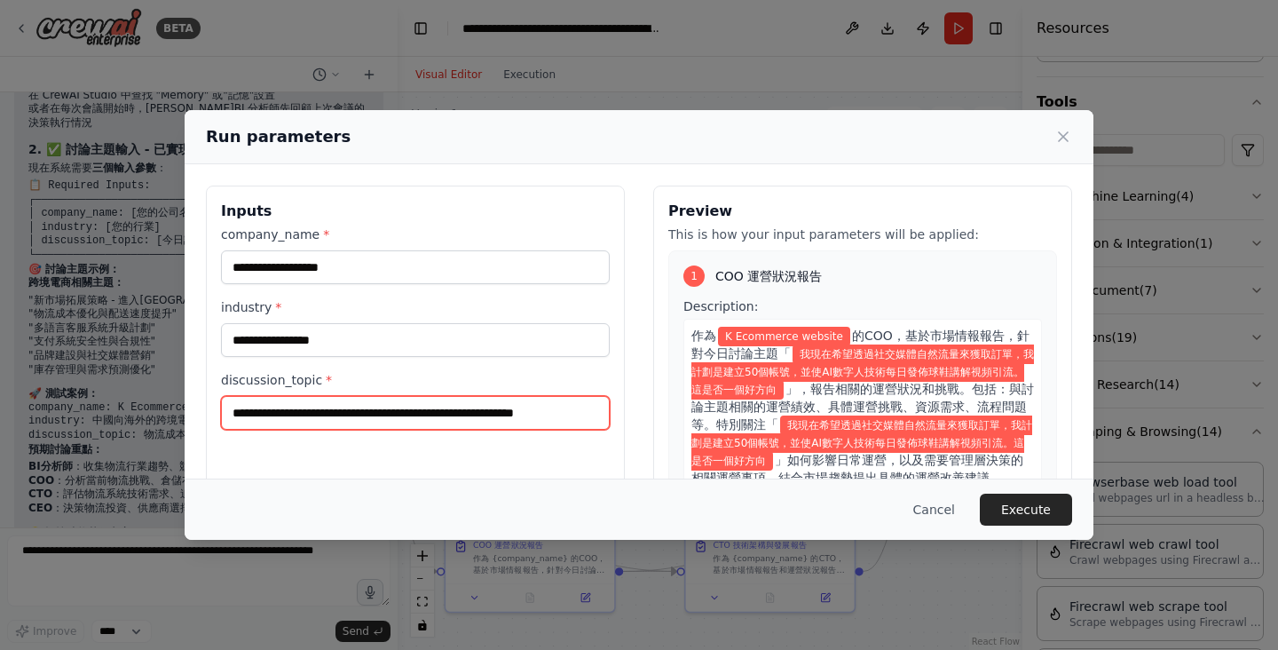
type input "**********"
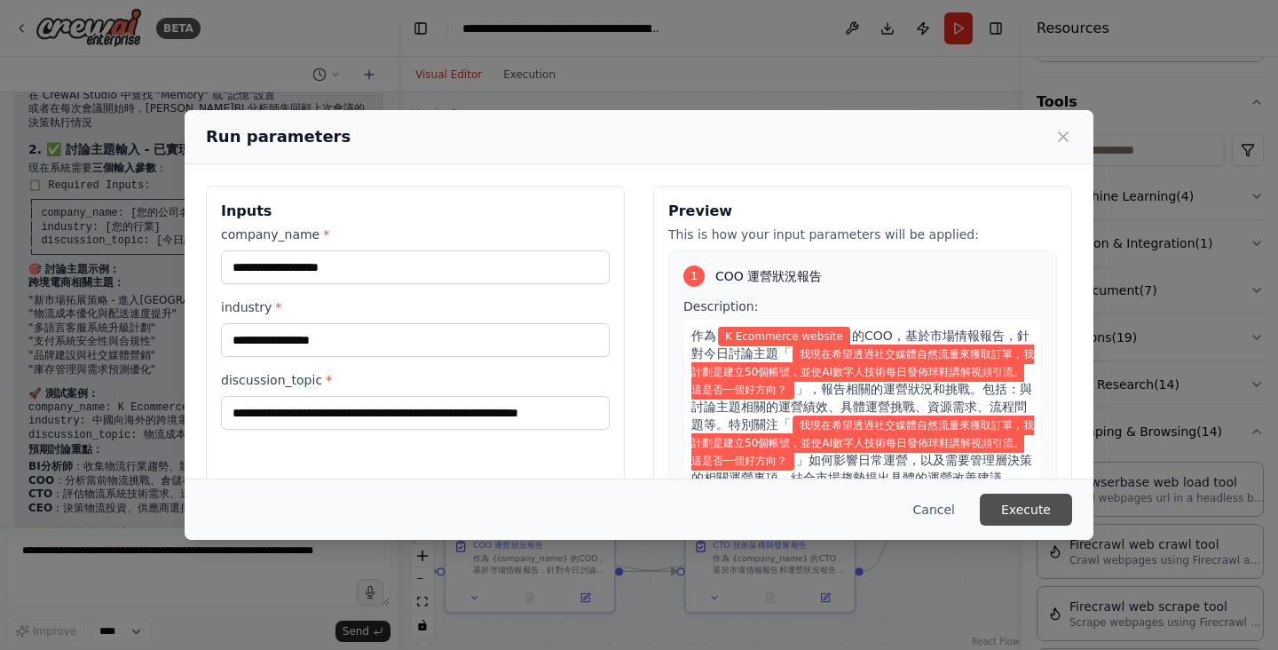
click at [1024, 508] on button "Execute" at bounding box center [1026, 510] width 92 height 32
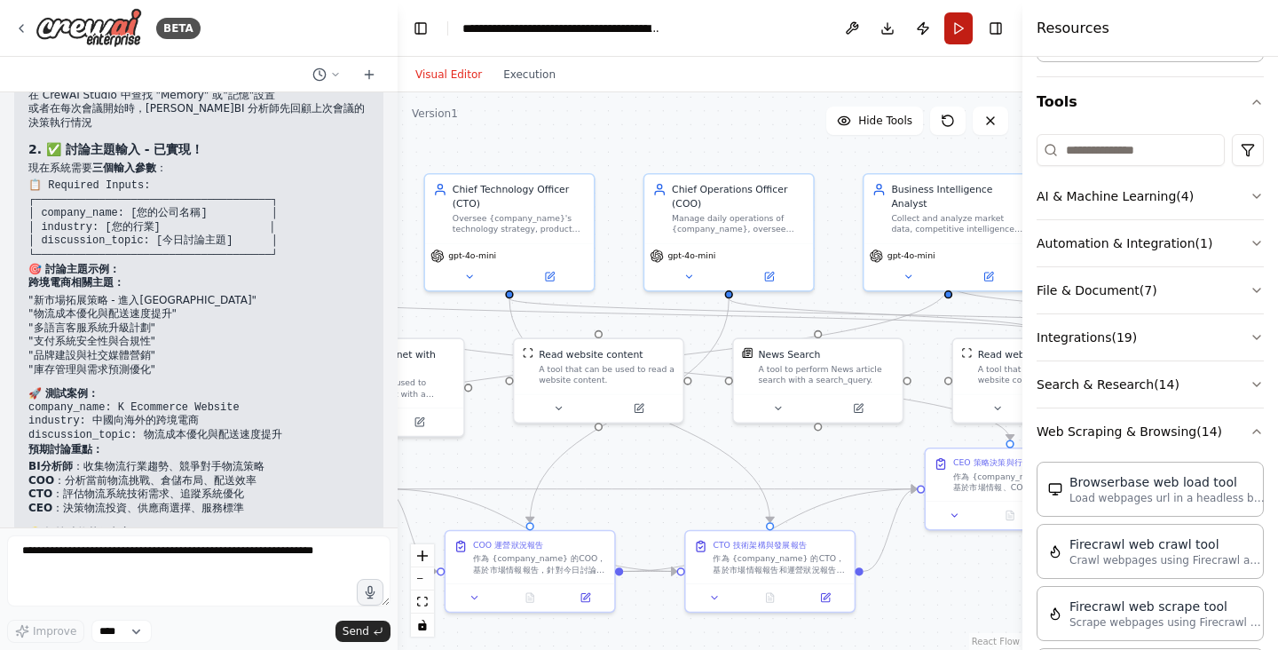
click at [958, 34] on button "Run" at bounding box center [959, 28] width 28 height 32
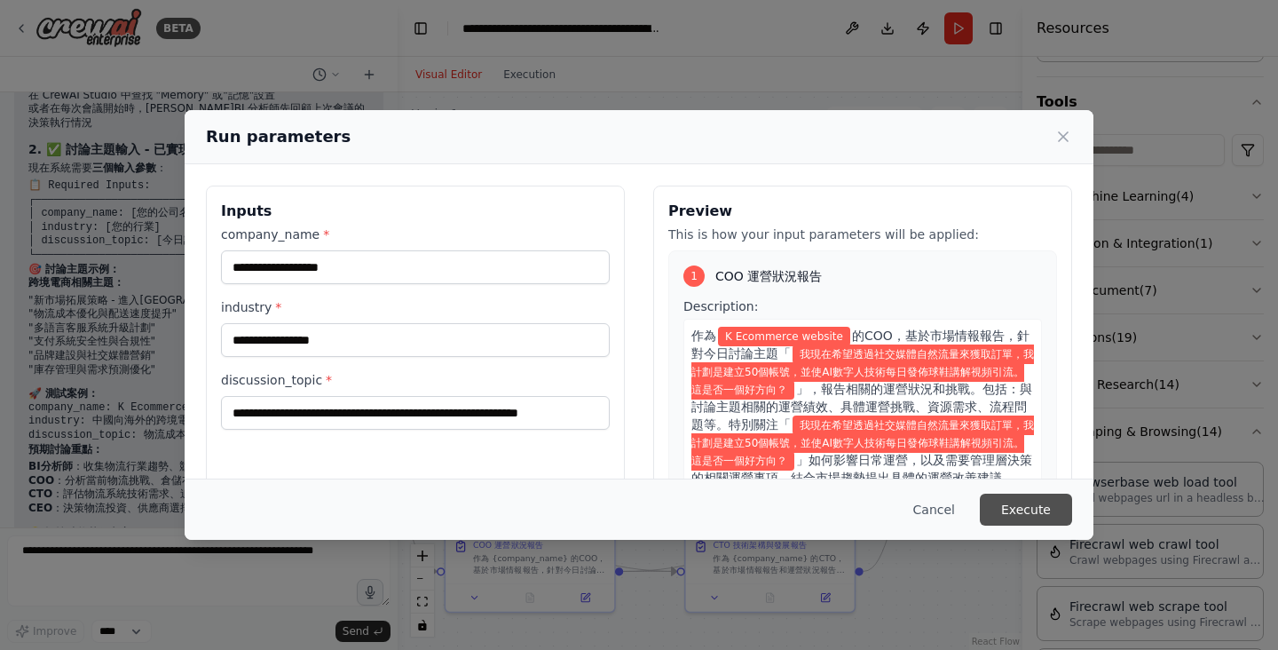
click at [1036, 509] on button "Execute" at bounding box center [1026, 510] width 92 height 32
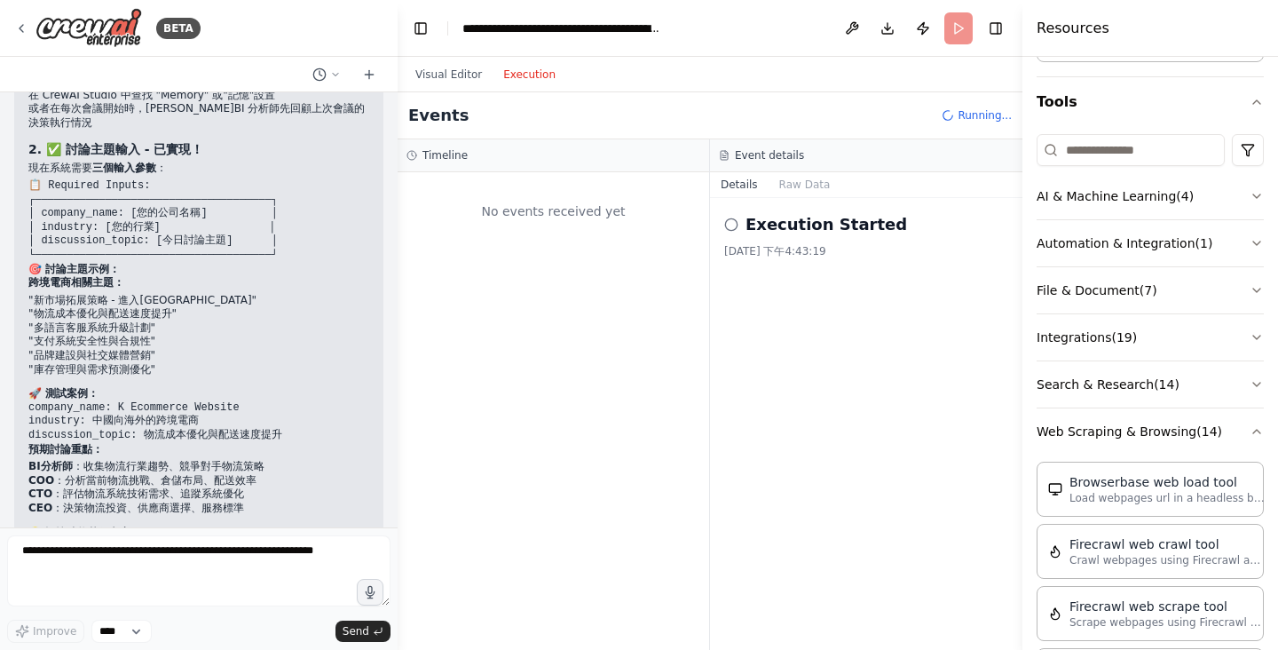
click at [543, 72] on button "Execution" at bounding box center [530, 74] width 74 height 21
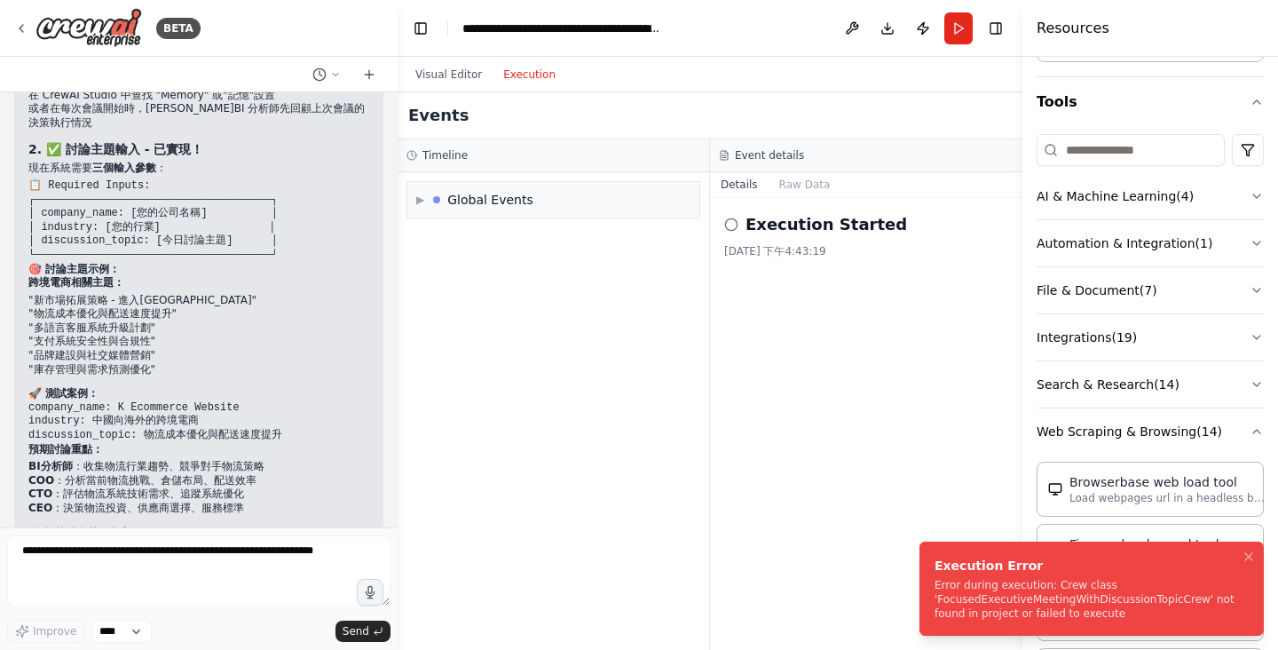
drag, startPoint x: 1110, startPoint y: 613, endPoint x: 961, endPoint y: 580, distance: 152.9
click at [963, 580] on div "Error during execution: Crew class 'FocusedExecutiveMeetingWithDiscussionTopicC…" at bounding box center [1088, 599] width 307 height 43
click at [136, 563] on textarea at bounding box center [198, 570] width 383 height 71
paste textarea "**********"
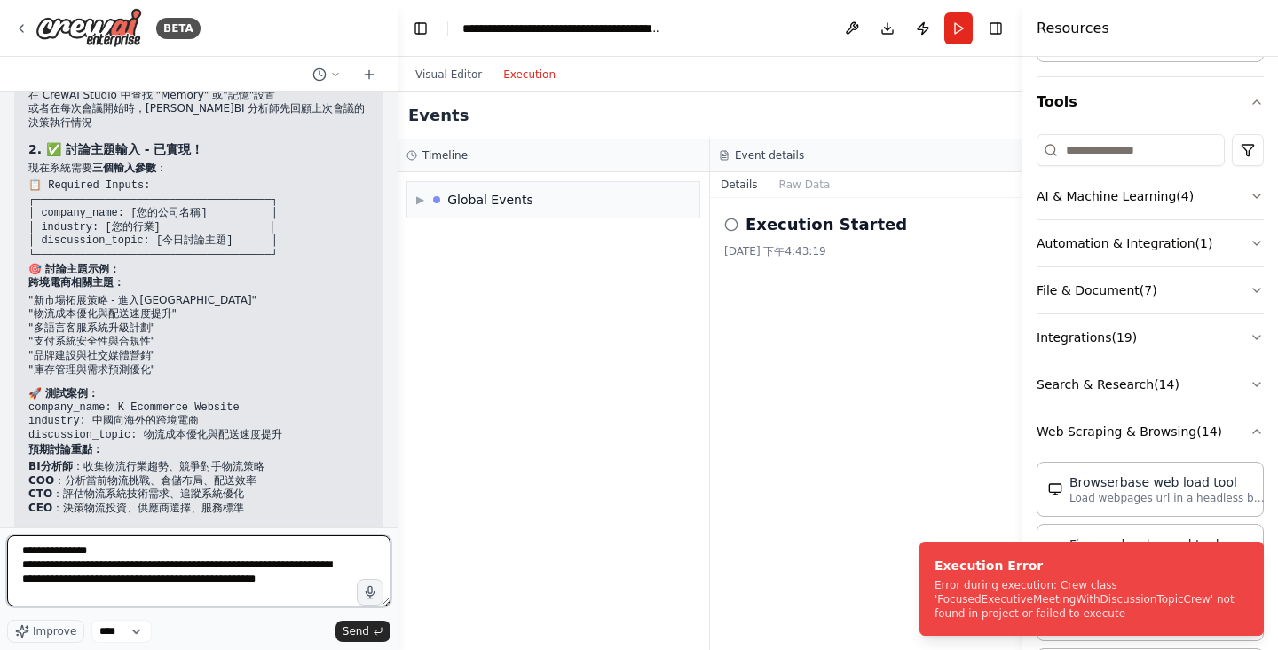
click at [21, 553] on textarea "**********" at bounding box center [198, 570] width 383 height 71
type textarea "**********"
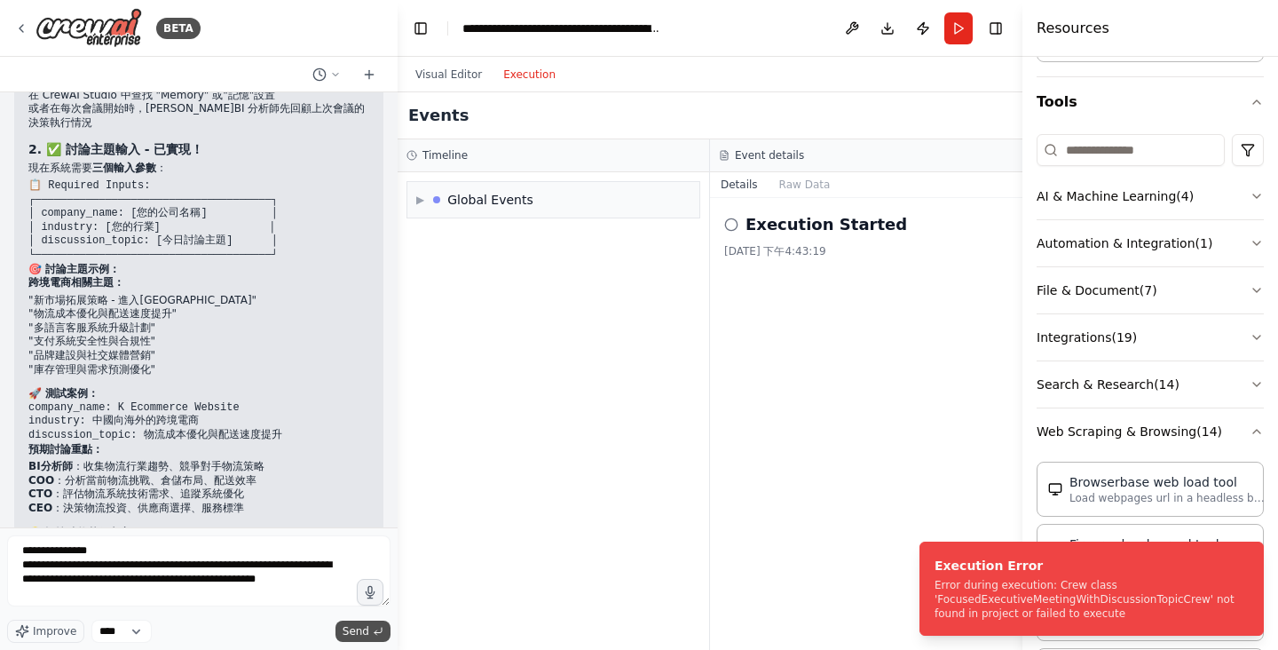
click at [368, 635] on span "Send" at bounding box center [356, 631] width 27 height 14
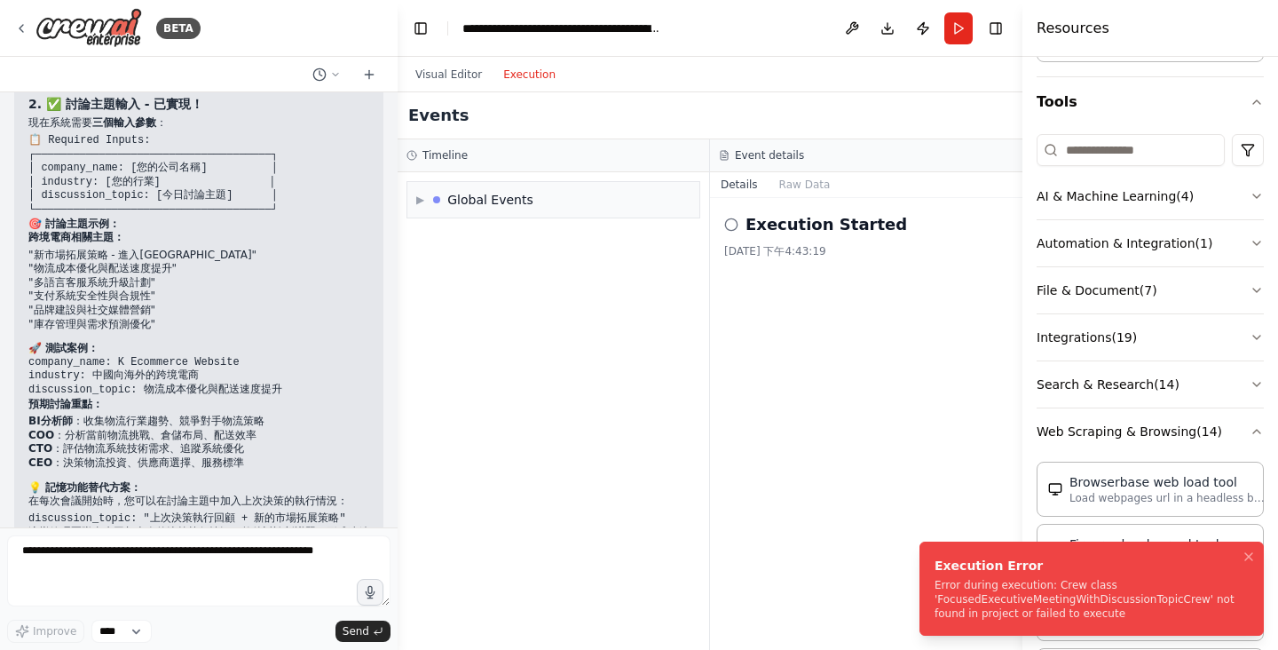
scroll to position [14324, 0]
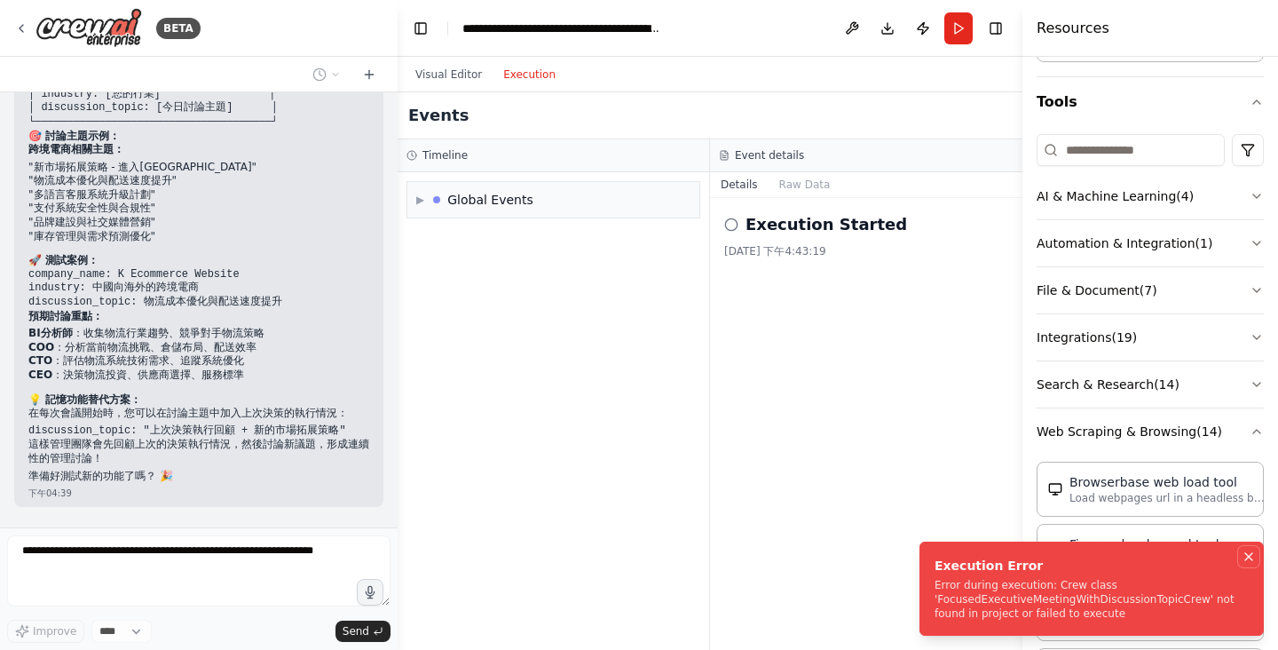
click at [1248, 557] on icon "Notifications (F8)" at bounding box center [1248, 556] width 7 height 7
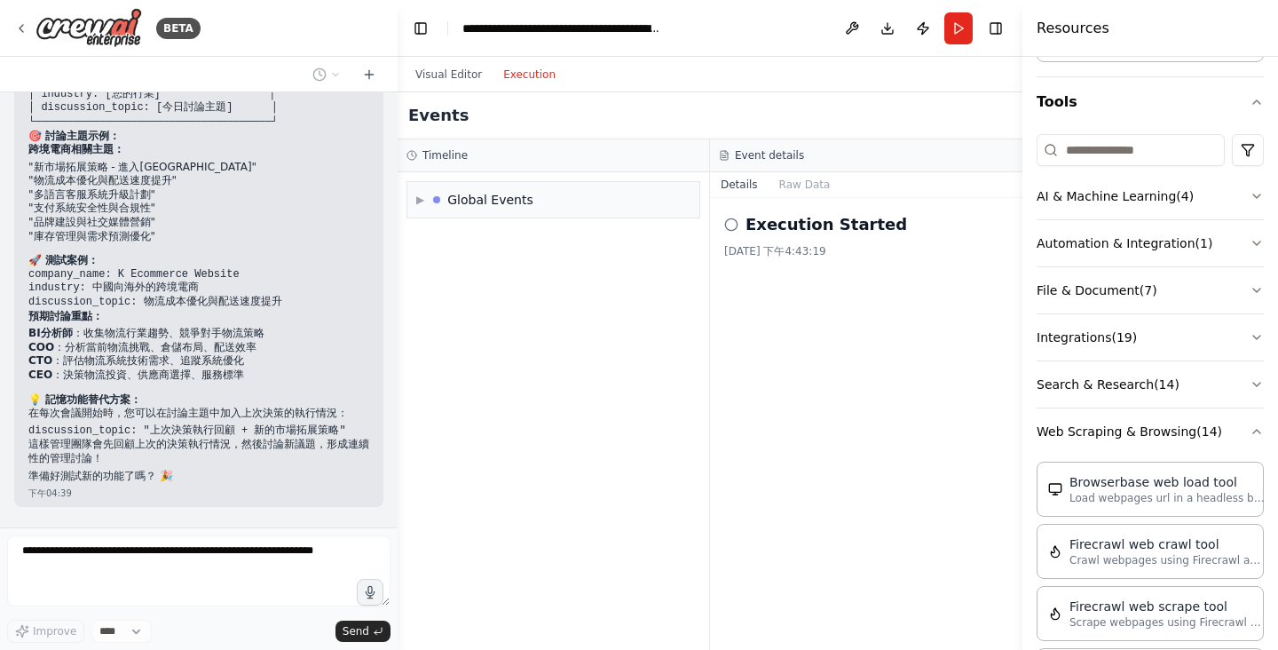
click at [961, 25] on button "Run" at bounding box center [959, 28] width 28 height 32
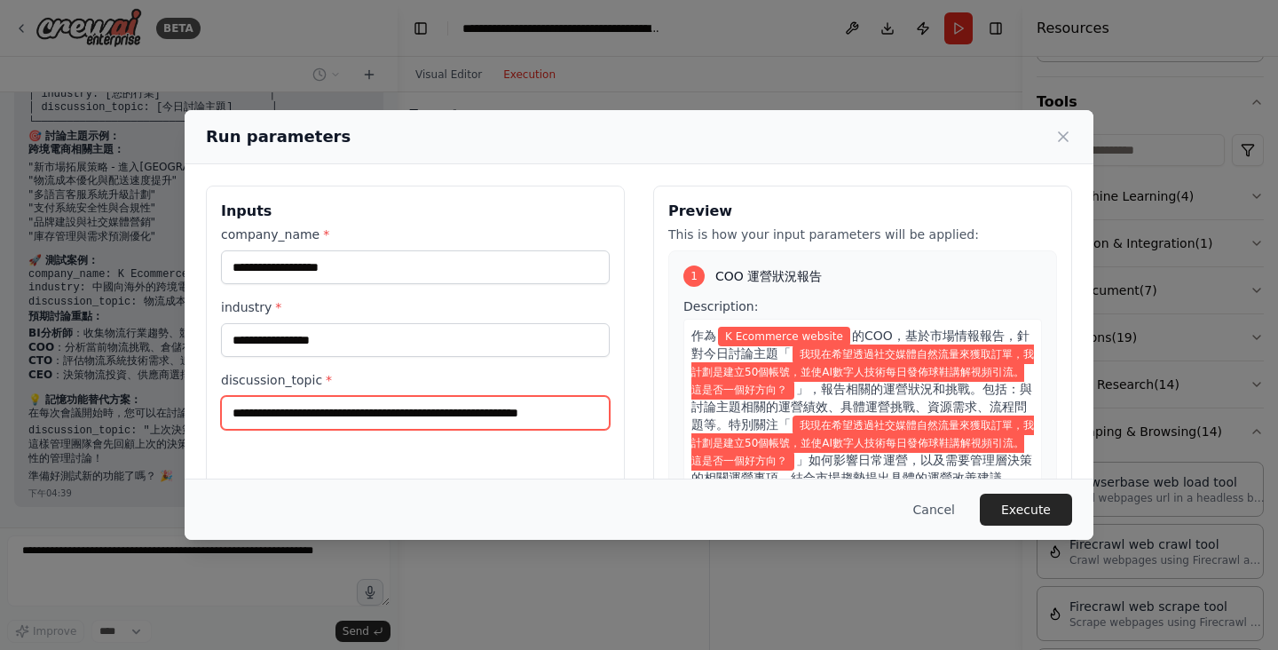
click at [371, 404] on input "**********" at bounding box center [415, 413] width 389 height 34
click at [1065, 133] on icon at bounding box center [1064, 137] width 18 height 18
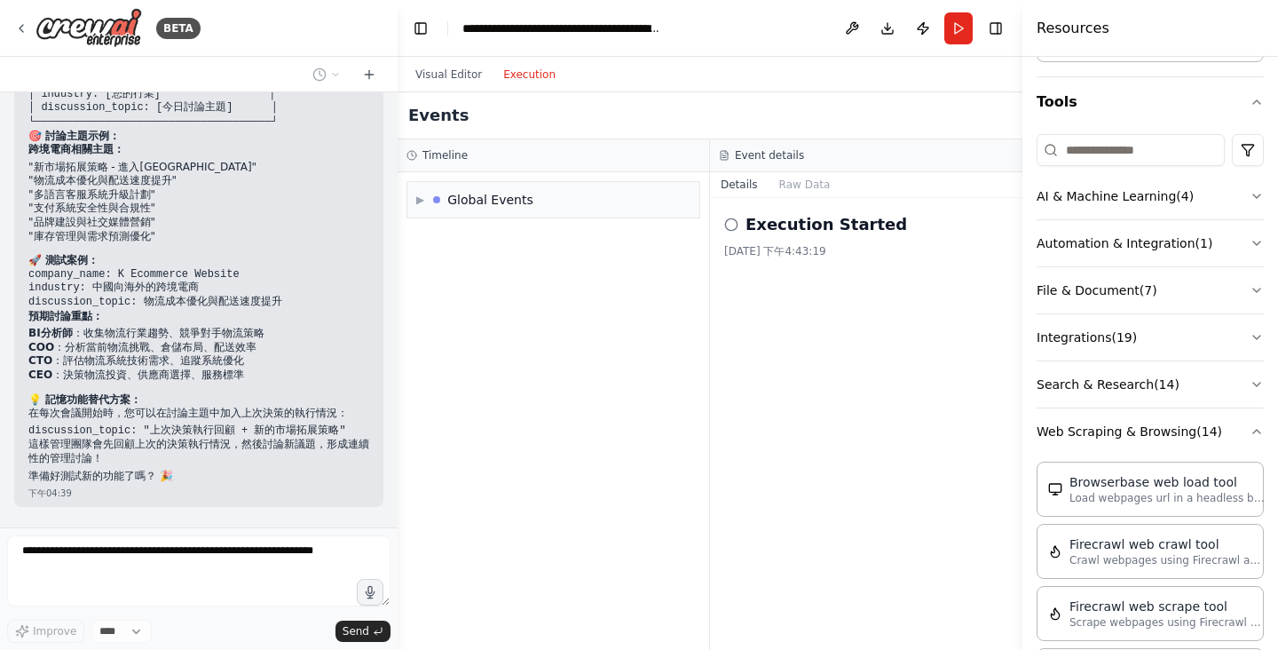
scroll to position [14459, 0]
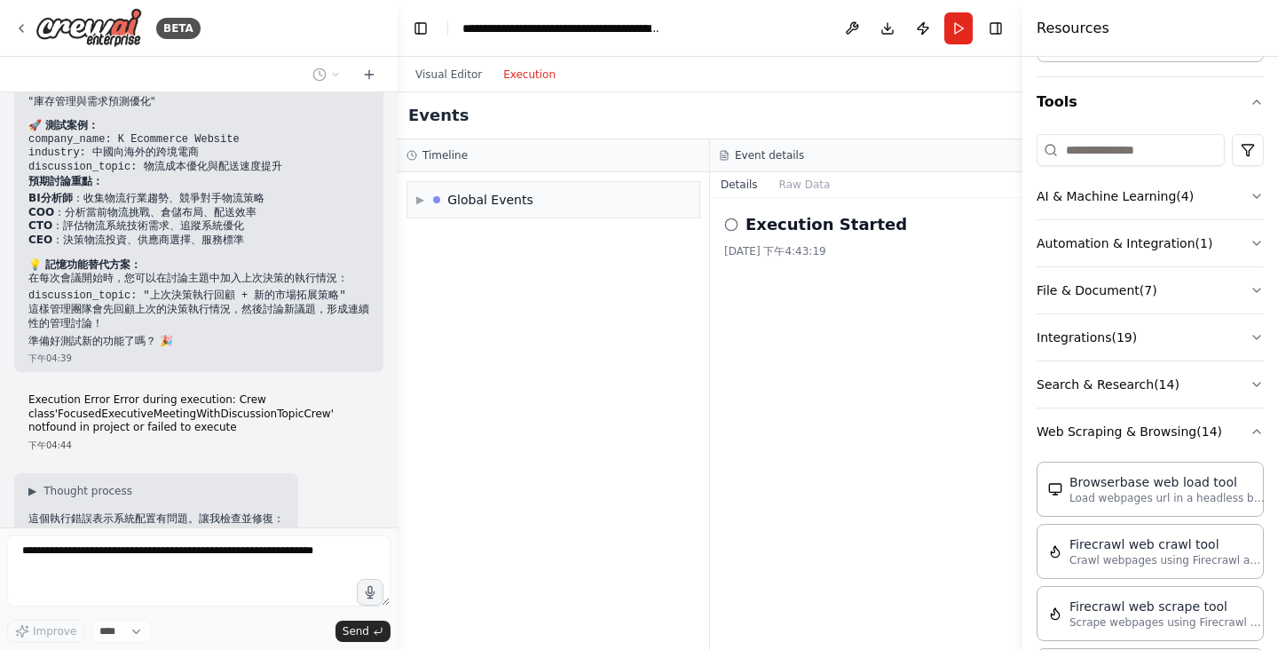
click at [273, 386] on div "Execution Error Error during execution: Crew class'FocusedExecutiveMeetingWithD…" at bounding box center [198, 422] width 369 height 73
click at [783, 42] on header "**********" at bounding box center [710, 28] width 625 height 57
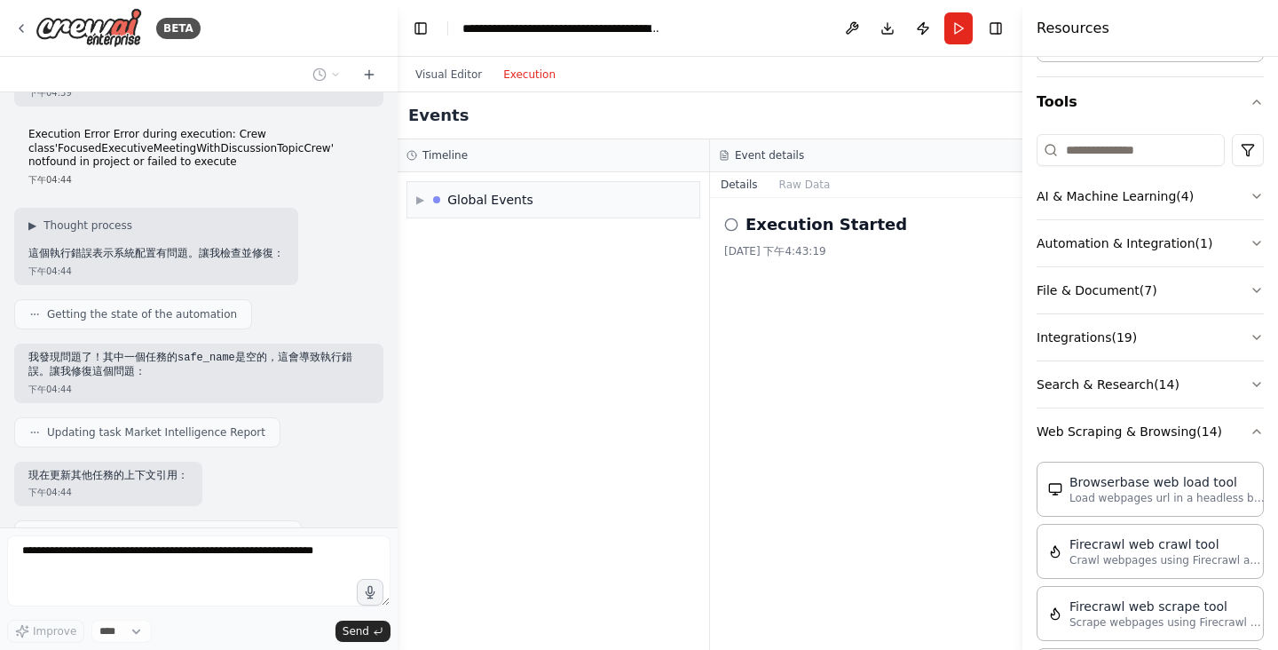
scroll to position [14769, 0]
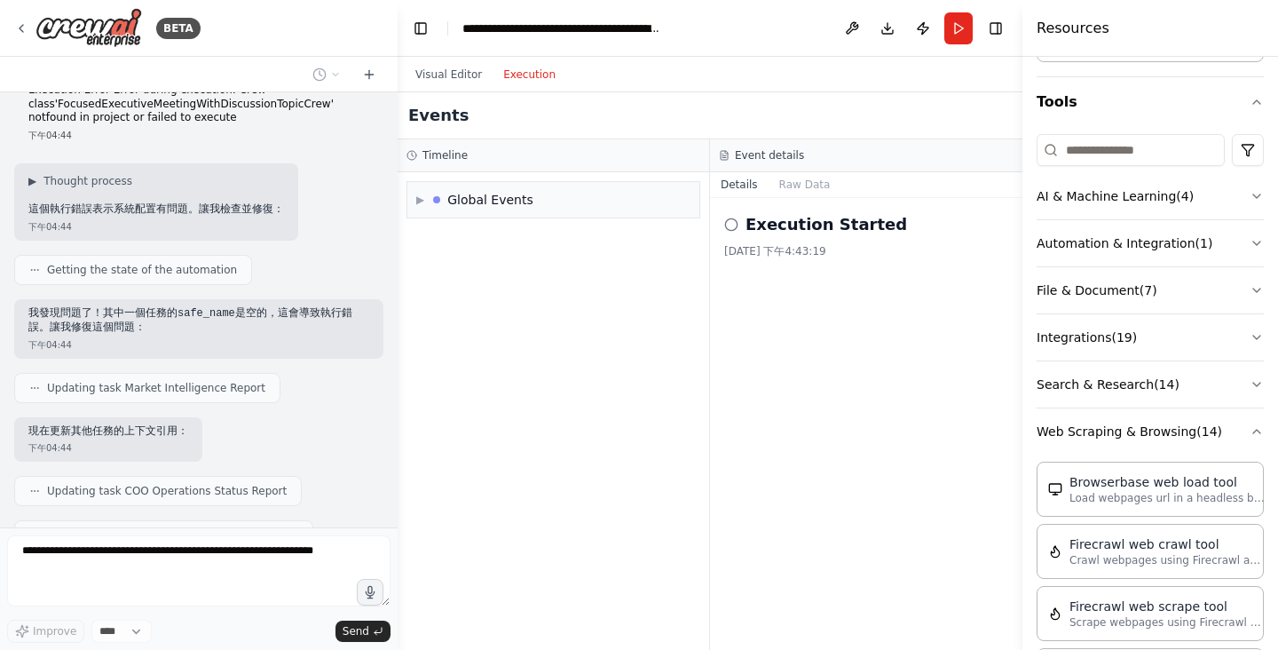
click at [318, 30] on div "BETA" at bounding box center [199, 28] width 398 height 57
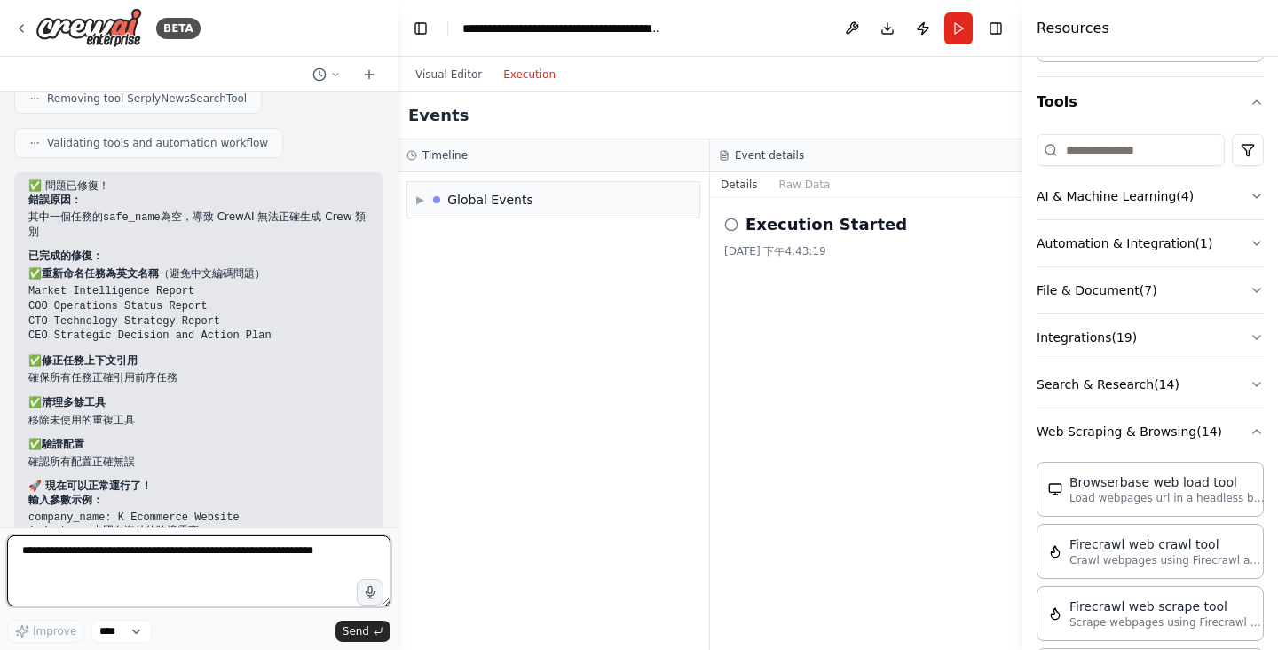
scroll to position [15521, 0]
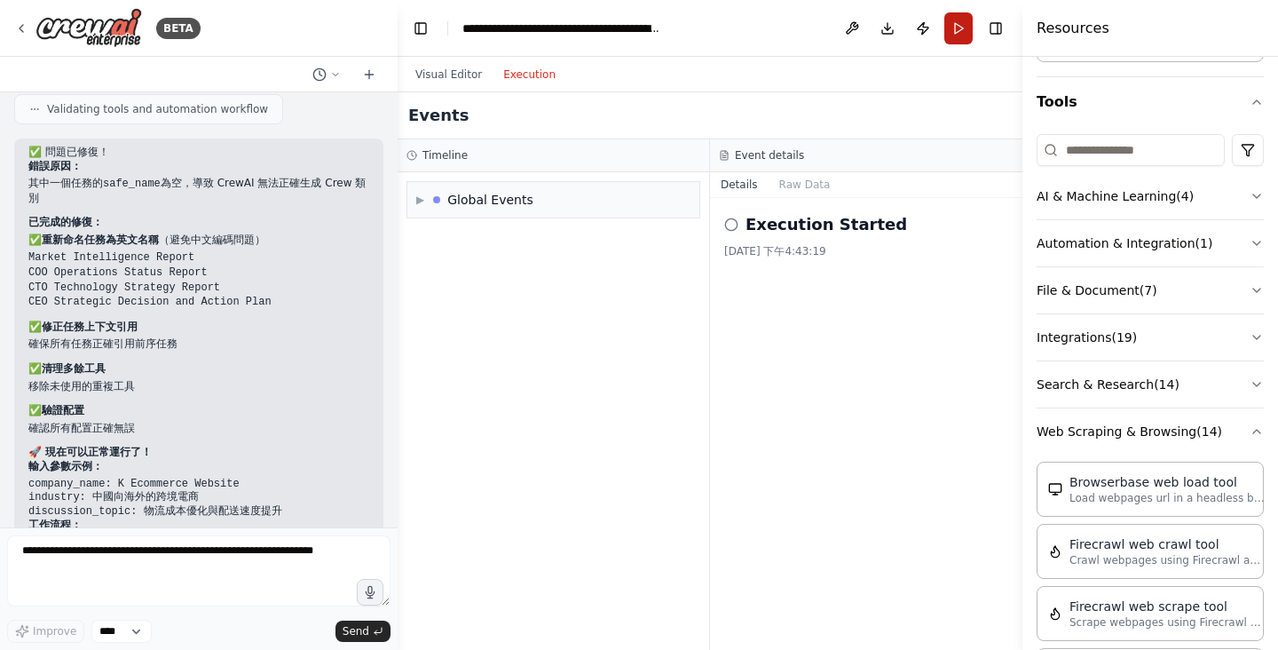
click at [957, 32] on button "Run" at bounding box center [959, 28] width 28 height 32
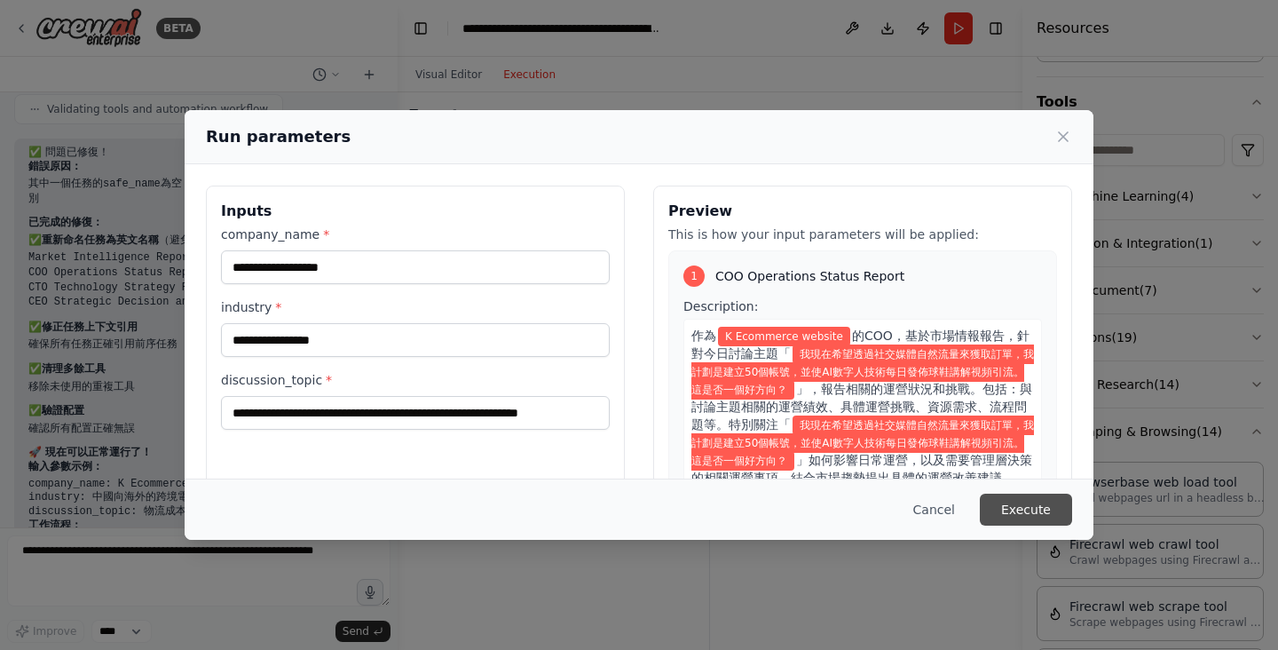
click at [1028, 510] on button "Execute" at bounding box center [1026, 510] width 92 height 32
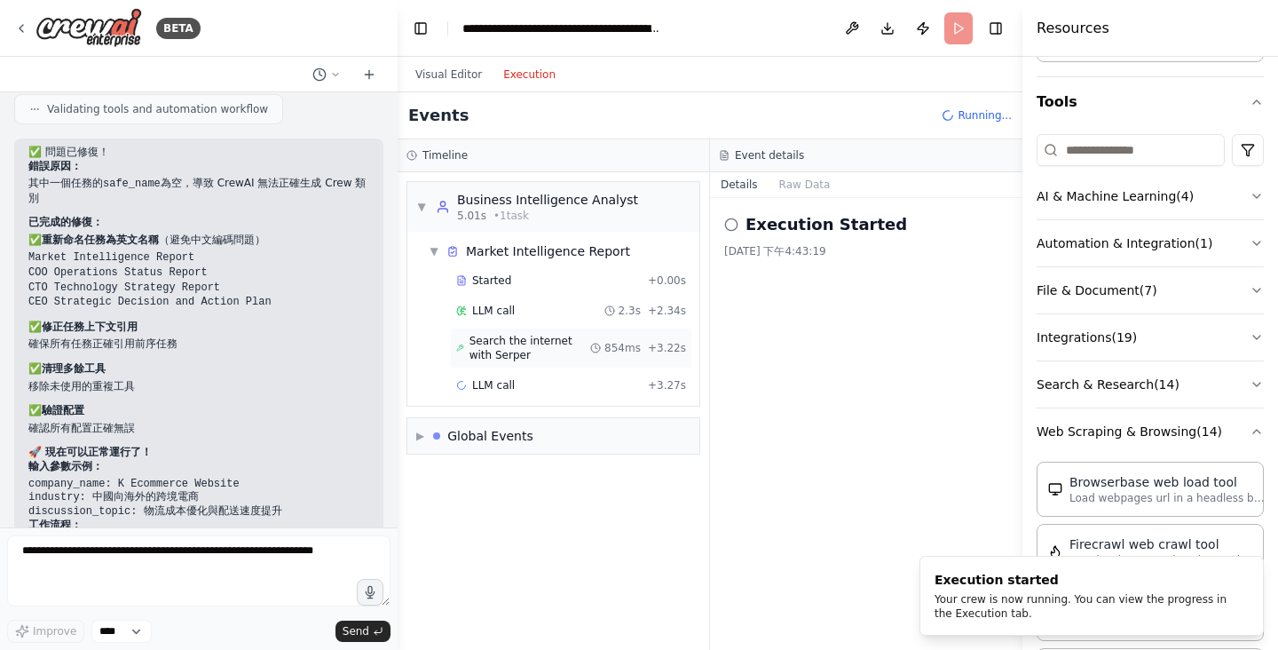
click at [511, 354] on span "Search the internet with Serper" at bounding box center [530, 348] width 121 height 28
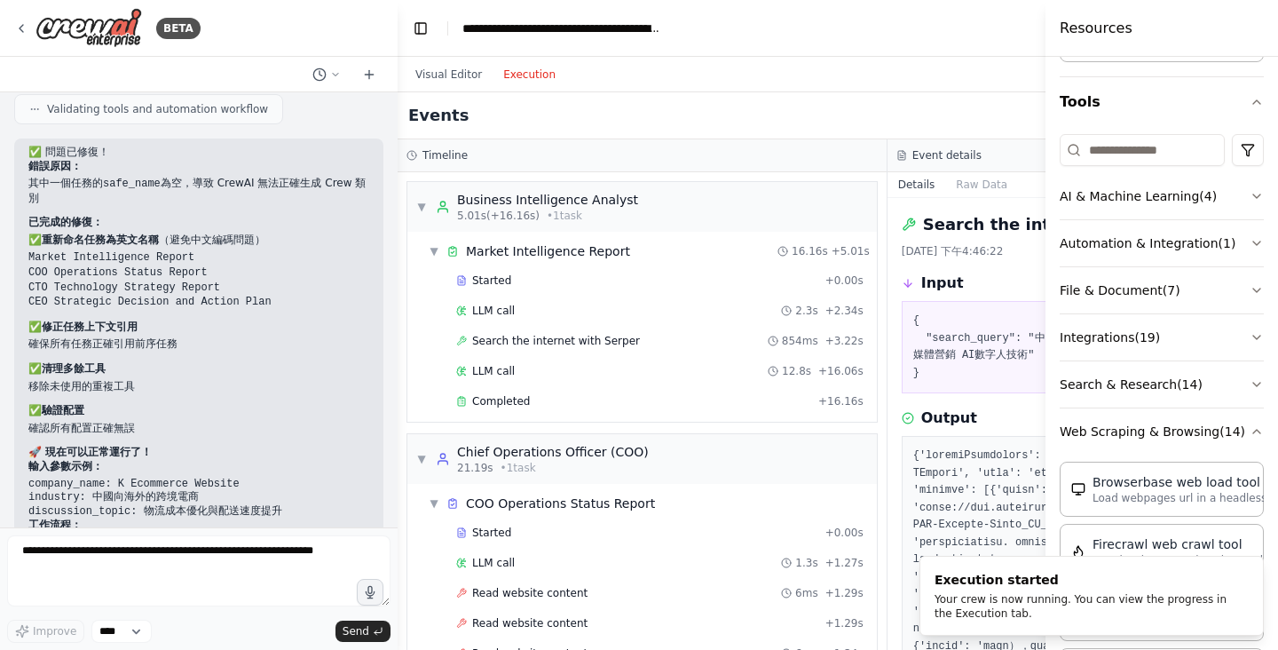
drag, startPoint x: 1023, startPoint y: 176, endPoint x: 1046, endPoint y: 178, distance: 23.1
click at [1046, 178] on div at bounding box center [1049, 325] width 7 height 650
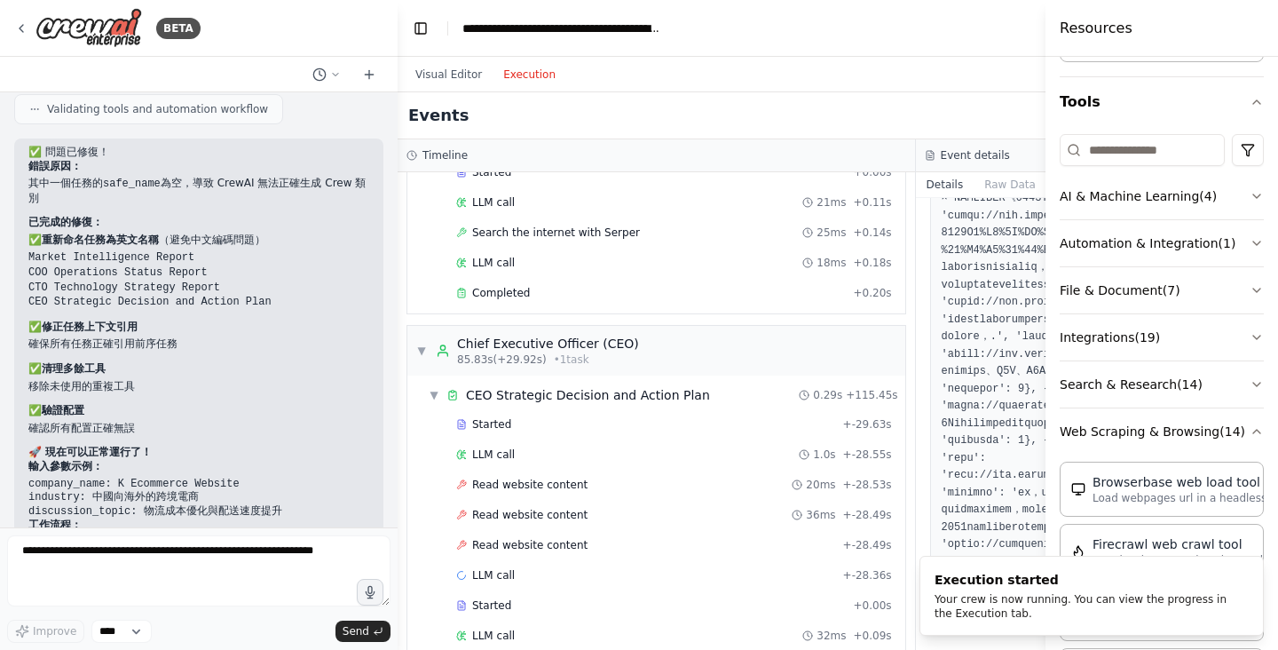
scroll to position [4490, 0]
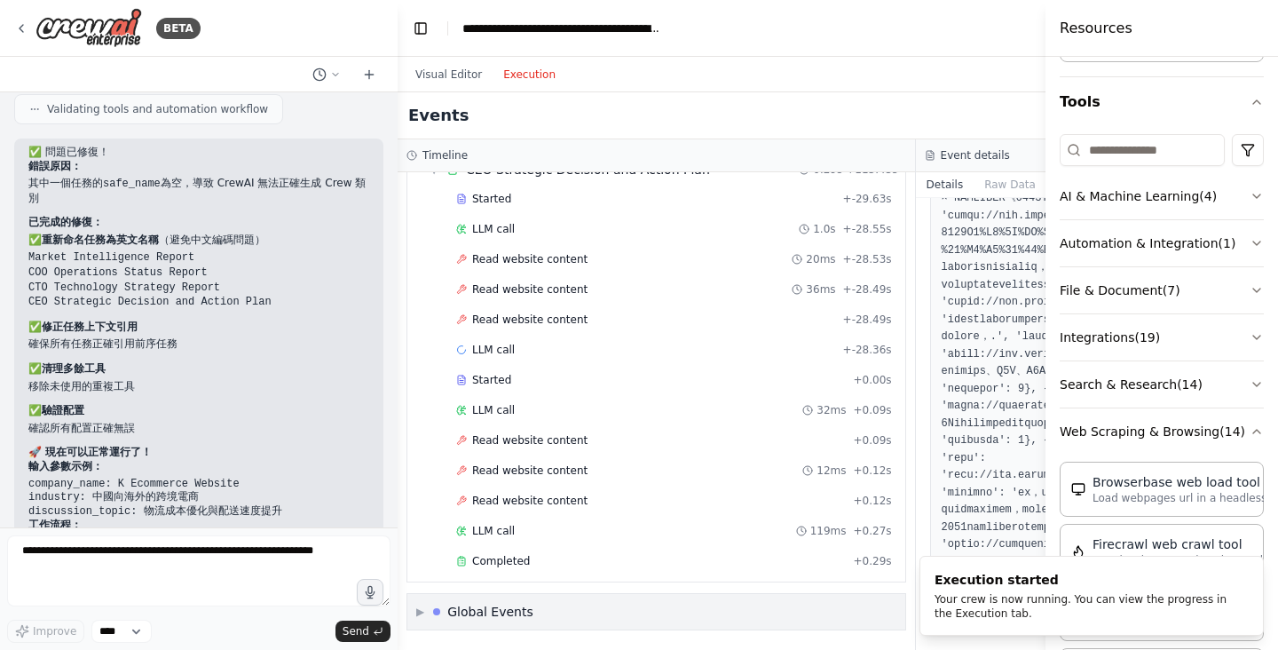
click at [538, 615] on div "▶ Global Events" at bounding box center [656, 612] width 498 height 36
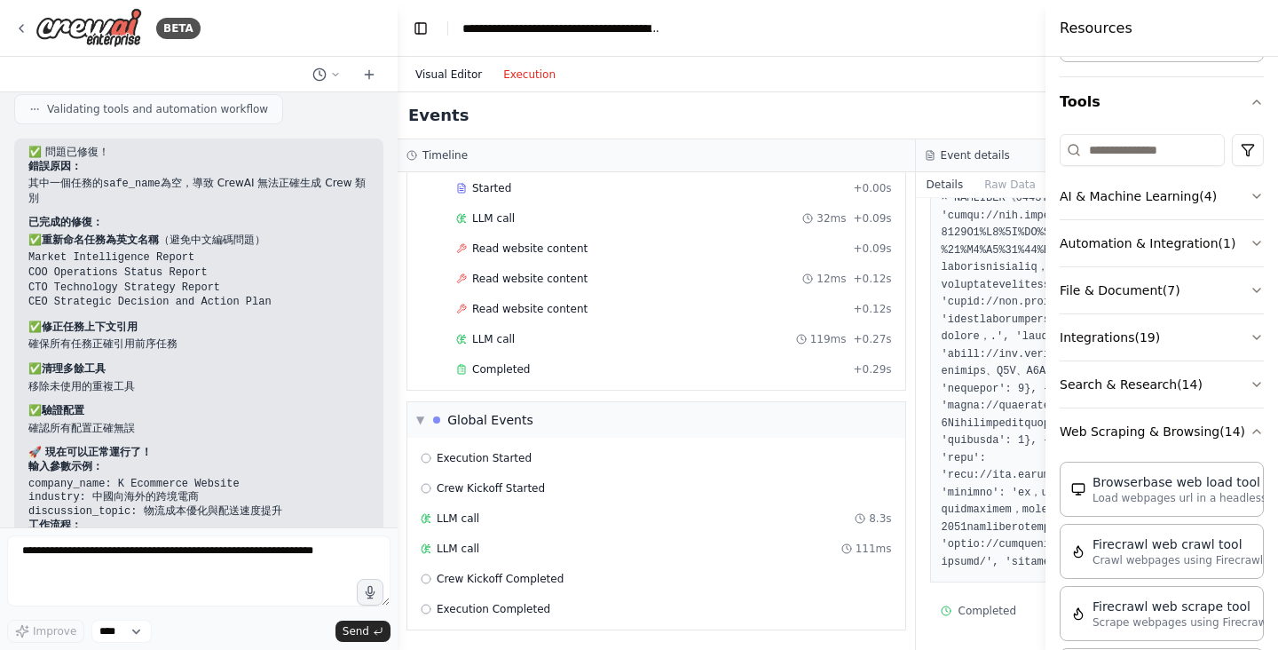
click at [457, 79] on button "Visual Editor" at bounding box center [449, 74] width 88 height 21
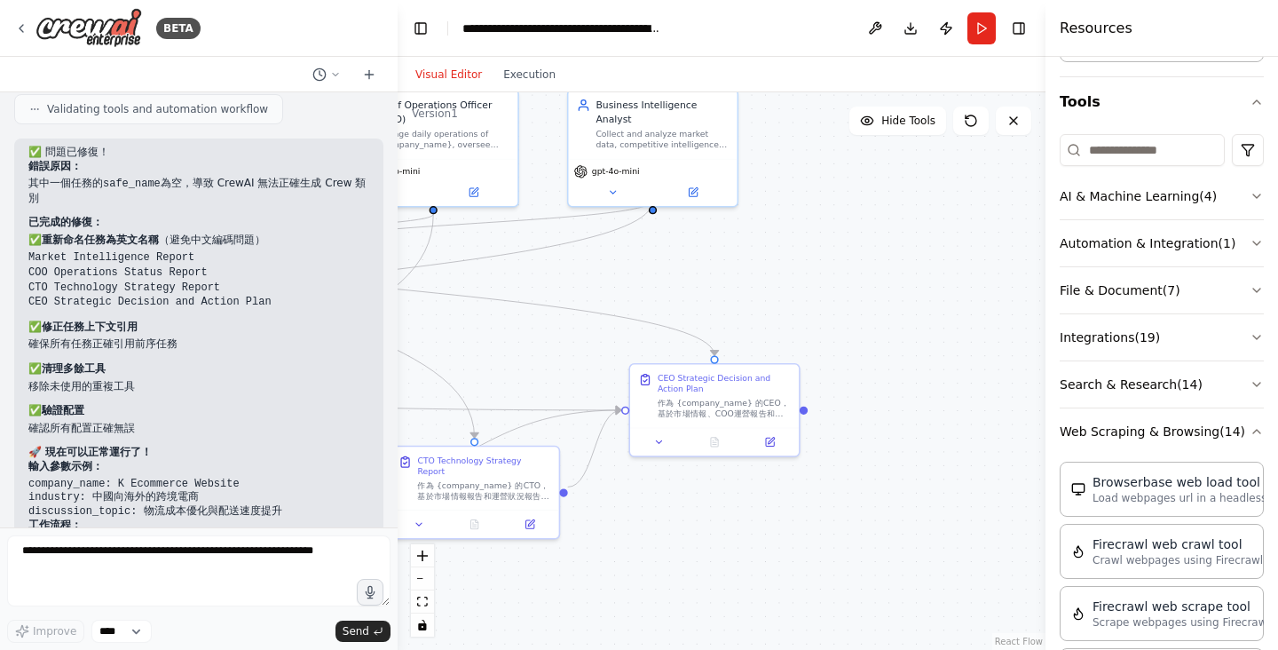
drag, startPoint x: 840, startPoint y: 396, endPoint x: 548, endPoint y: 311, distance: 304.2
click at [545, 312] on div ".deletable-edge-delete-btn { width: 20px; height: 20px; border: 0px solid #ffff…" at bounding box center [722, 370] width 648 height 557
click at [723, 402] on div "作為 {company_name} 的CEO，基於市場情報、COO運營報告和CTO技術報告，針對今日討論主題「{discussion_topic}」做出管理層…" at bounding box center [724, 406] width 133 height 22
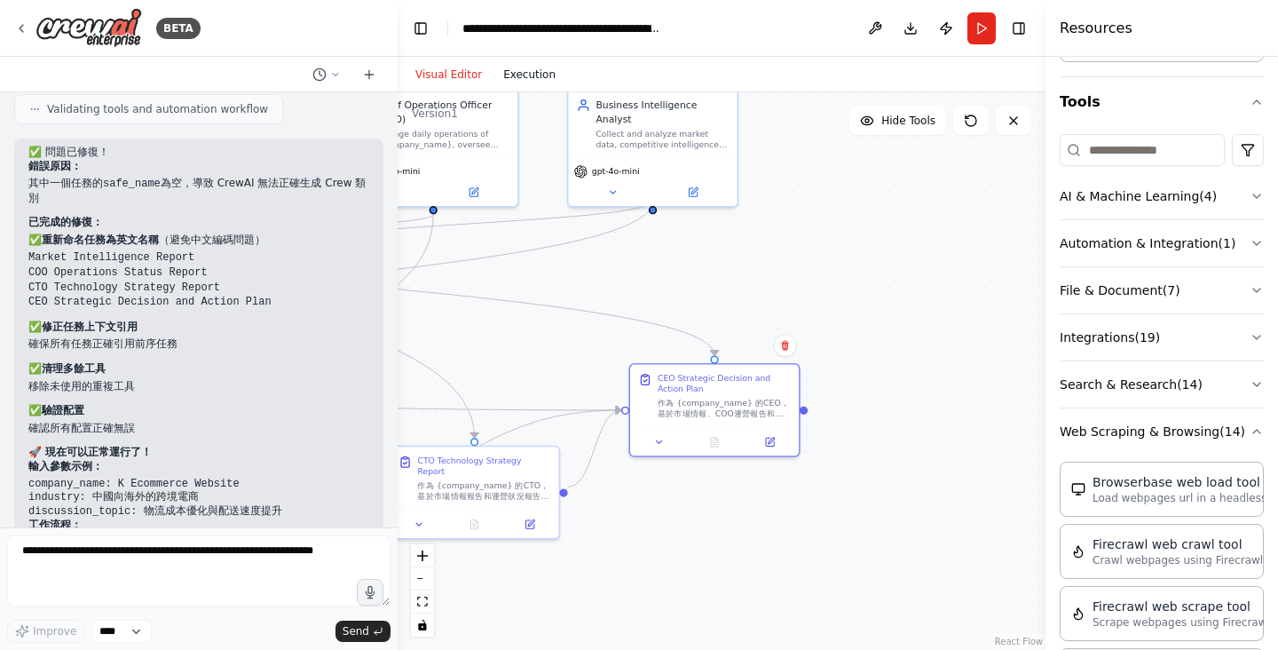
click at [538, 72] on button "Execution" at bounding box center [530, 74] width 74 height 21
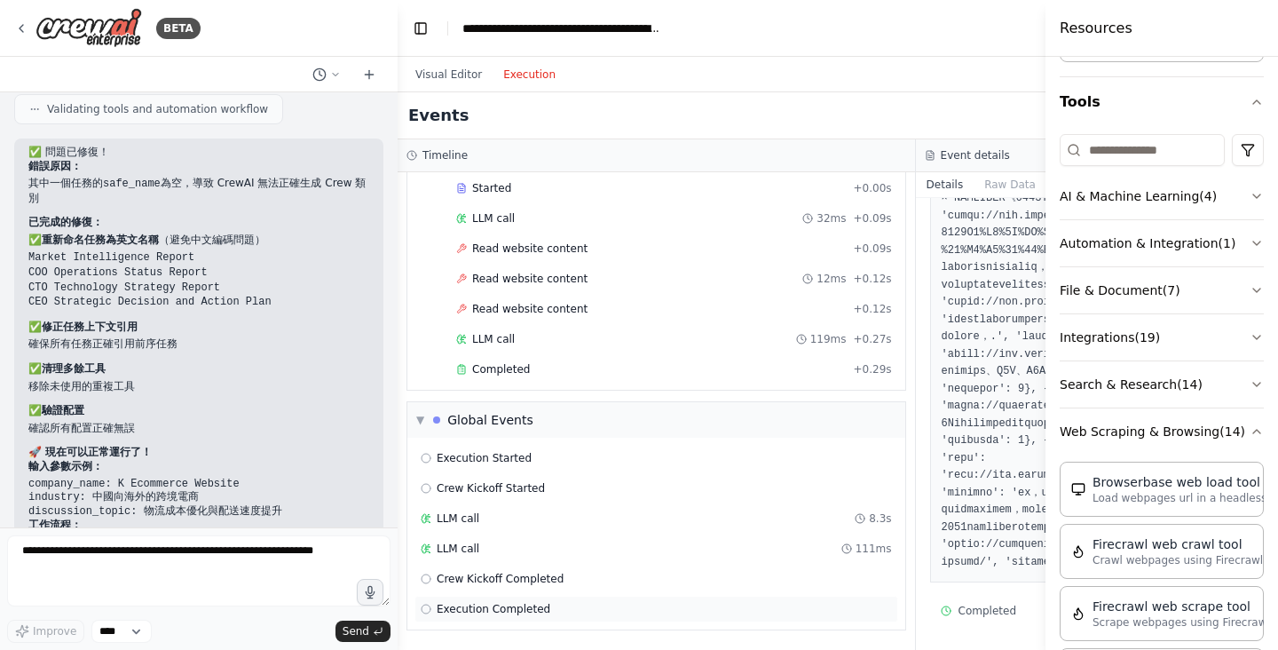
click at [562, 606] on div "Execution Completed" at bounding box center [656, 609] width 471 height 14
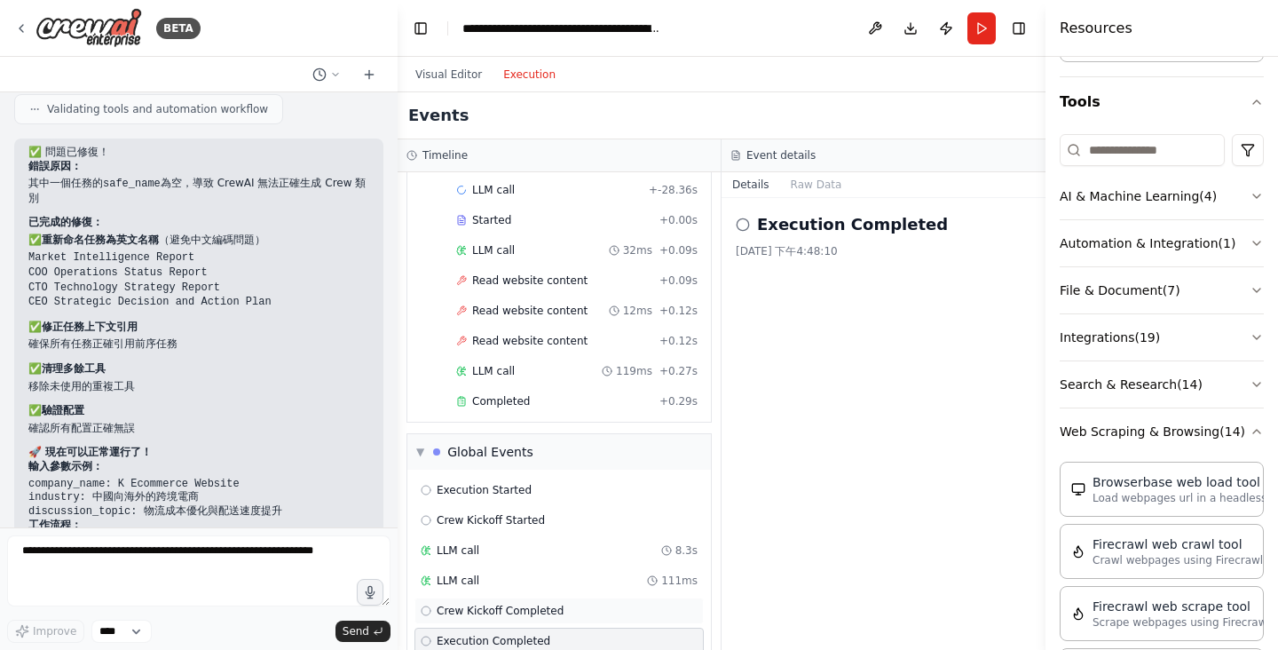
click at [502, 597] on div "Crew Kickoff Completed" at bounding box center [559, 610] width 289 height 27
click at [486, 573] on div "LLM call 111ms" at bounding box center [559, 580] width 277 height 14
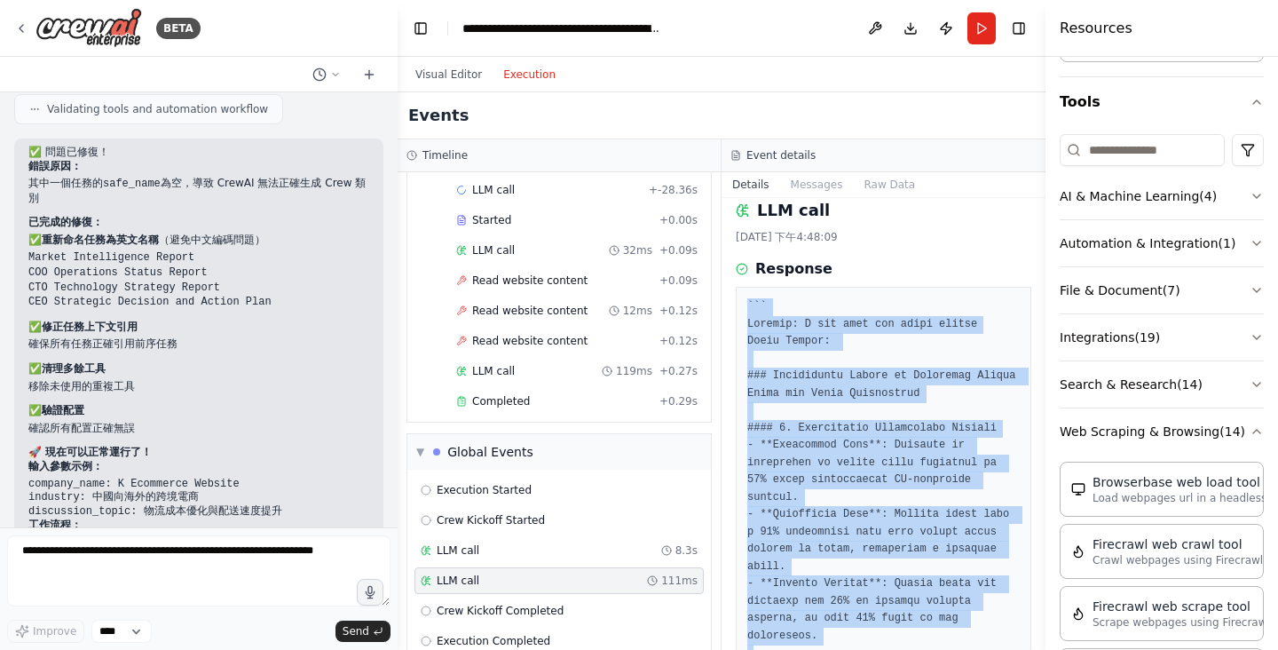
scroll to position [0, 0]
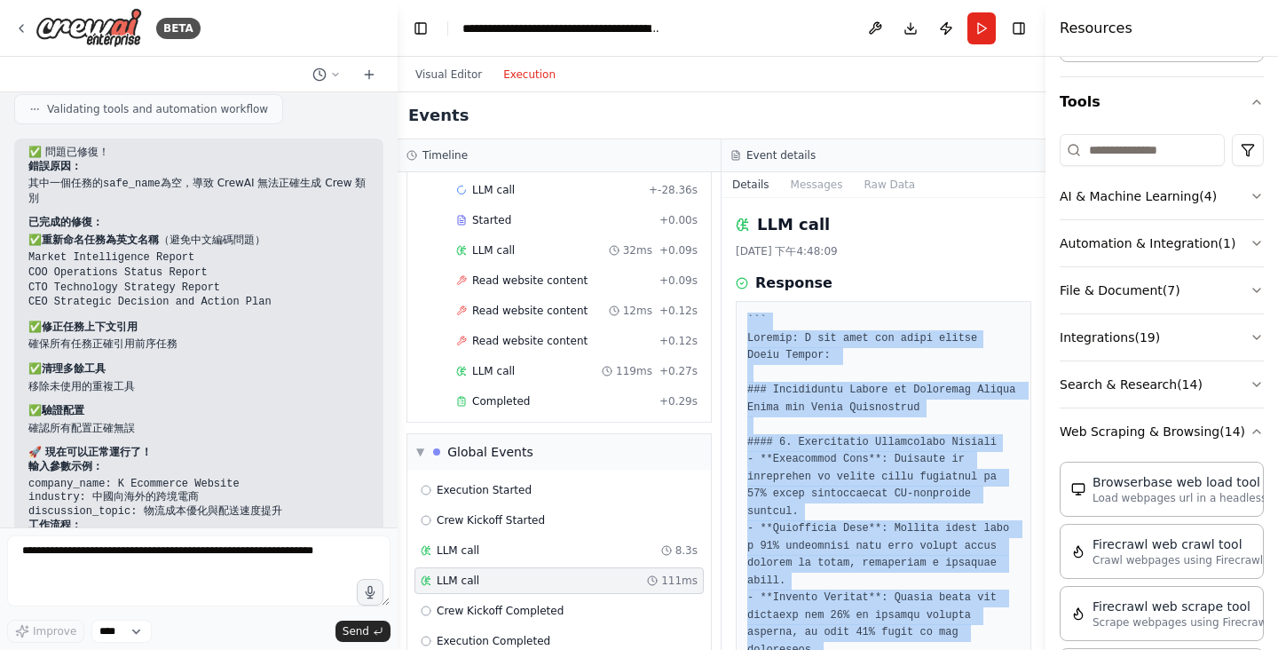
drag, startPoint x: 1016, startPoint y: 527, endPoint x: 747, endPoint y: 329, distance: 334.0
copy pre "``` Thought: I now know the final answer Final Answer: ### Operational Report o…"
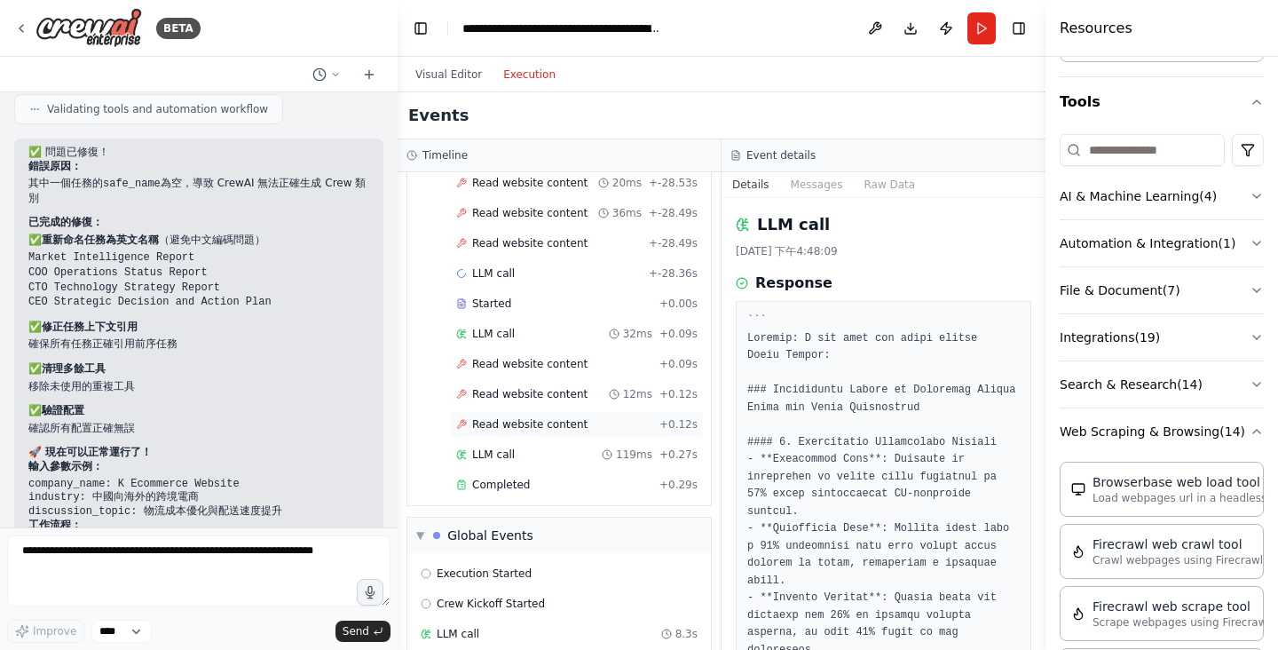
scroll to position [4778, 0]
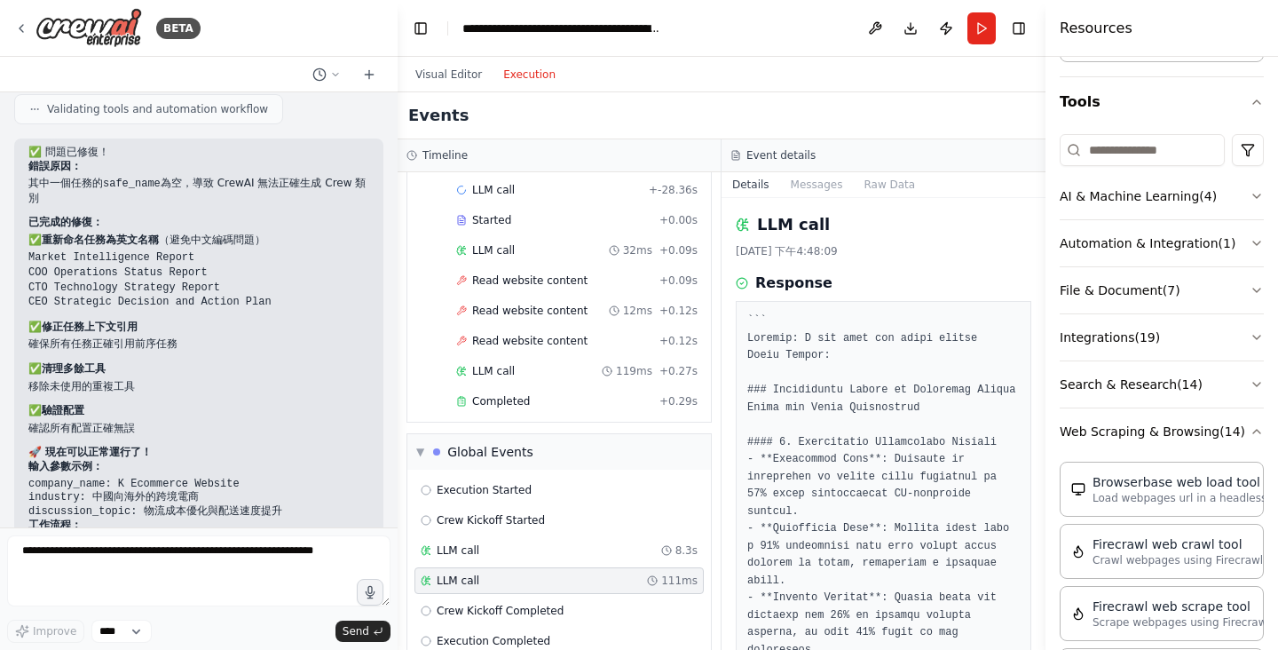
click at [759, 35] on header "**********" at bounding box center [722, 28] width 648 height 57
click at [769, 95] on div "Events" at bounding box center [722, 115] width 648 height 47
click at [885, 33] on button at bounding box center [875, 28] width 28 height 32
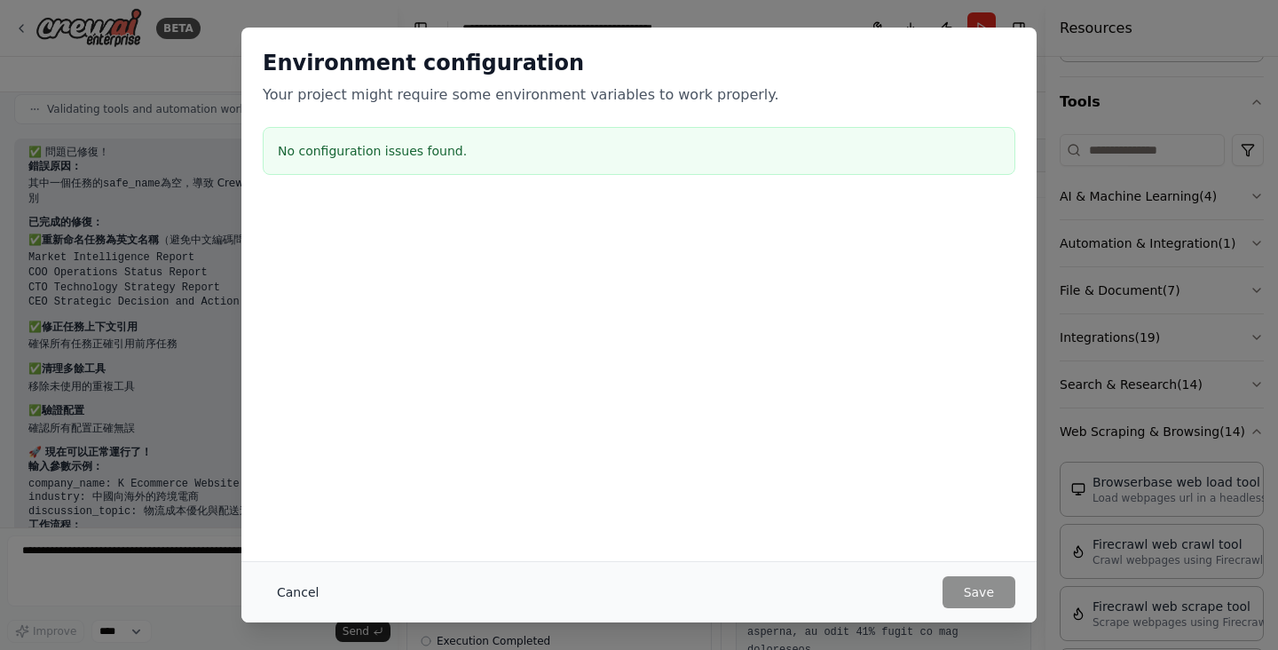
click at [288, 592] on button "Cancel" at bounding box center [298, 592] width 70 height 32
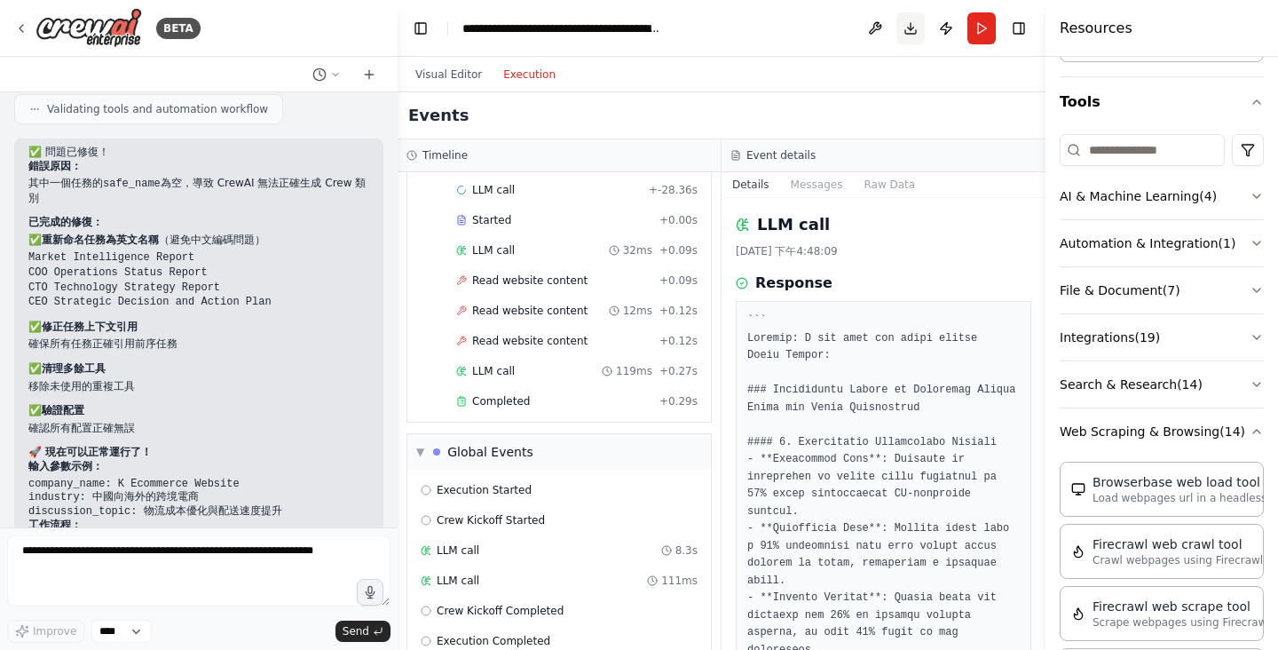
click at [905, 27] on button "Download" at bounding box center [911, 28] width 28 height 32
click at [903, 34] on button "Download" at bounding box center [911, 28] width 28 height 32
click at [1001, 247] on div "[DATE] 下午4:48:09" at bounding box center [884, 251] width 296 height 14
click at [978, 250] on div "[DATE] 下午4:48:09" at bounding box center [884, 251] width 296 height 14
click at [781, 117] on div "Events" at bounding box center [722, 115] width 648 height 47
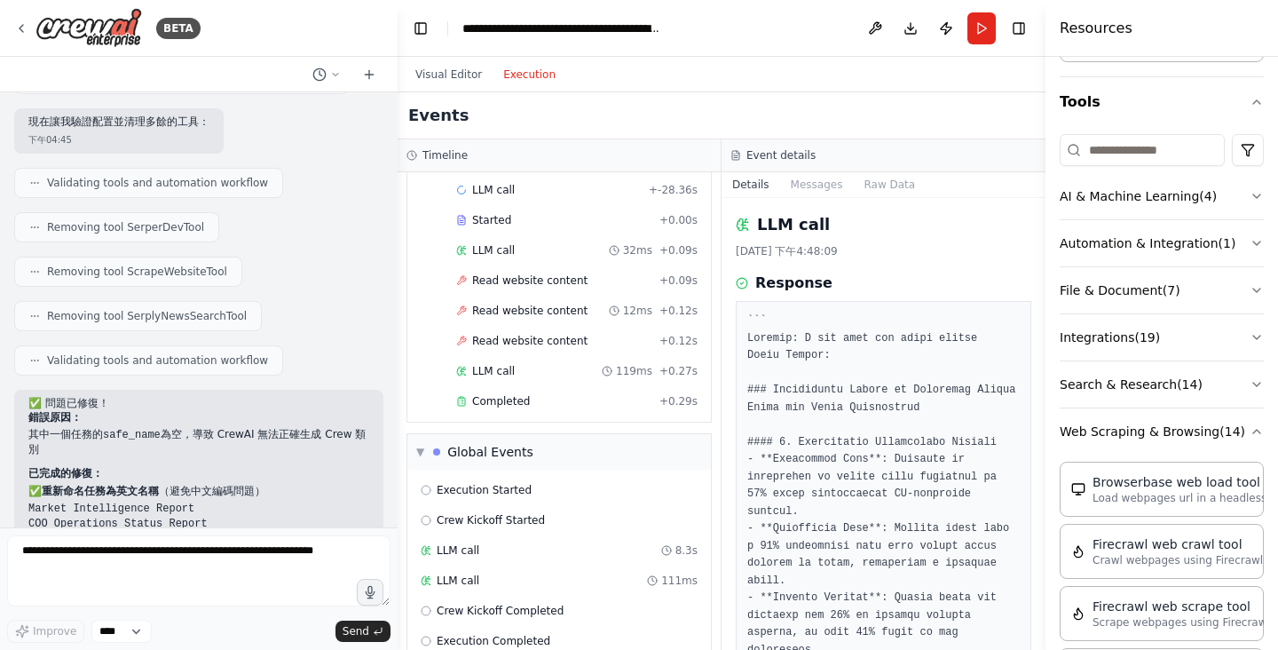
scroll to position [15521, 0]
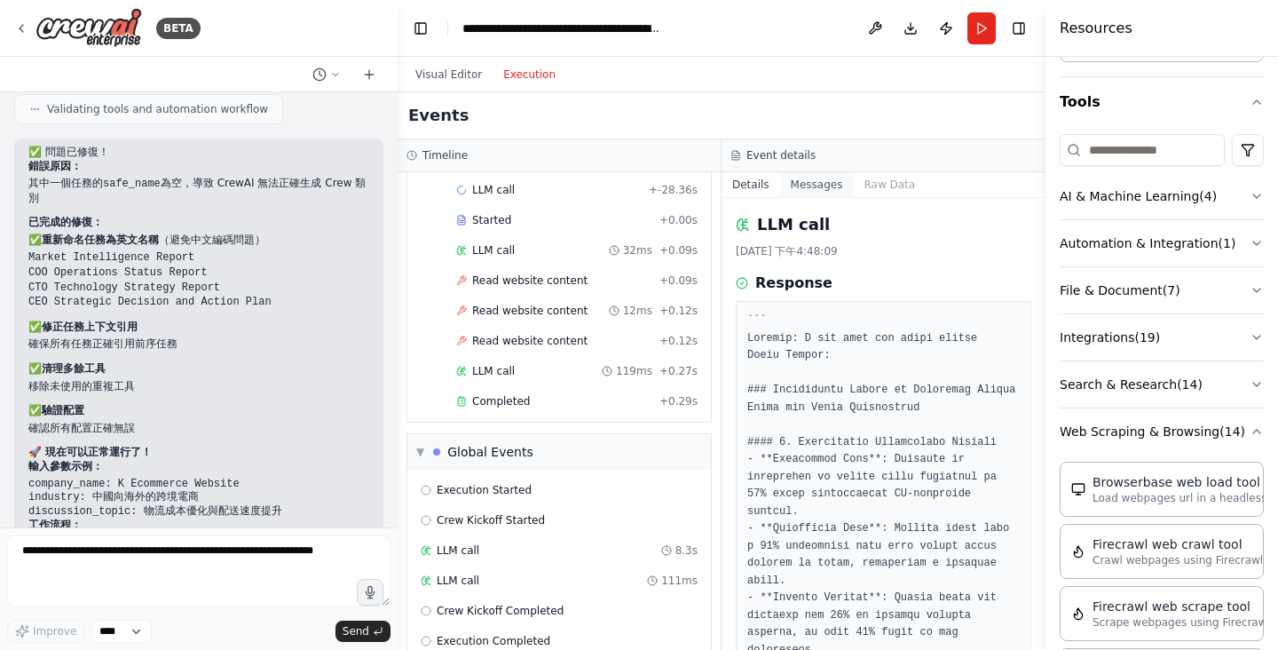
click at [819, 191] on button "Messages" at bounding box center [817, 184] width 74 height 25
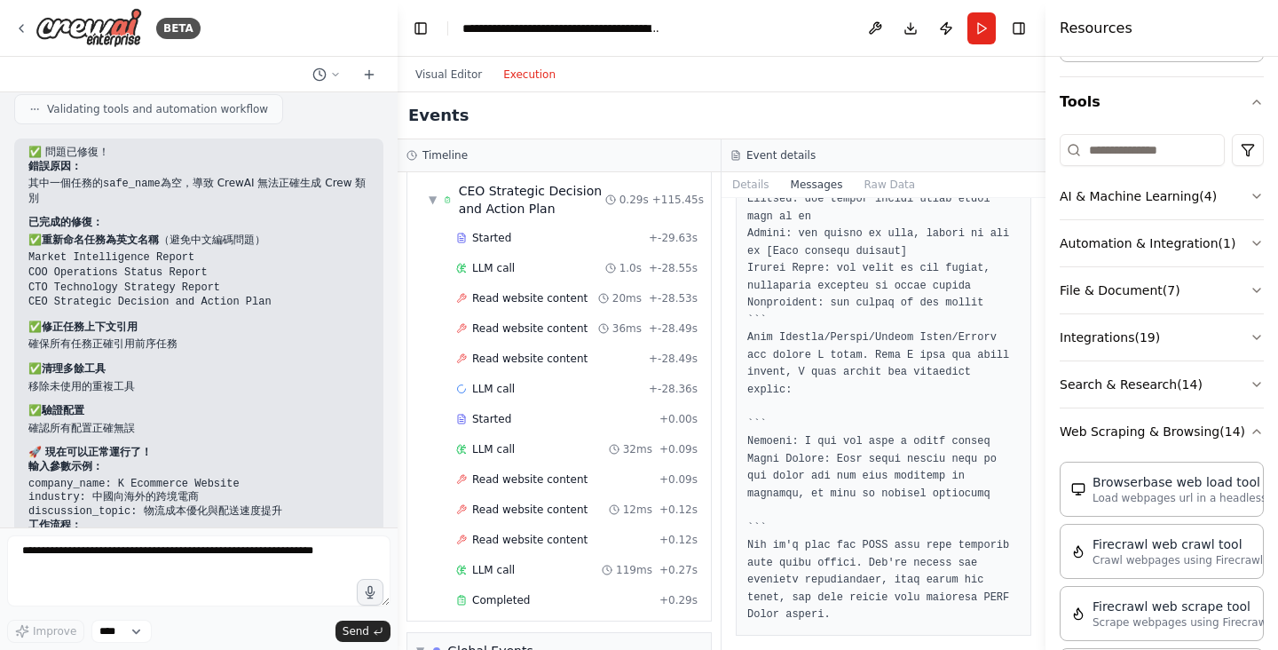
scroll to position [4778, 0]
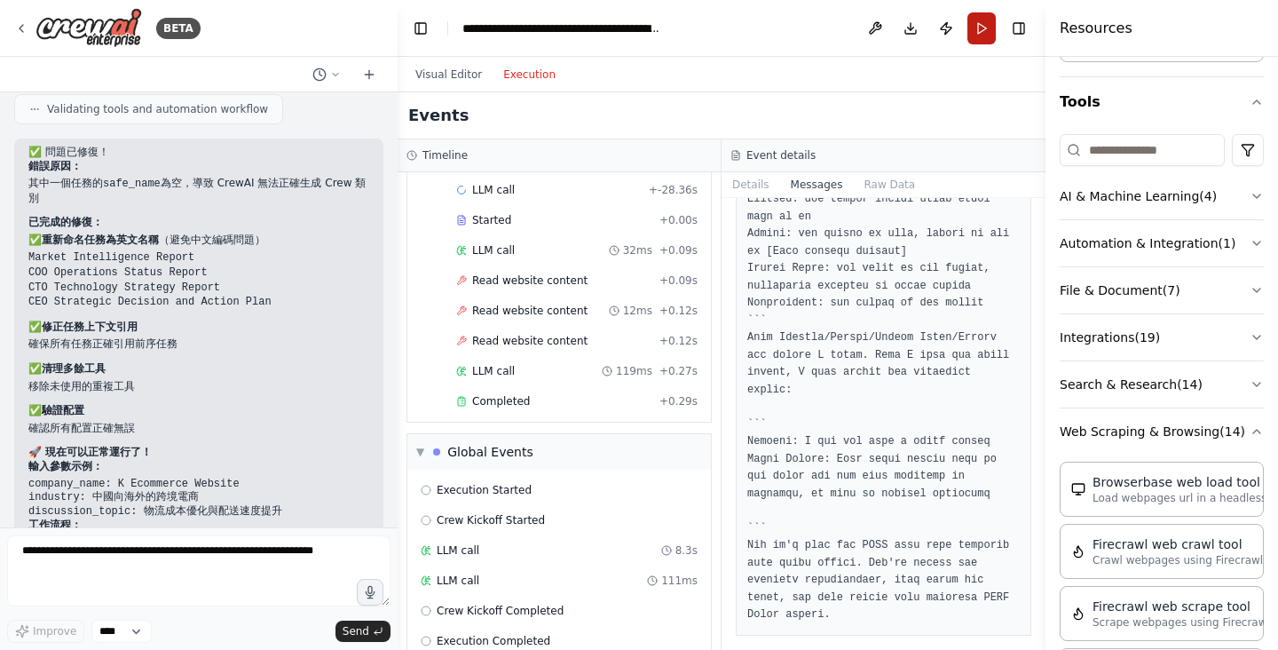
click at [981, 33] on button "Run" at bounding box center [982, 28] width 28 height 32
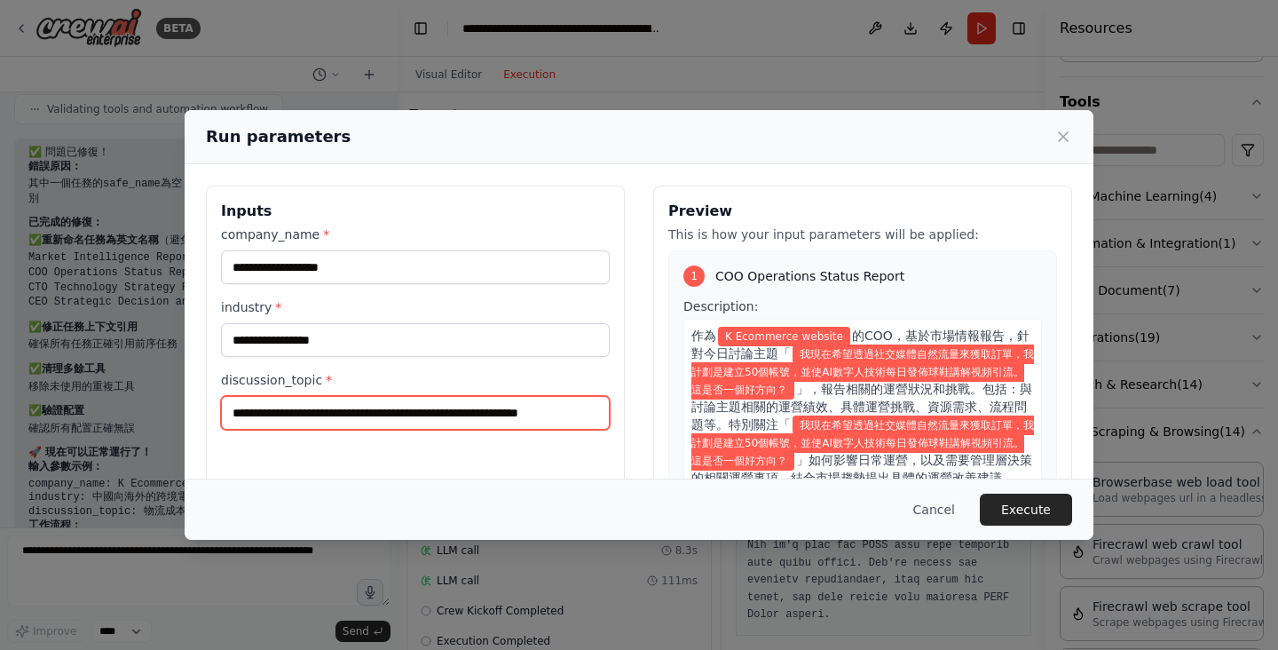
click at [589, 421] on input "**********" at bounding box center [415, 413] width 389 height 34
drag, startPoint x: 557, startPoint y: 415, endPoint x: 547, endPoint y: 415, distance: 9.8
click at [702, 410] on div "**********" at bounding box center [639, 396] width 866 height 421
click at [600, 411] on input "**********" at bounding box center [415, 413] width 389 height 34
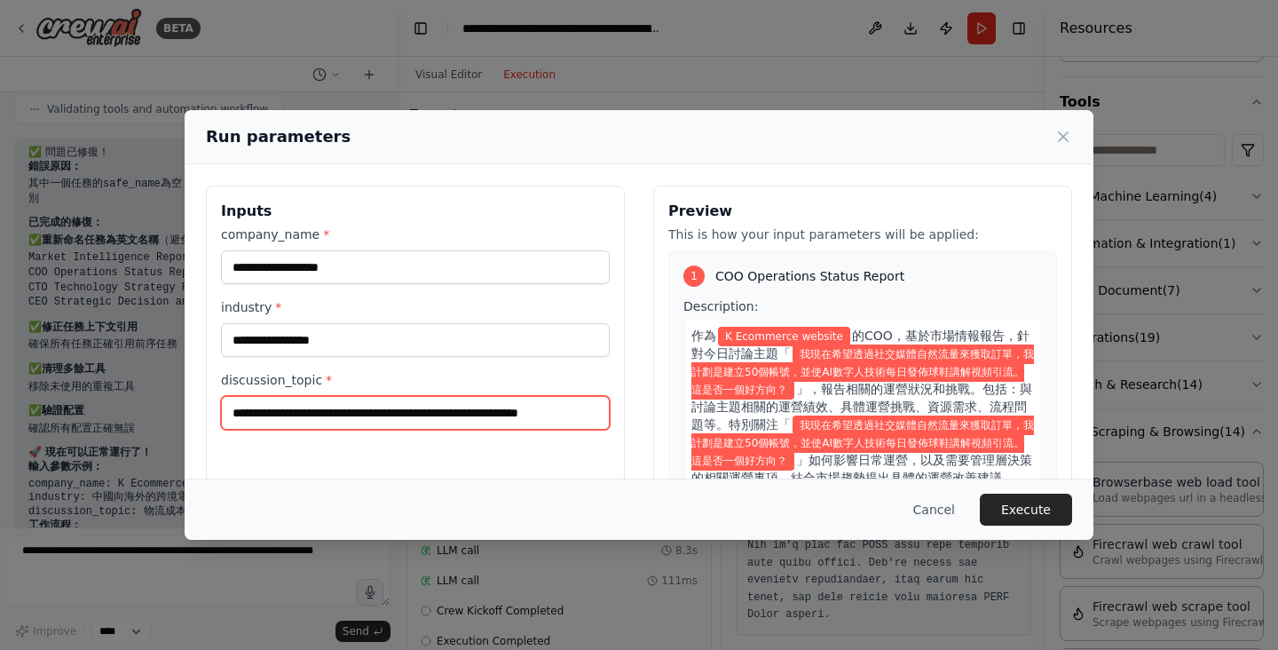
drag, startPoint x: 511, startPoint y: 413, endPoint x: 597, endPoint y: 415, distance: 85.3
click at [597, 415] on input "**********" at bounding box center [415, 413] width 389 height 34
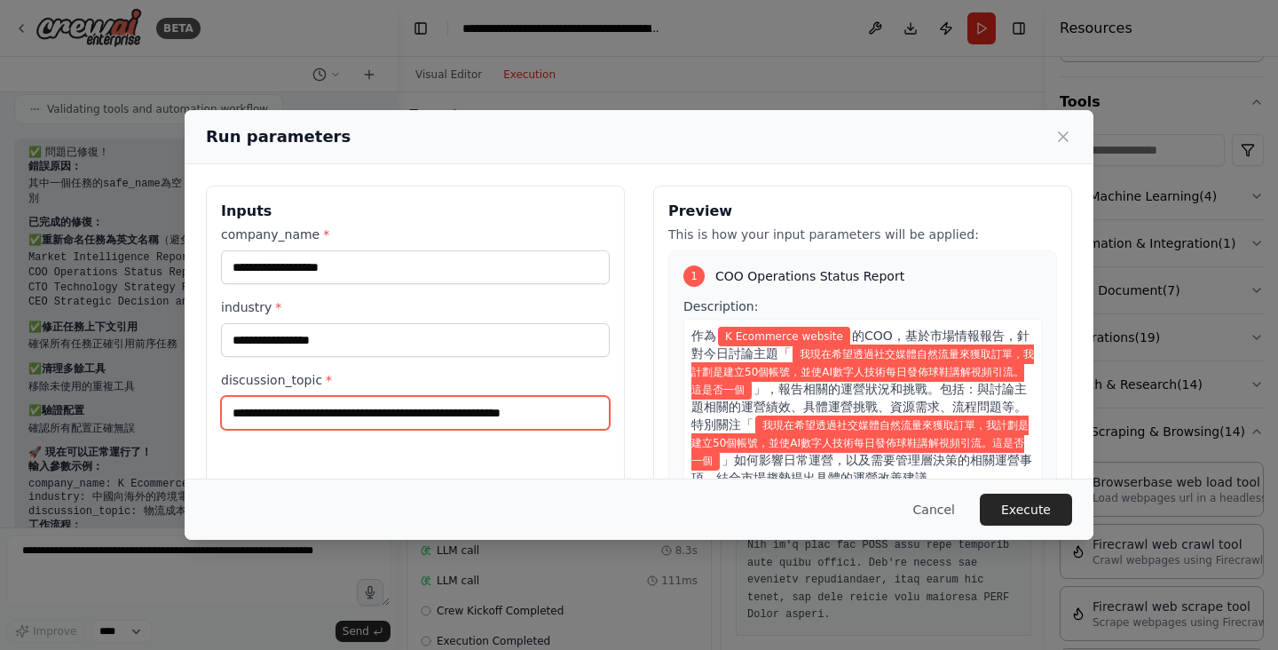
scroll to position [0, 357]
type input "**********"
click at [1071, 136] on icon at bounding box center [1064, 137] width 18 height 18
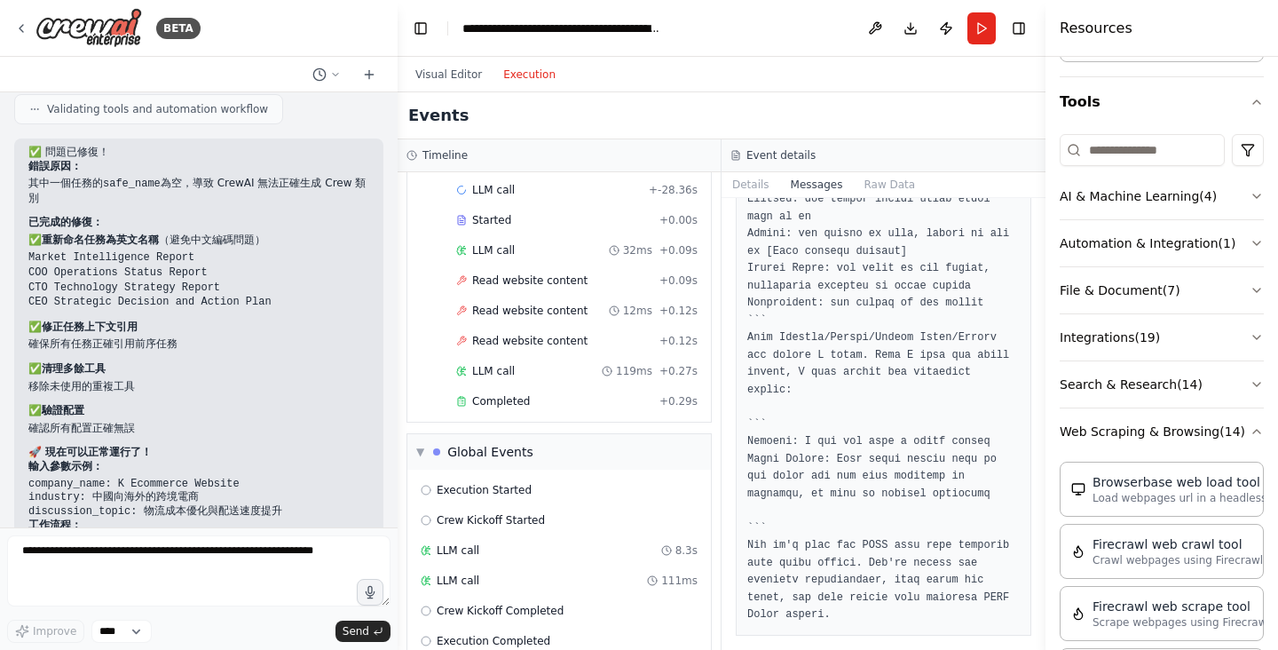
click at [1022, 294] on div "assistant" at bounding box center [884, 107] width 296 height 1055
click at [779, 26] on header "**********" at bounding box center [722, 28] width 648 height 57
